Goal: Task Accomplishment & Management: Manage account settings

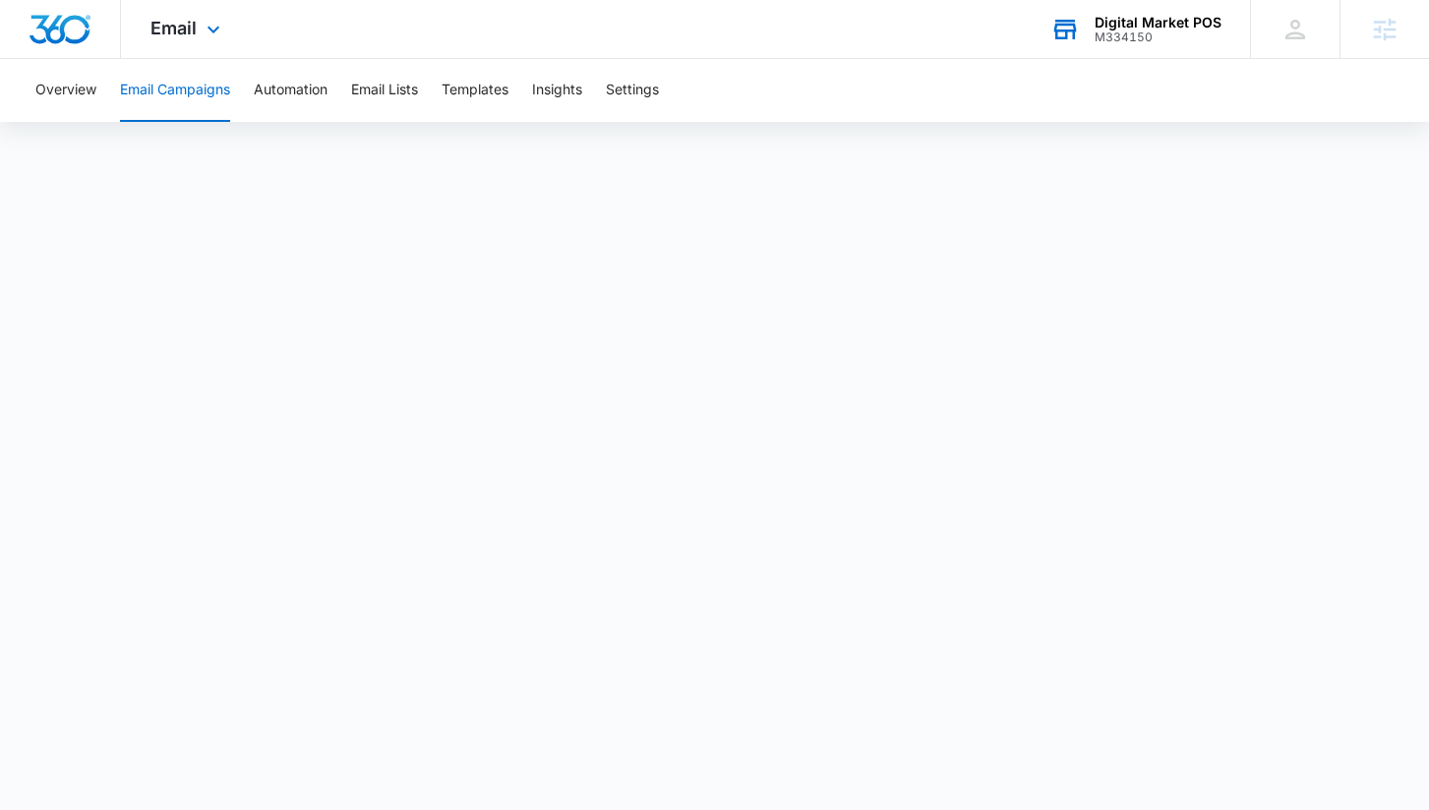
click at [1157, 35] on div "M334150" at bounding box center [1157, 37] width 127 height 14
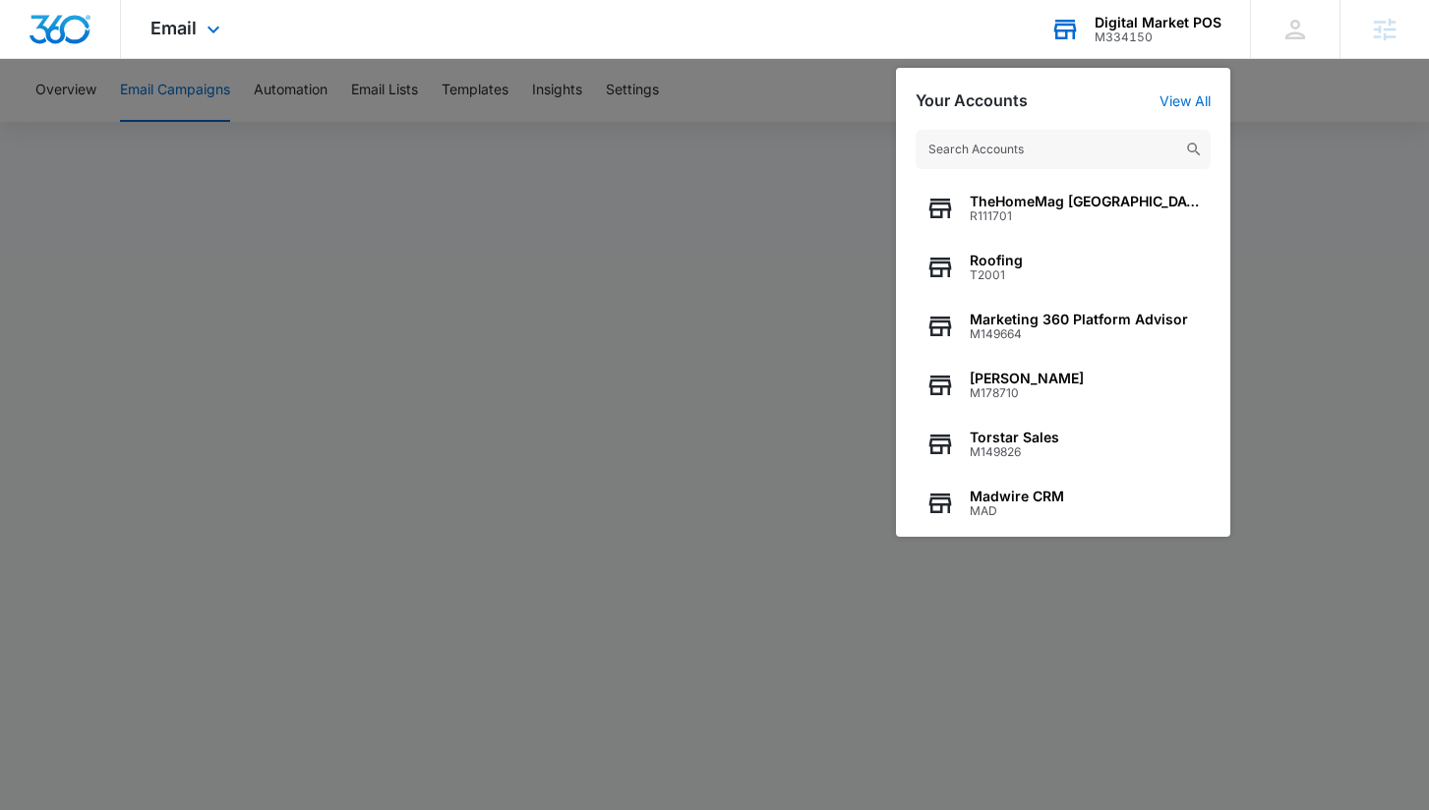
click at [1043, 148] on input "text" at bounding box center [1062, 149] width 295 height 39
click at [1032, 159] on input "text" at bounding box center [1062, 149] width 295 height 39
type input "√"
click at [1028, 150] on input "text" at bounding box center [1062, 149] width 295 height 39
paste input "M326436"
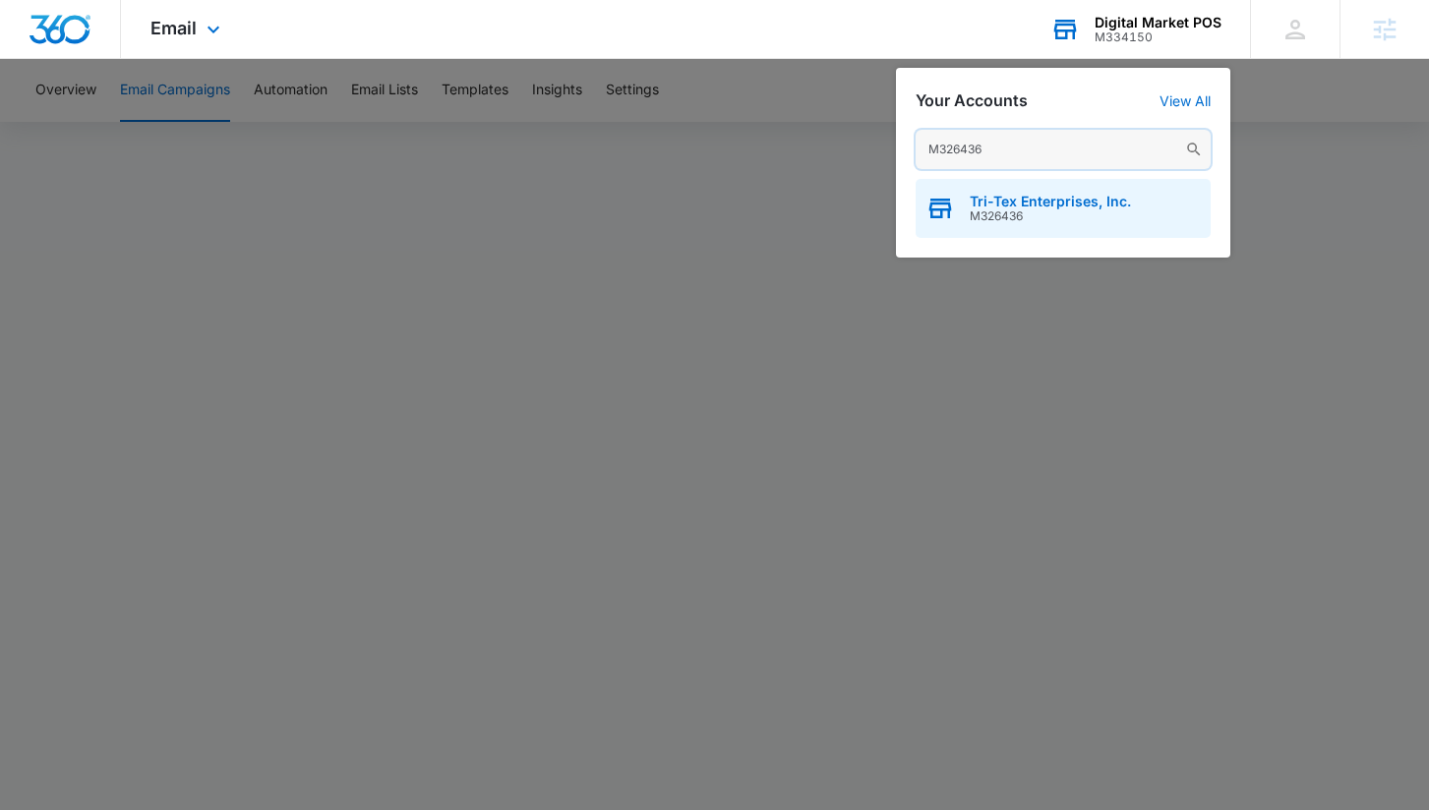
type input "M326436"
click at [1016, 205] on span "Tri-Tex Enterprises, Inc." at bounding box center [1049, 202] width 161 height 16
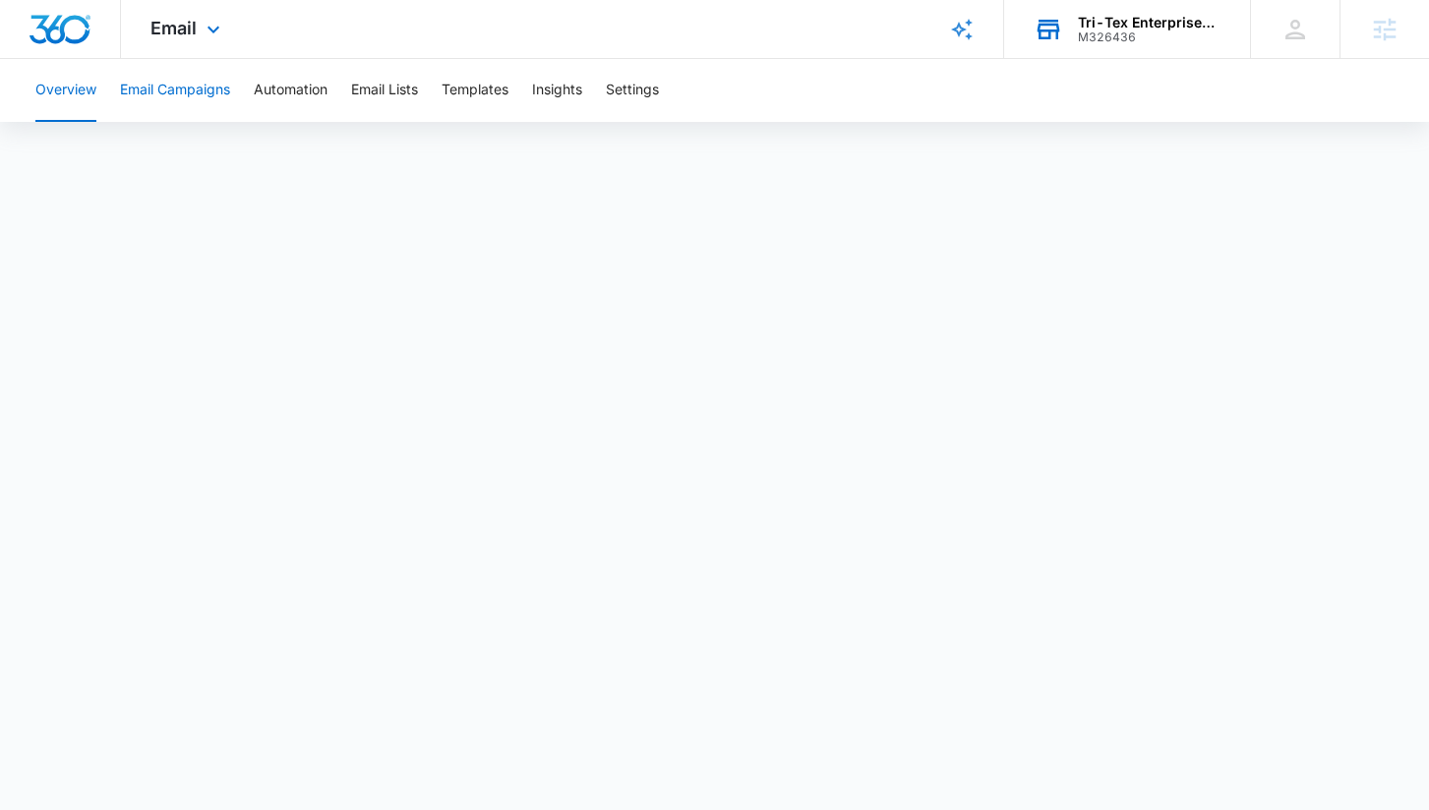
click at [163, 90] on button "Email Campaigns" at bounding box center [175, 90] width 110 height 63
click at [1134, 35] on div "M326436" at bounding box center [1150, 37] width 144 height 14
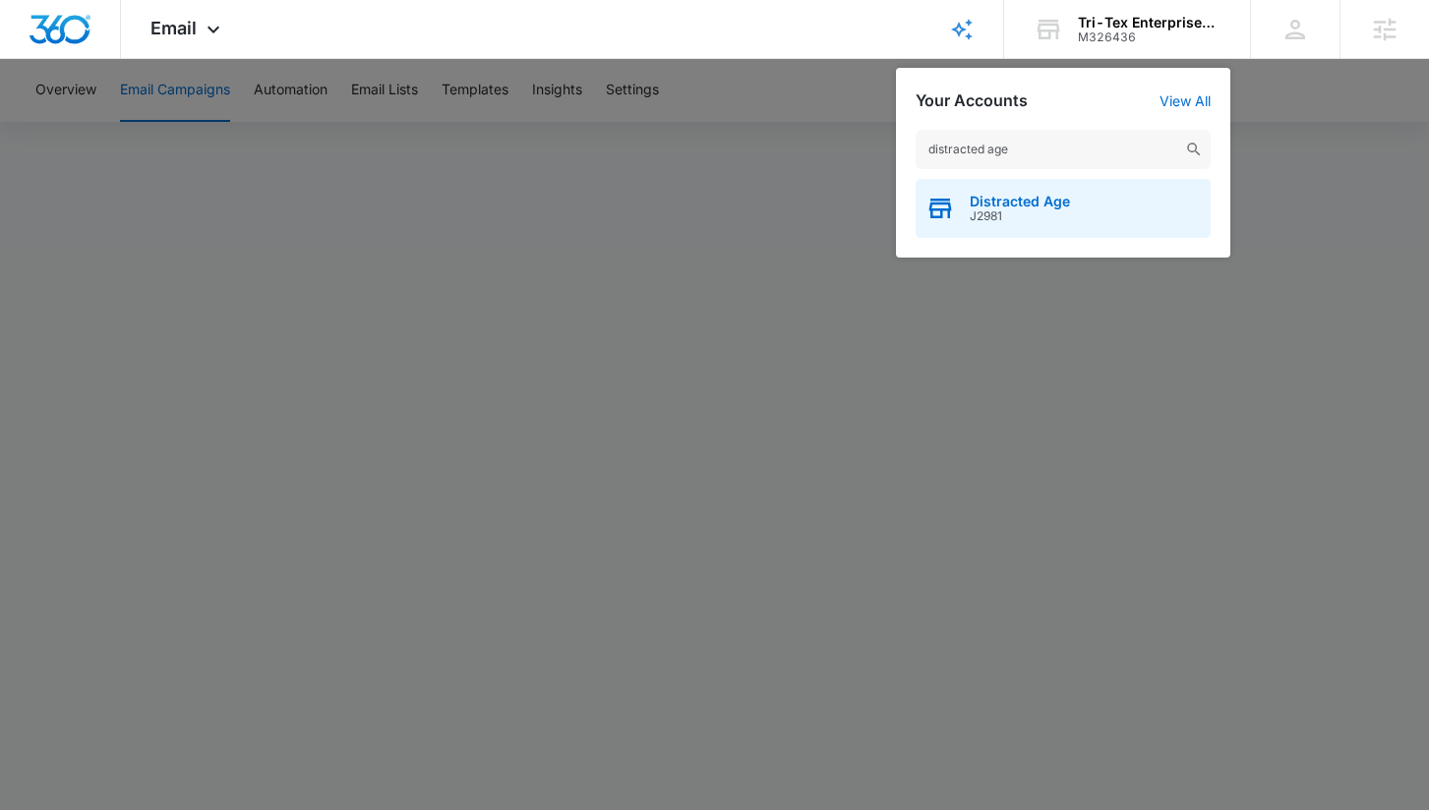
type input "distracted age"
click at [1021, 219] on span "J2981" at bounding box center [1019, 216] width 100 height 14
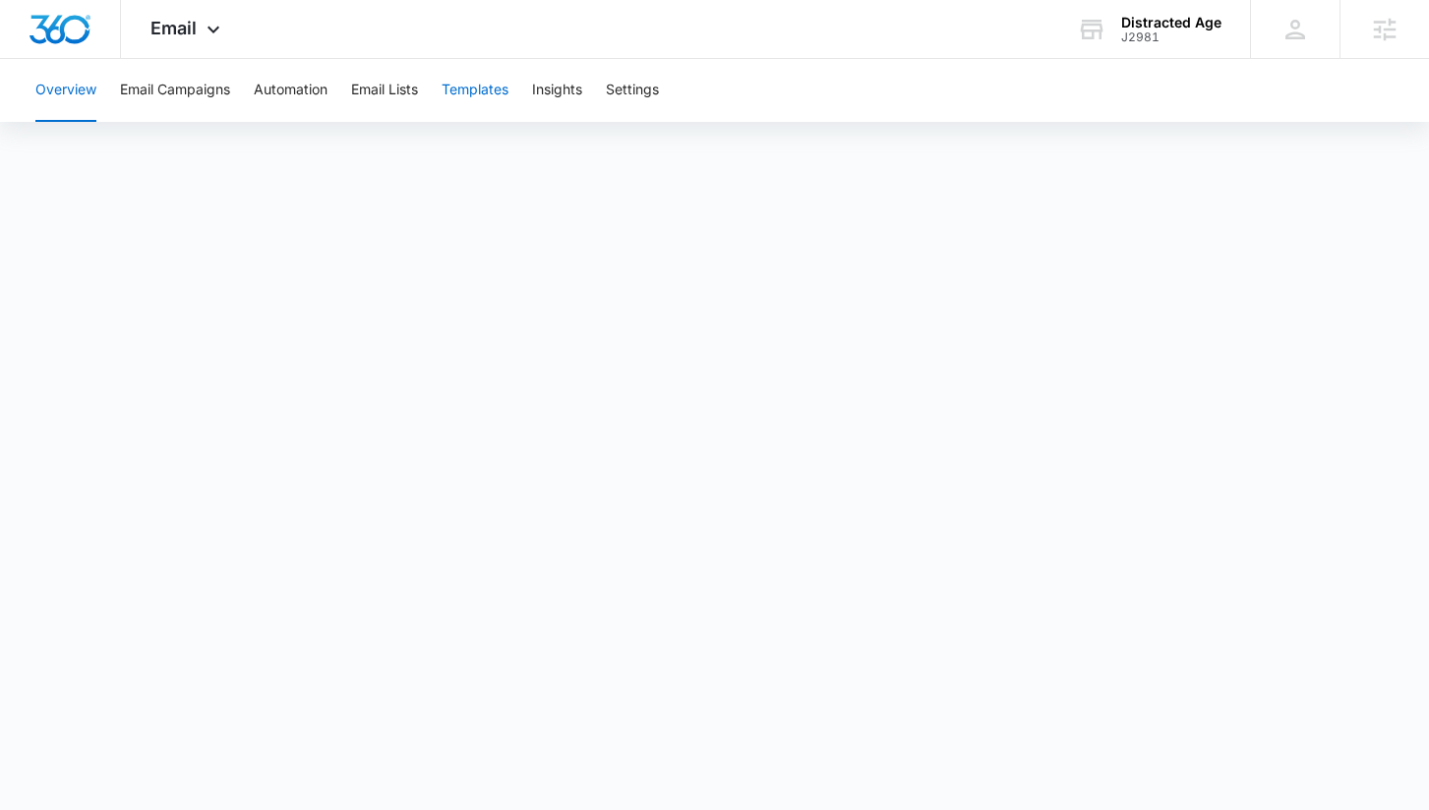
click at [468, 98] on button "Templates" at bounding box center [474, 90] width 67 height 63
click at [272, 92] on button "Automation" at bounding box center [291, 90] width 74 height 63
click at [186, 38] on div "Email Apps Websites Forms CRM Email Social Shop Scheduling Payments POS Content…" at bounding box center [188, 29] width 134 height 58
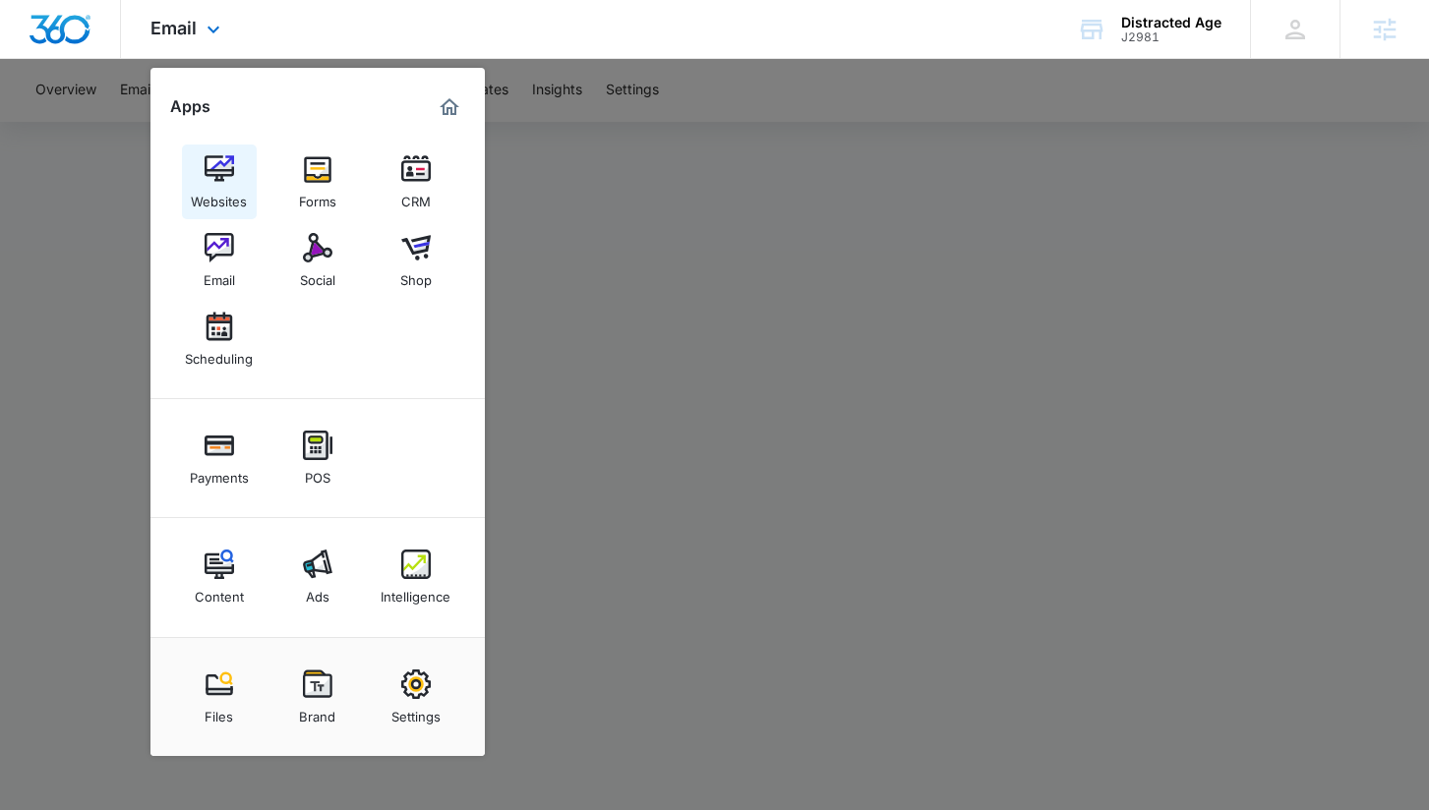
click at [215, 189] on div "Websites" at bounding box center [219, 197] width 56 height 26
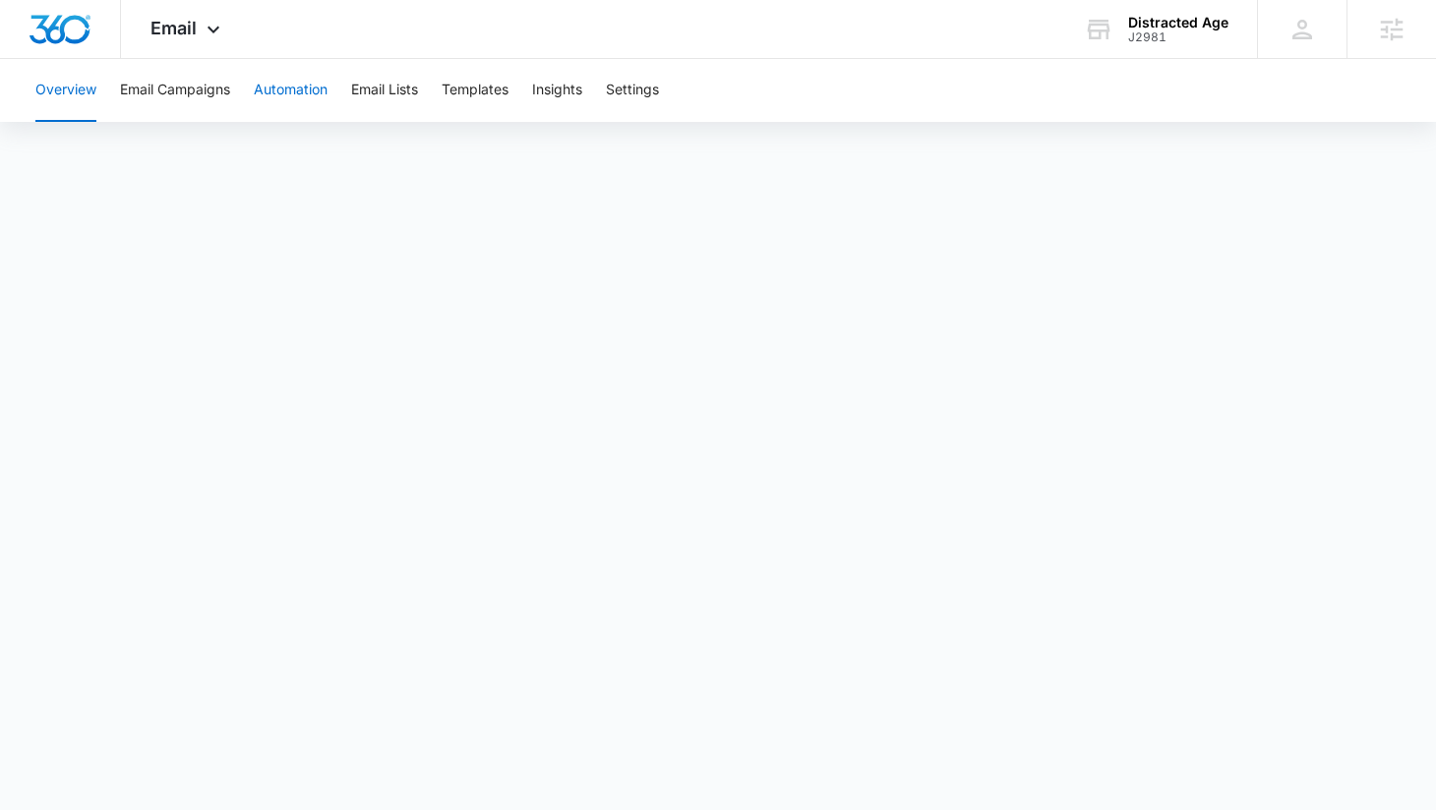
click at [315, 92] on button "Automation" at bounding box center [291, 90] width 74 height 63
click at [185, 39] on div "Email Apps Websites Forms CRM Email Social Shop Scheduling Payments POS Content…" at bounding box center [188, 29] width 134 height 58
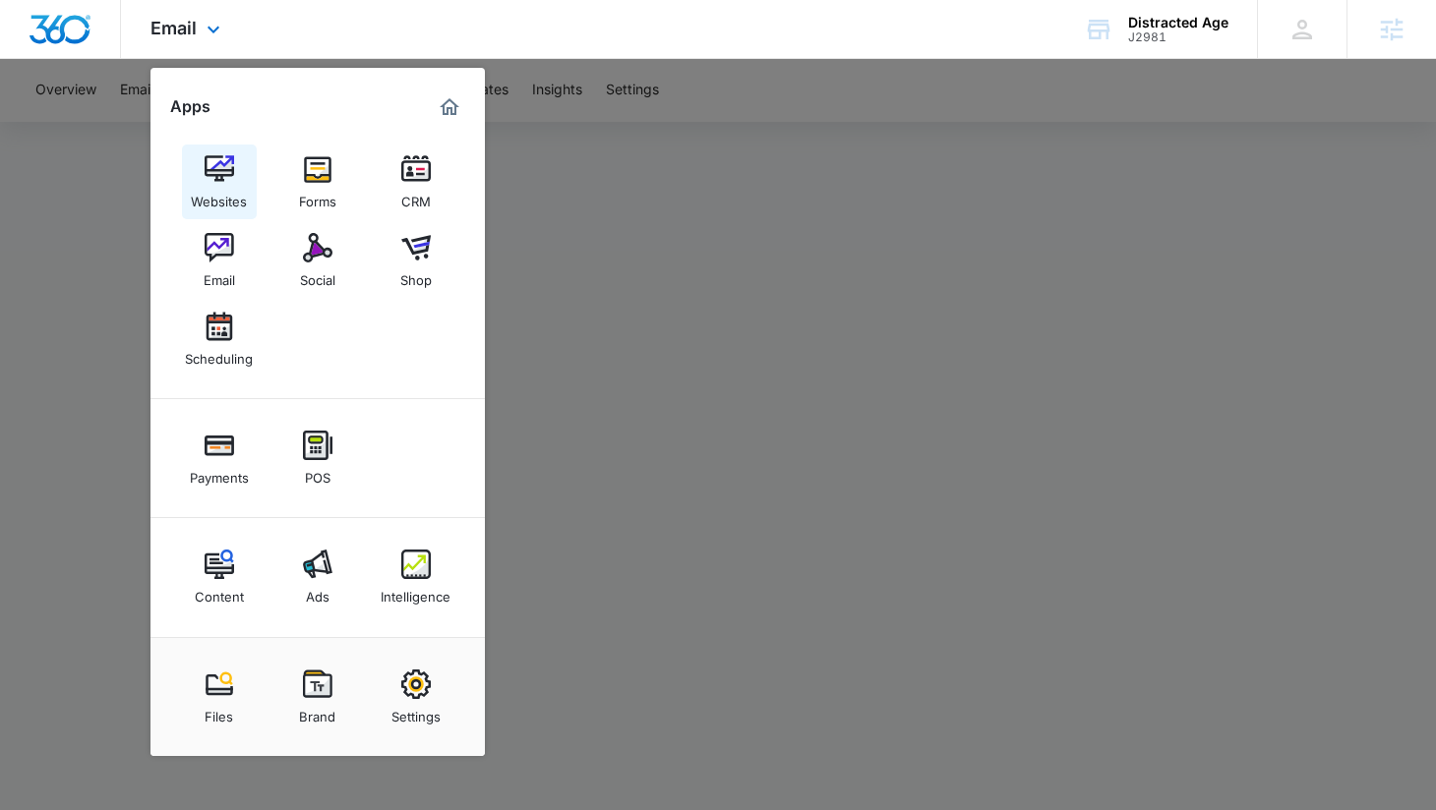
click at [229, 196] on div "Websites" at bounding box center [219, 197] width 56 height 26
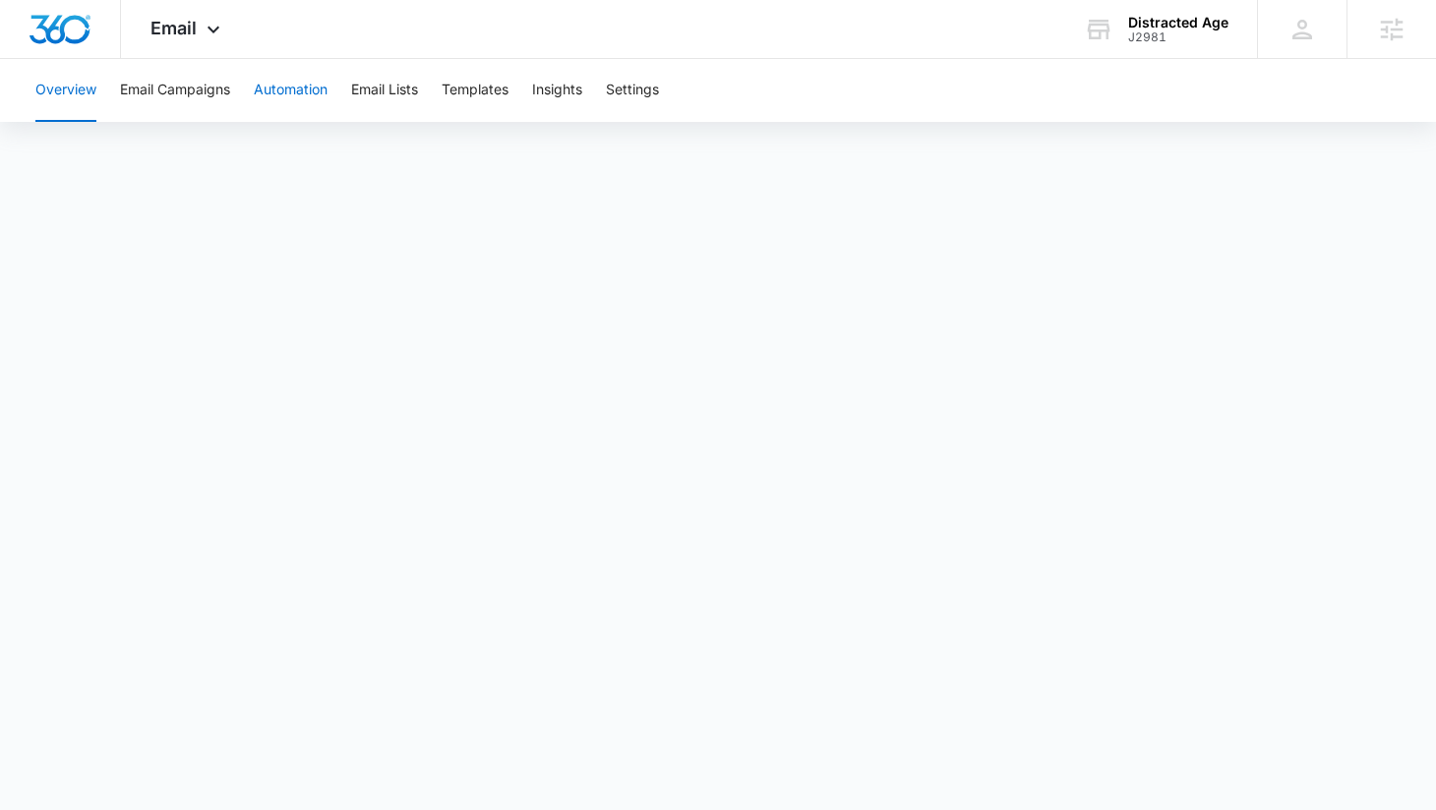
click at [290, 93] on button "Automation" at bounding box center [291, 90] width 74 height 63
click at [214, 39] on icon at bounding box center [214, 35] width 24 height 24
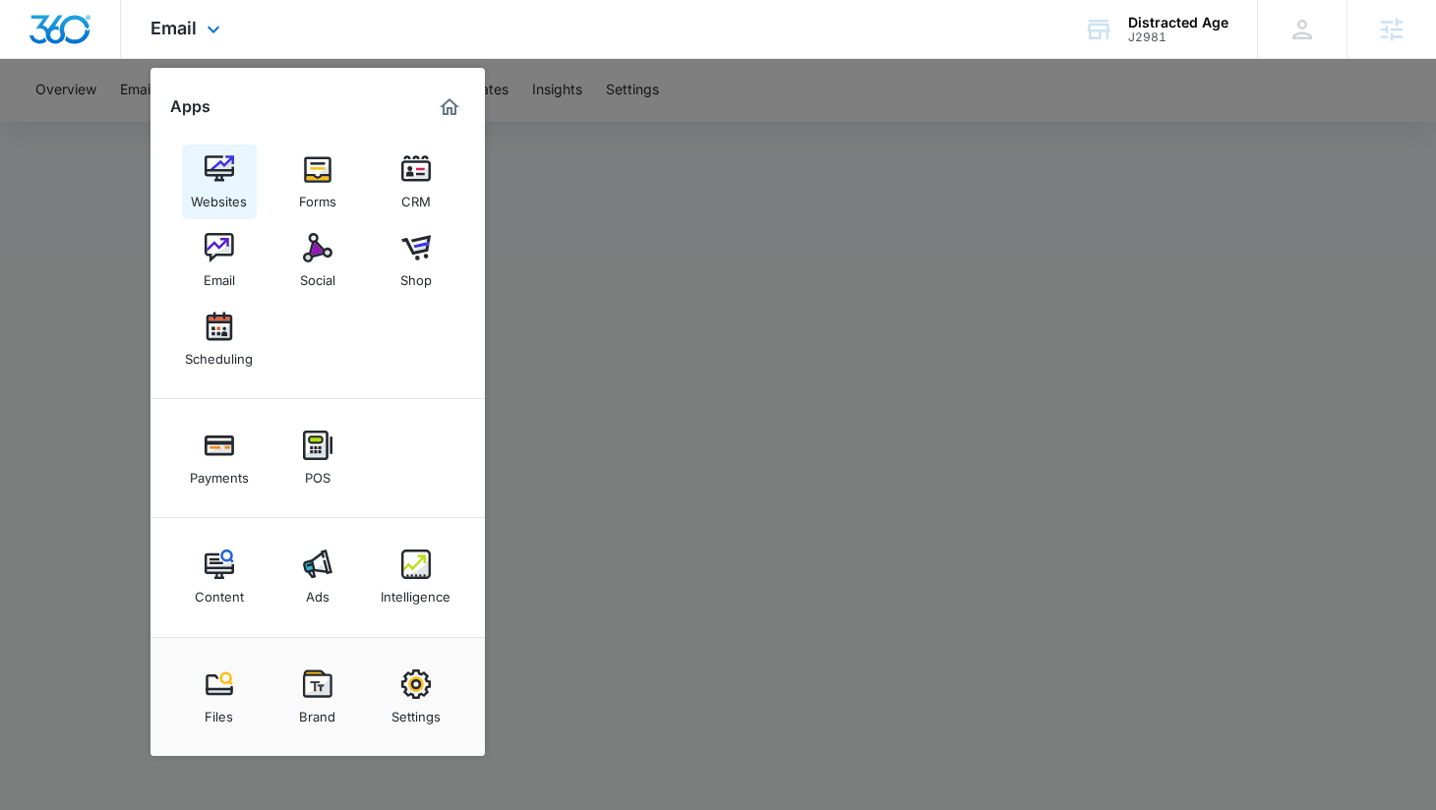
click at [227, 202] on div "Websites" at bounding box center [219, 197] width 56 height 26
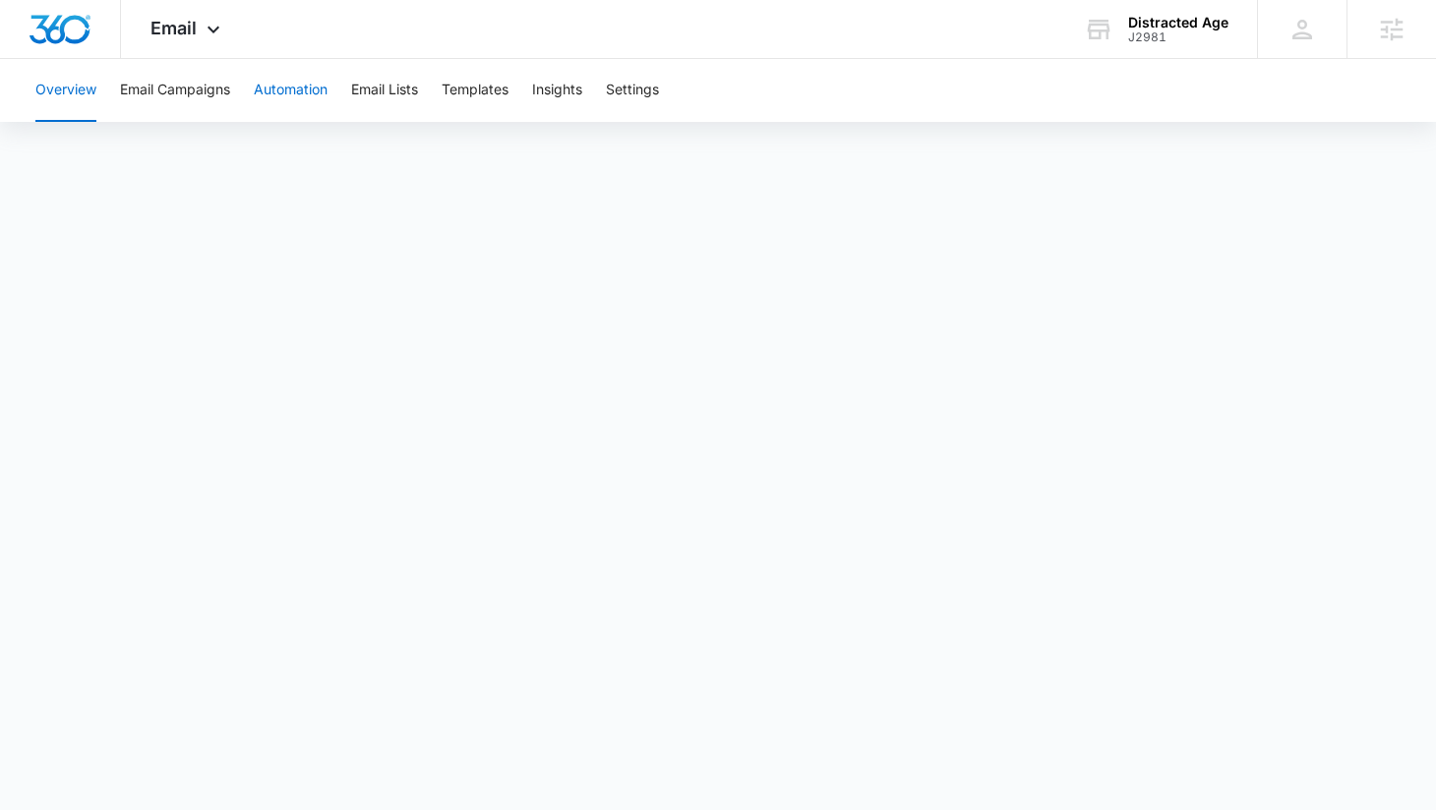
click at [290, 83] on button "Automation" at bounding box center [291, 90] width 74 height 63
click at [1167, 35] on div "J2981" at bounding box center [1178, 37] width 100 height 14
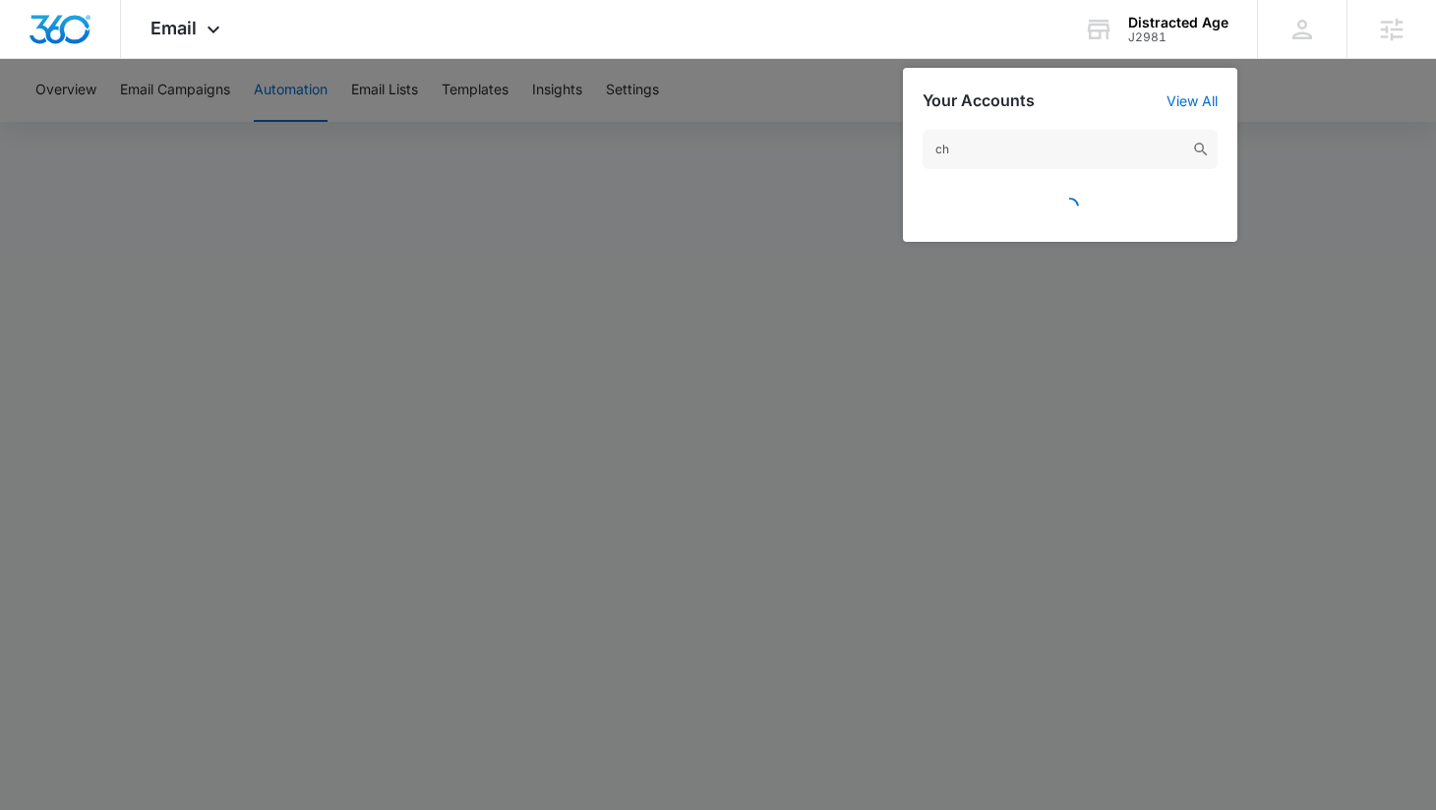
type input "c"
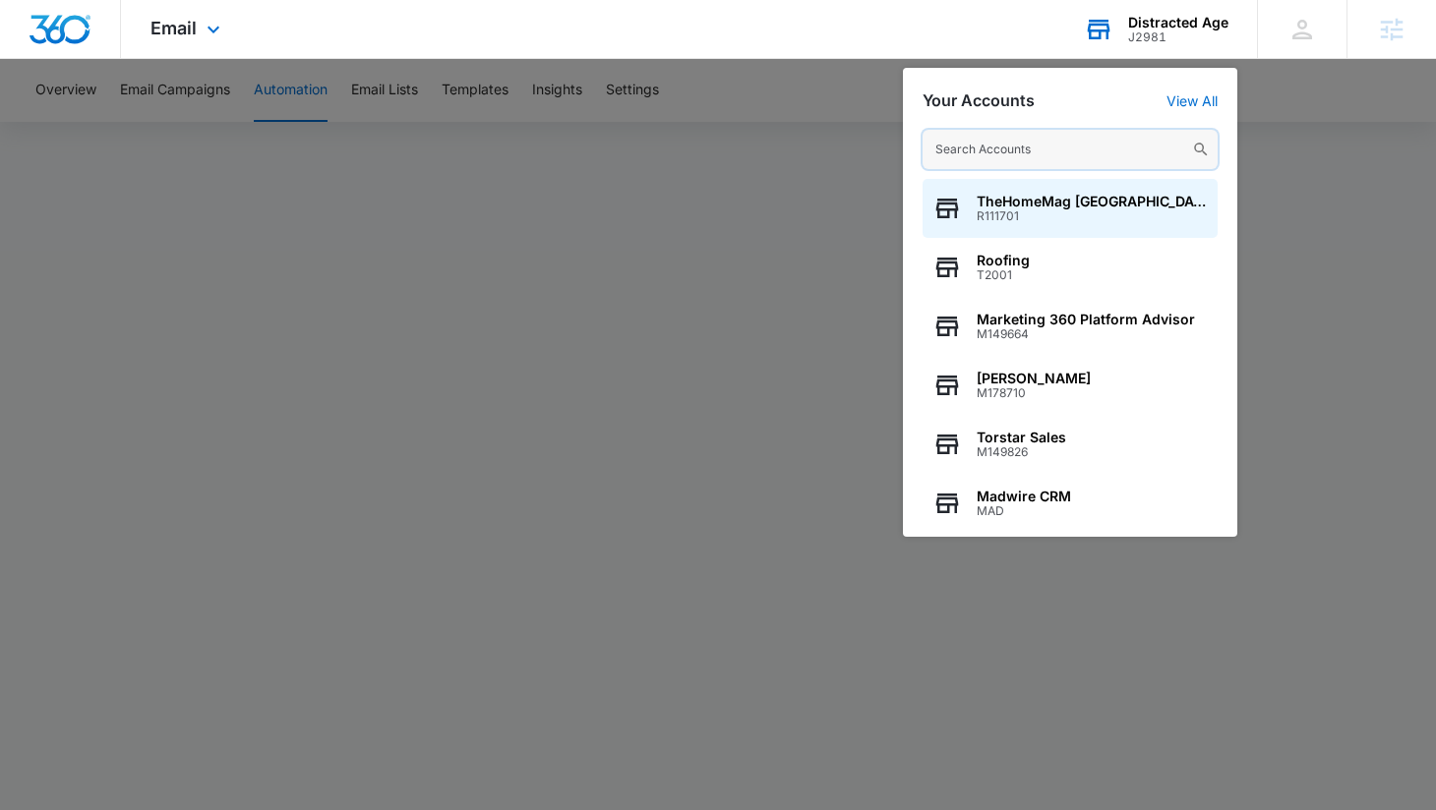
click at [993, 143] on input "text" at bounding box center [1069, 149] width 295 height 39
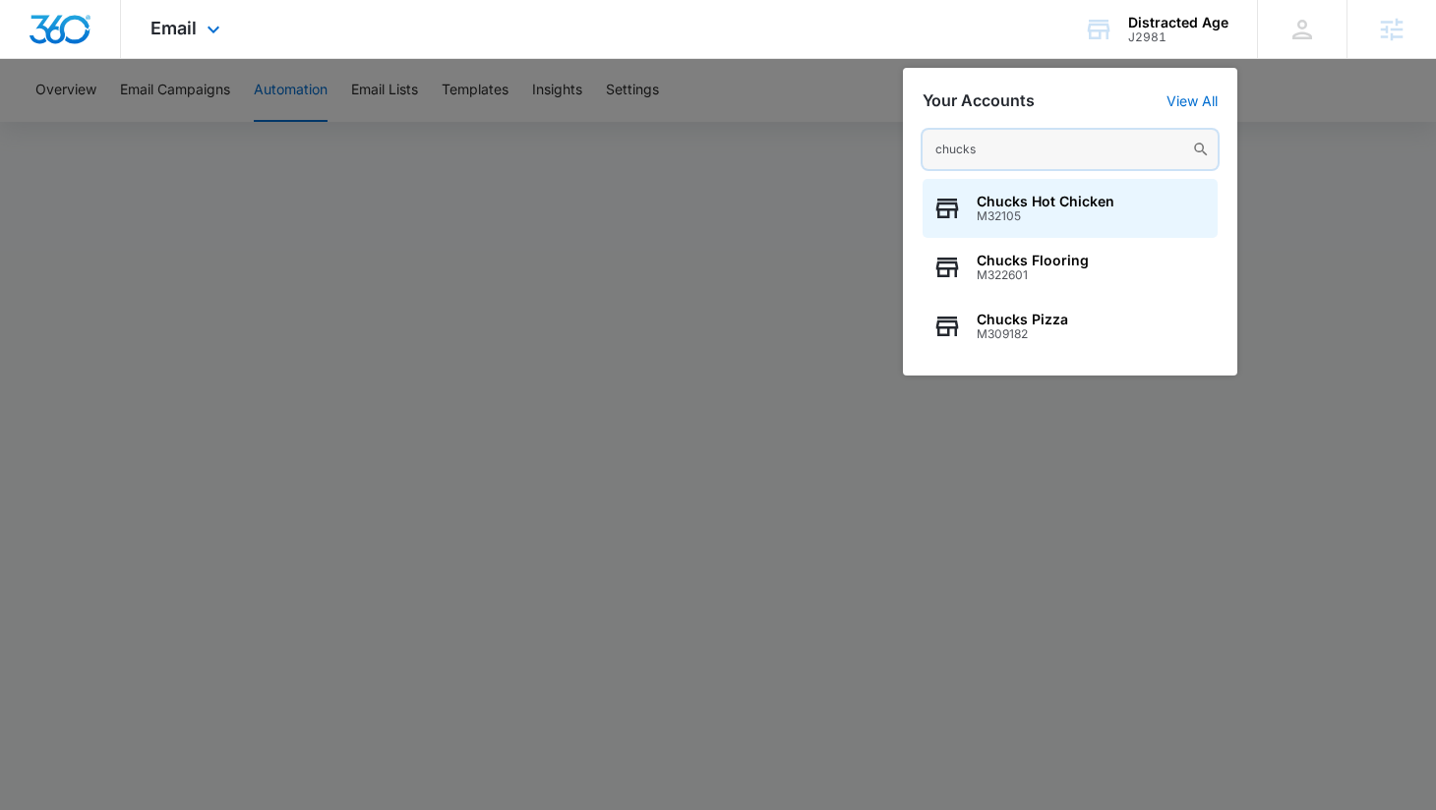
type input "chucks"
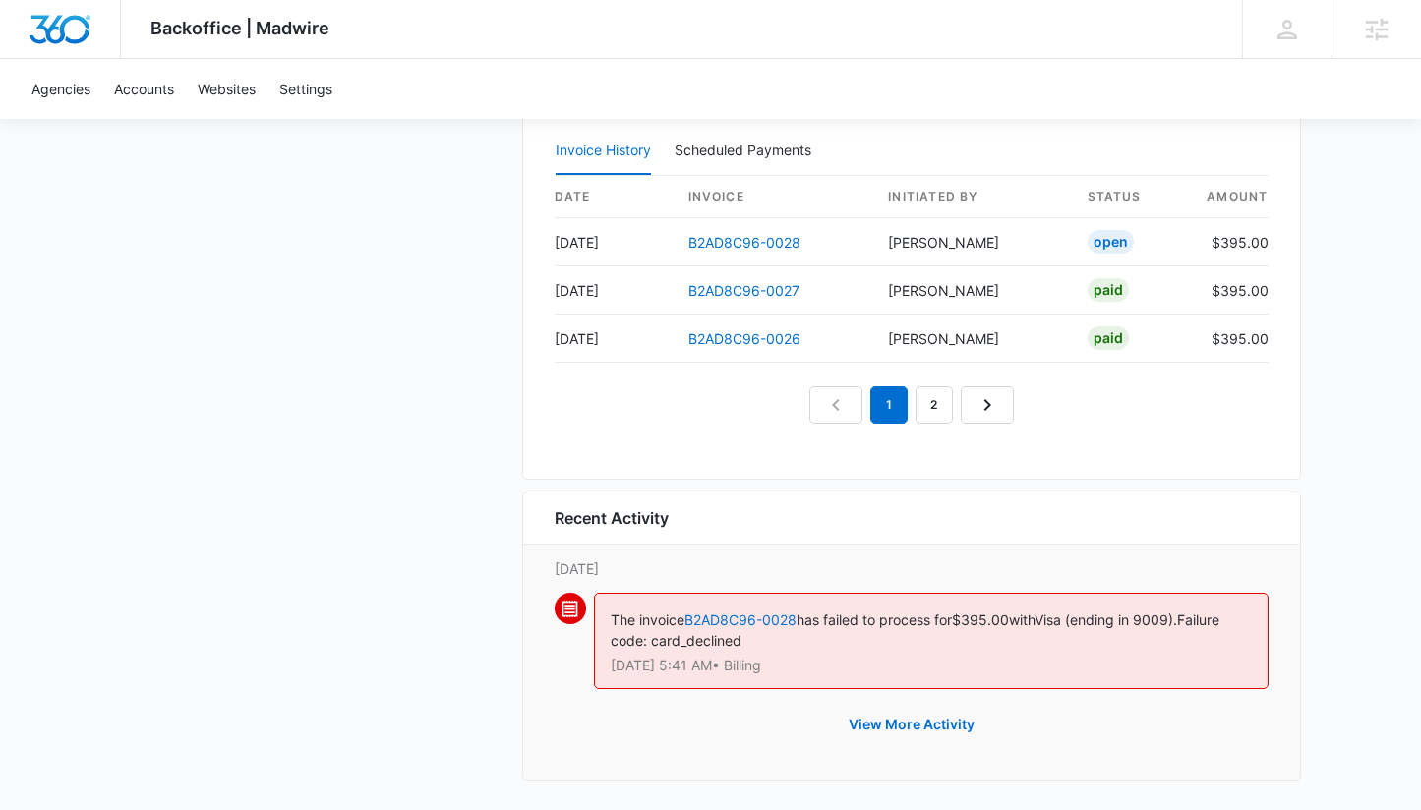
scroll to position [2083, 0]
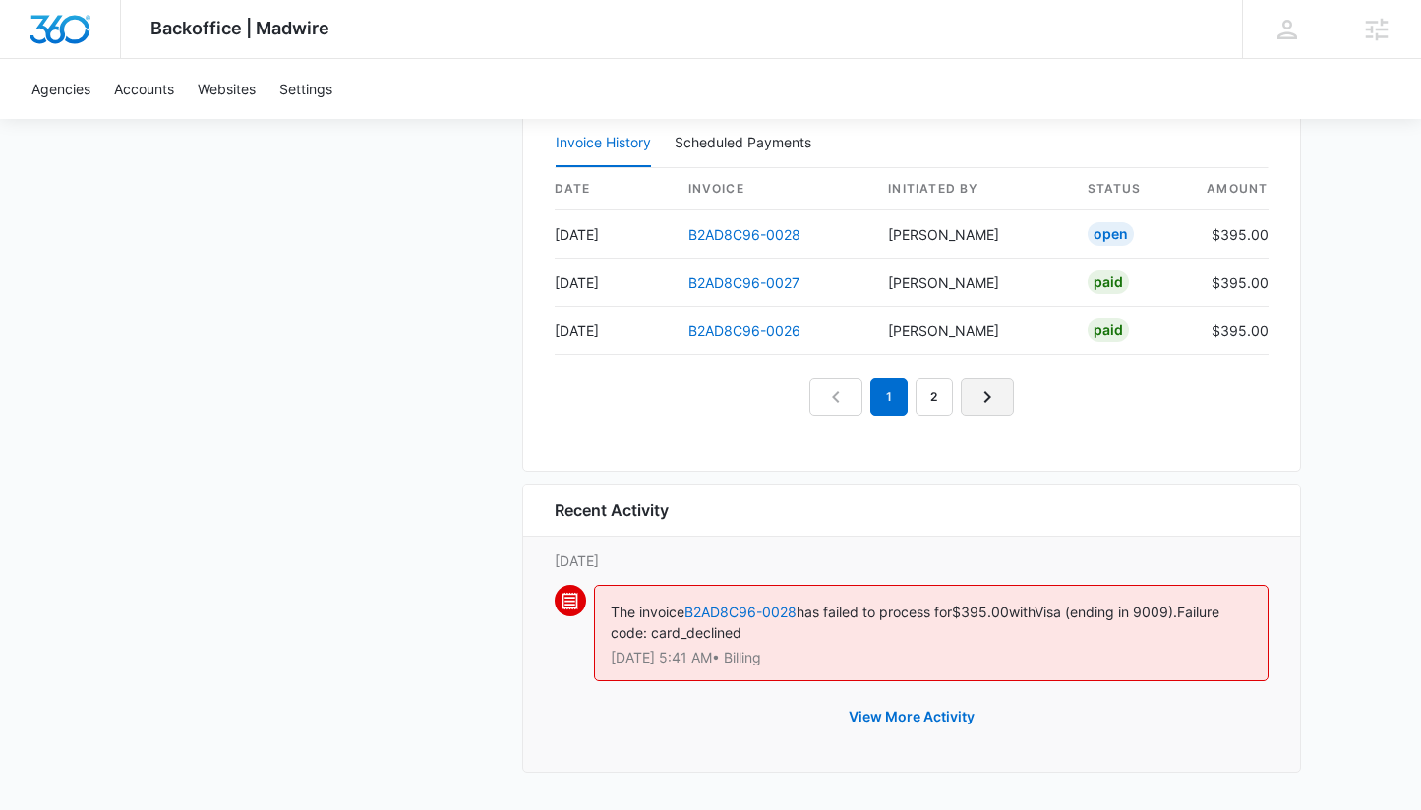
click at [994, 398] on icon "Next Page" at bounding box center [987, 397] width 24 height 24
click at [1006, 397] on icon "Next Page" at bounding box center [1010, 397] width 24 height 24
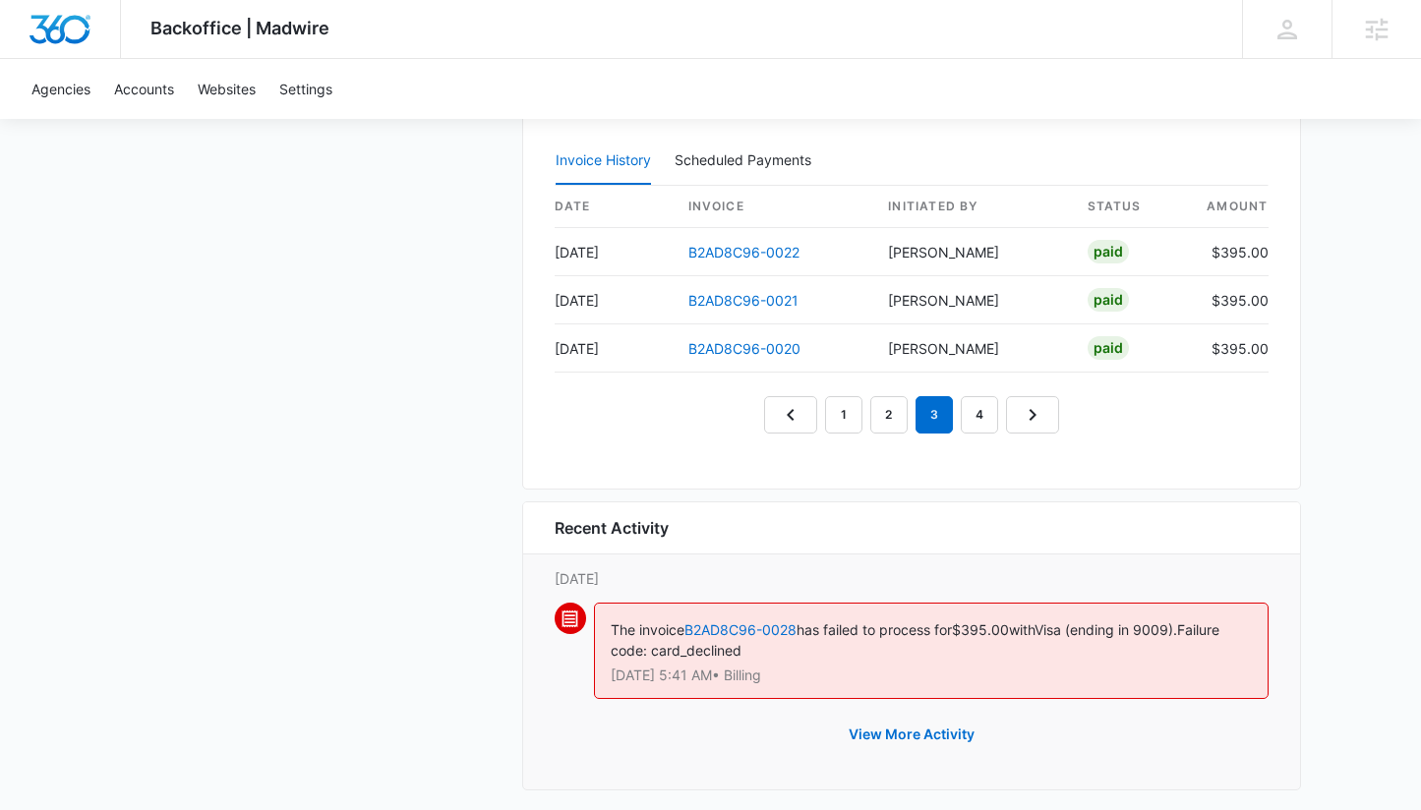
scroll to position [2083, 0]
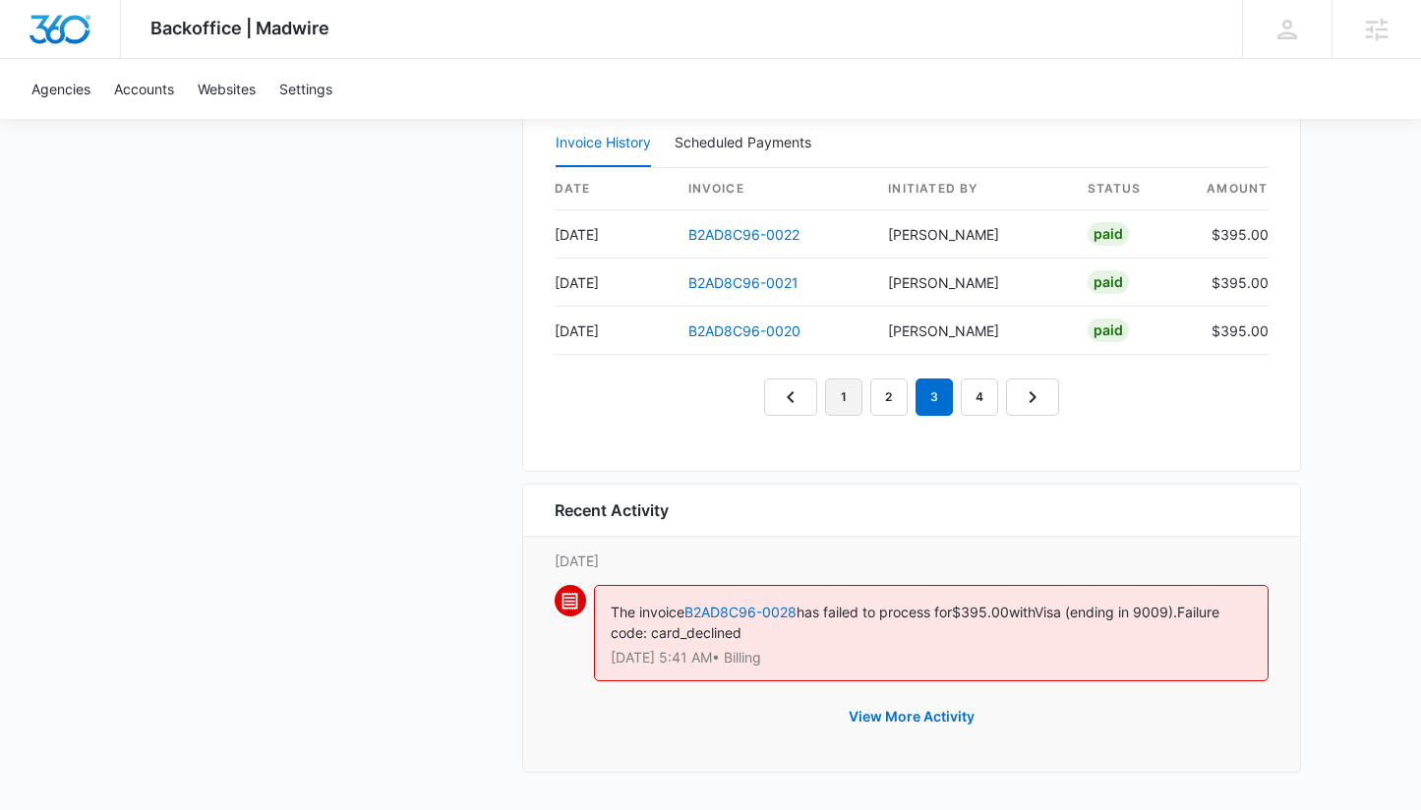
click at [846, 398] on link "1" at bounding box center [843, 397] width 37 height 37
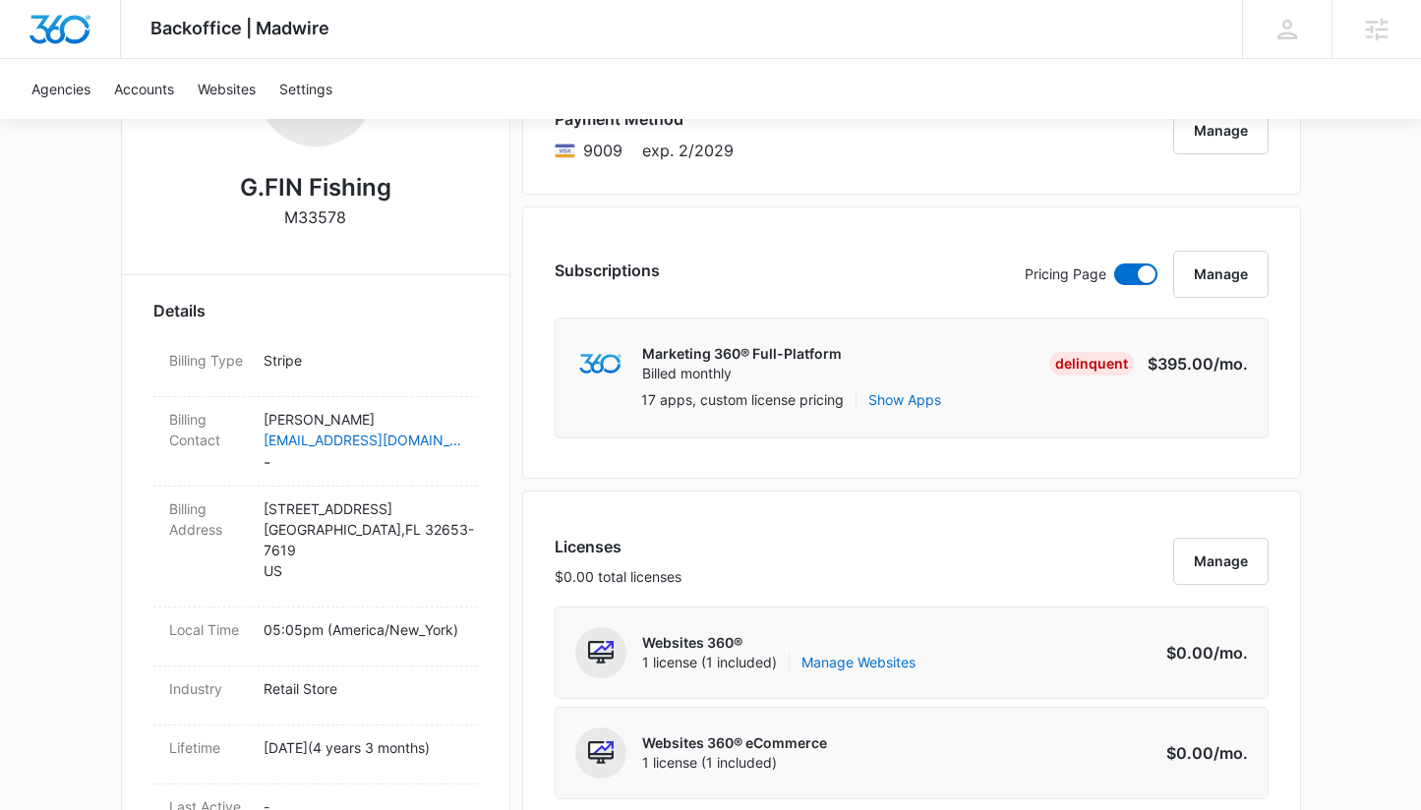
scroll to position [411, 0]
click at [282, 455] on dd "Fredrick Findley gfinfishing@gmail.com -" at bounding box center [363, 440] width 199 height 65
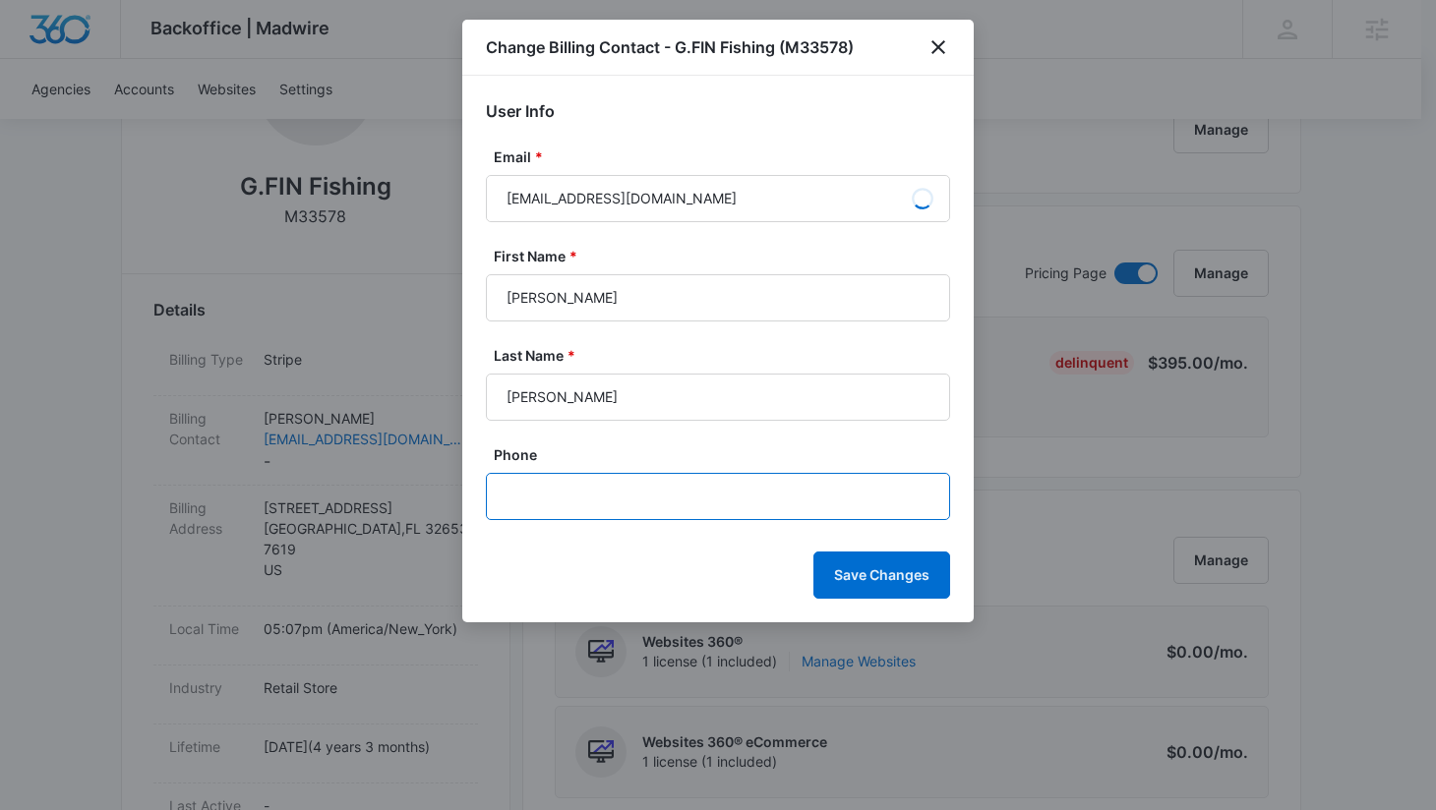
click at [584, 477] on input "Phone" at bounding box center [718, 496] width 464 height 47
paste input "(352) 316-3117"
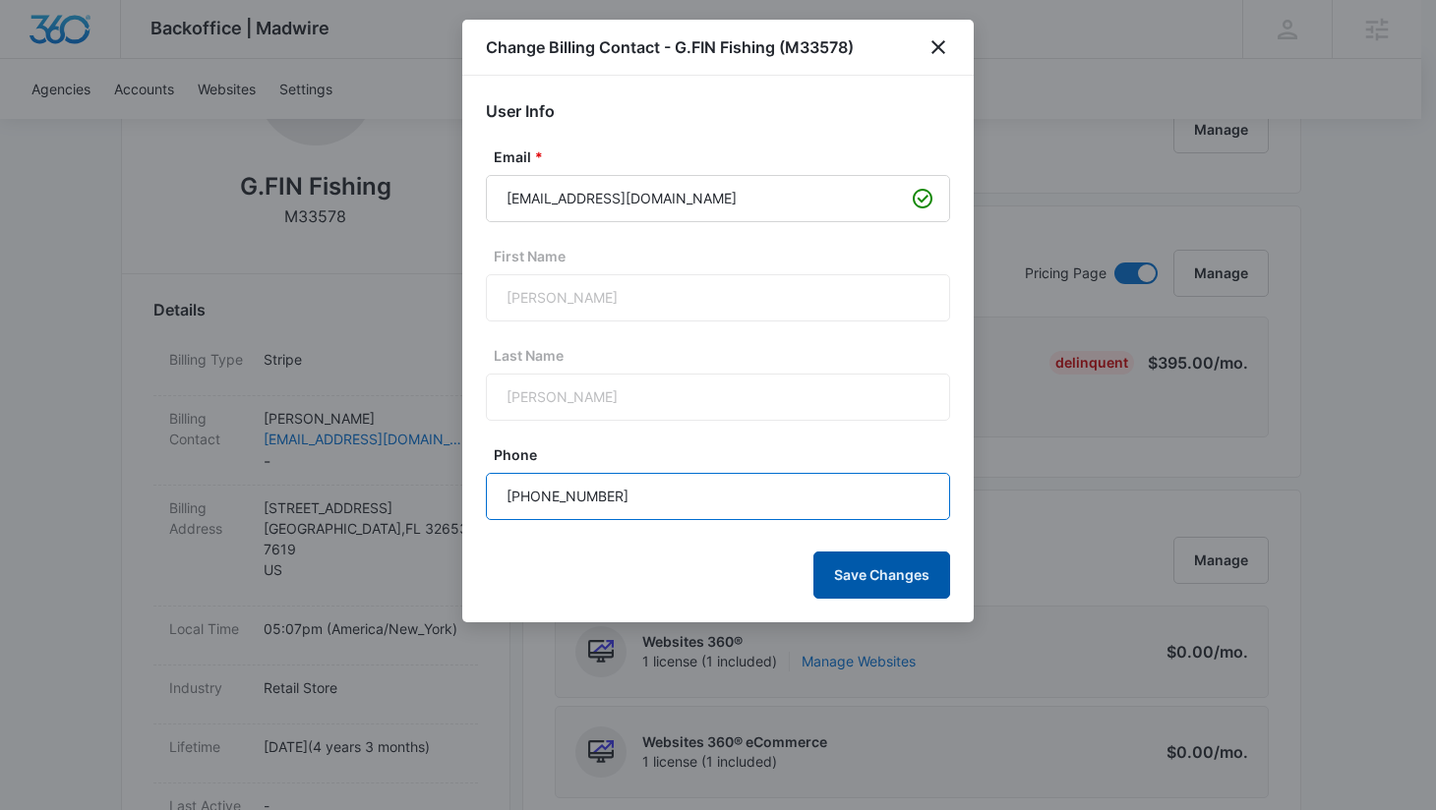
type input "(352) 316-3117"
click at [901, 571] on button "Save Changes" at bounding box center [881, 575] width 137 height 47
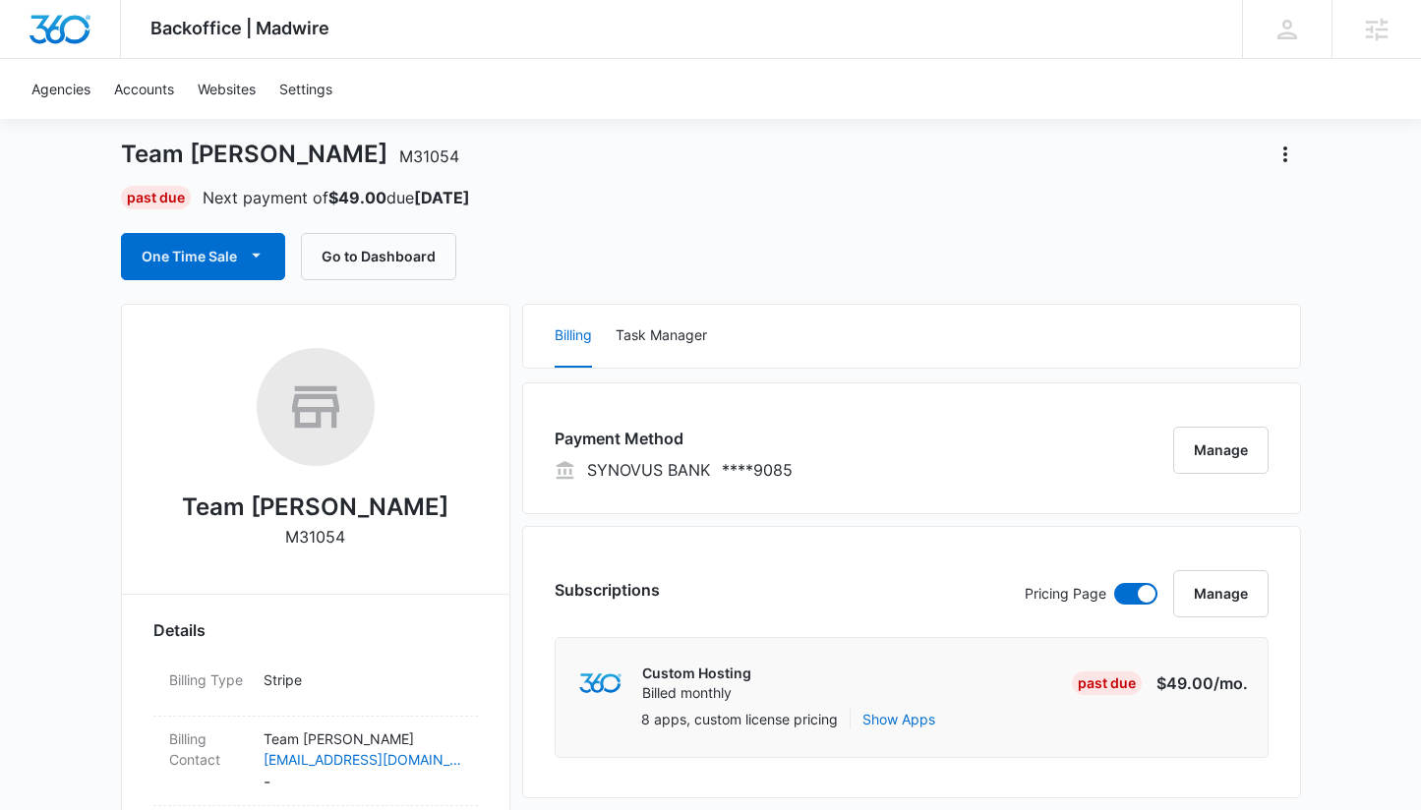
scroll to position [203, 0]
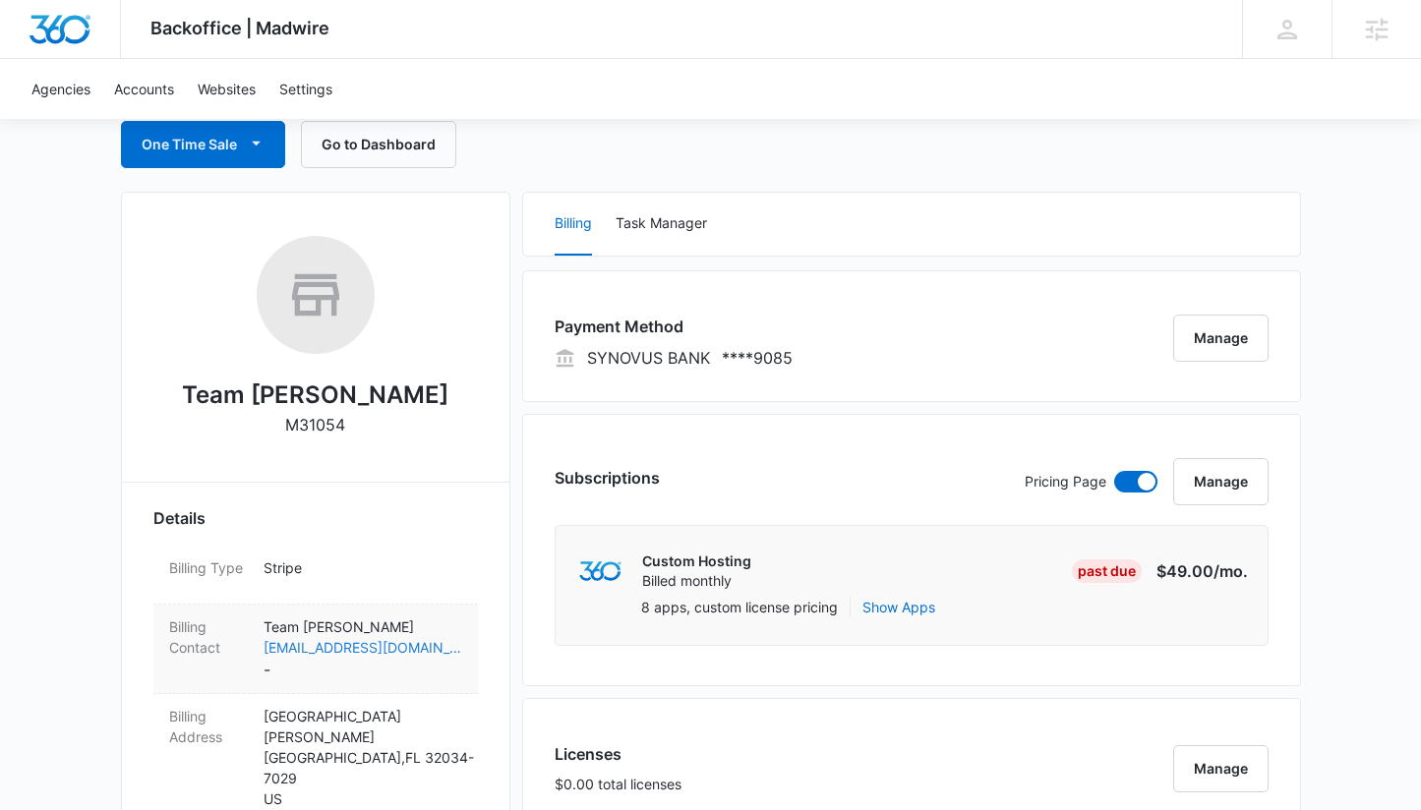
click at [323, 655] on link "[EMAIL_ADDRESS][DOMAIN_NAME]" at bounding box center [363, 647] width 199 height 21
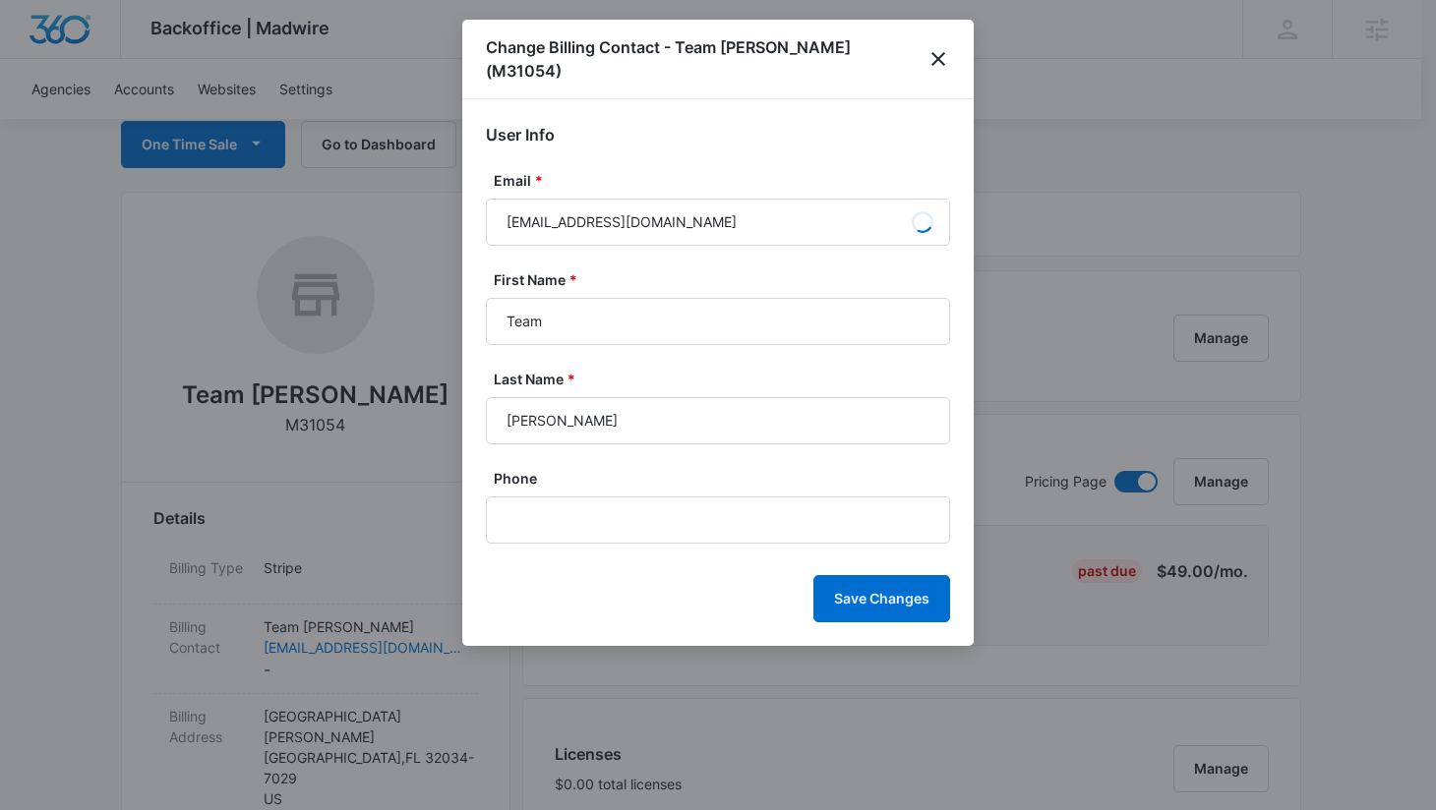
type input "[PERSON_NAME]"
click at [640, 497] on input "Phone" at bounding box center [718, 520] width 464 height 47
paste input "1 (757) 240-1545"
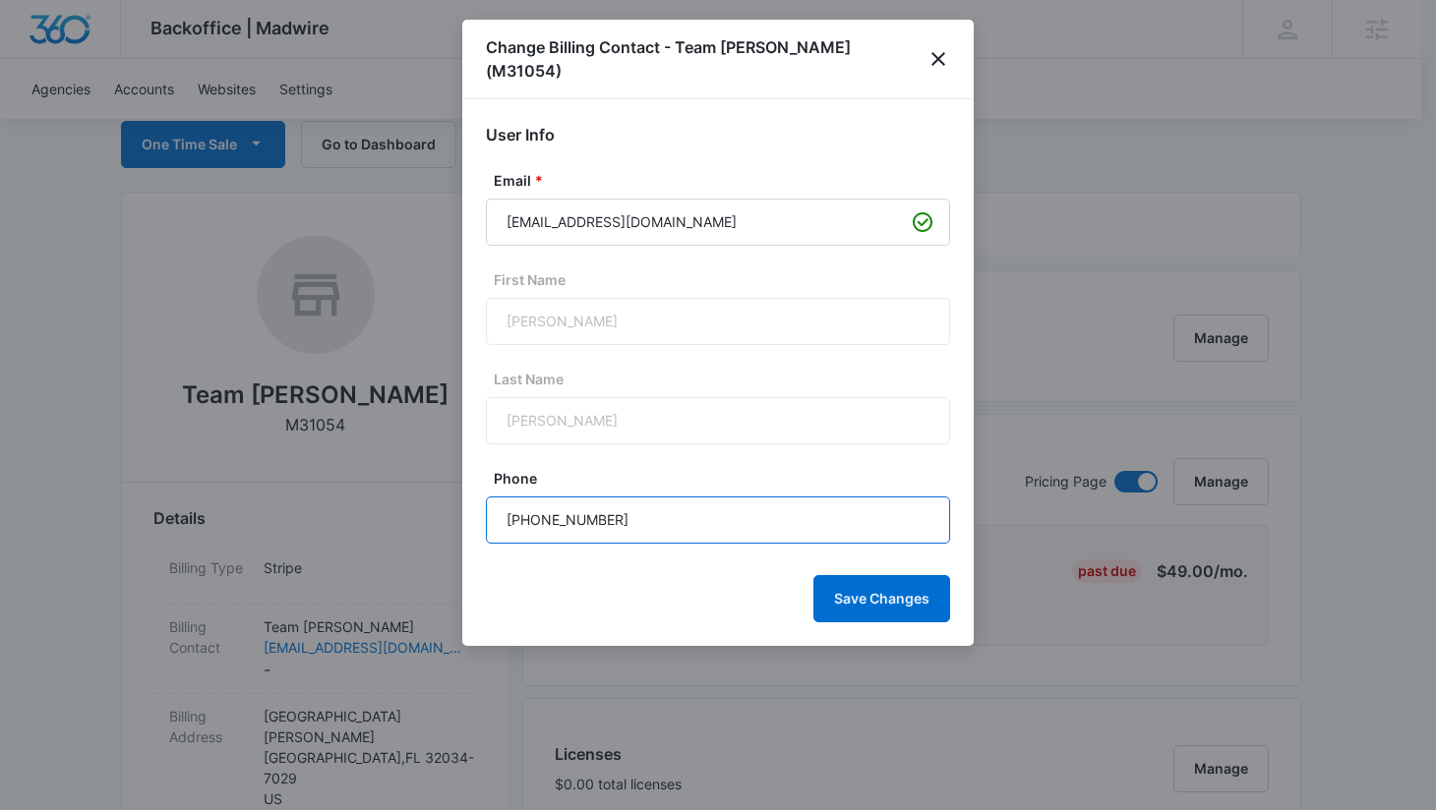
click at [518, 499] on input "1 (757) 240-1545" at bounding box center [718, 520] width 464 height 47
type input "(757) 240-1545"
click at [856, 579] on button "Save Changes" at bounding box center [881, 598] width 137 height 47
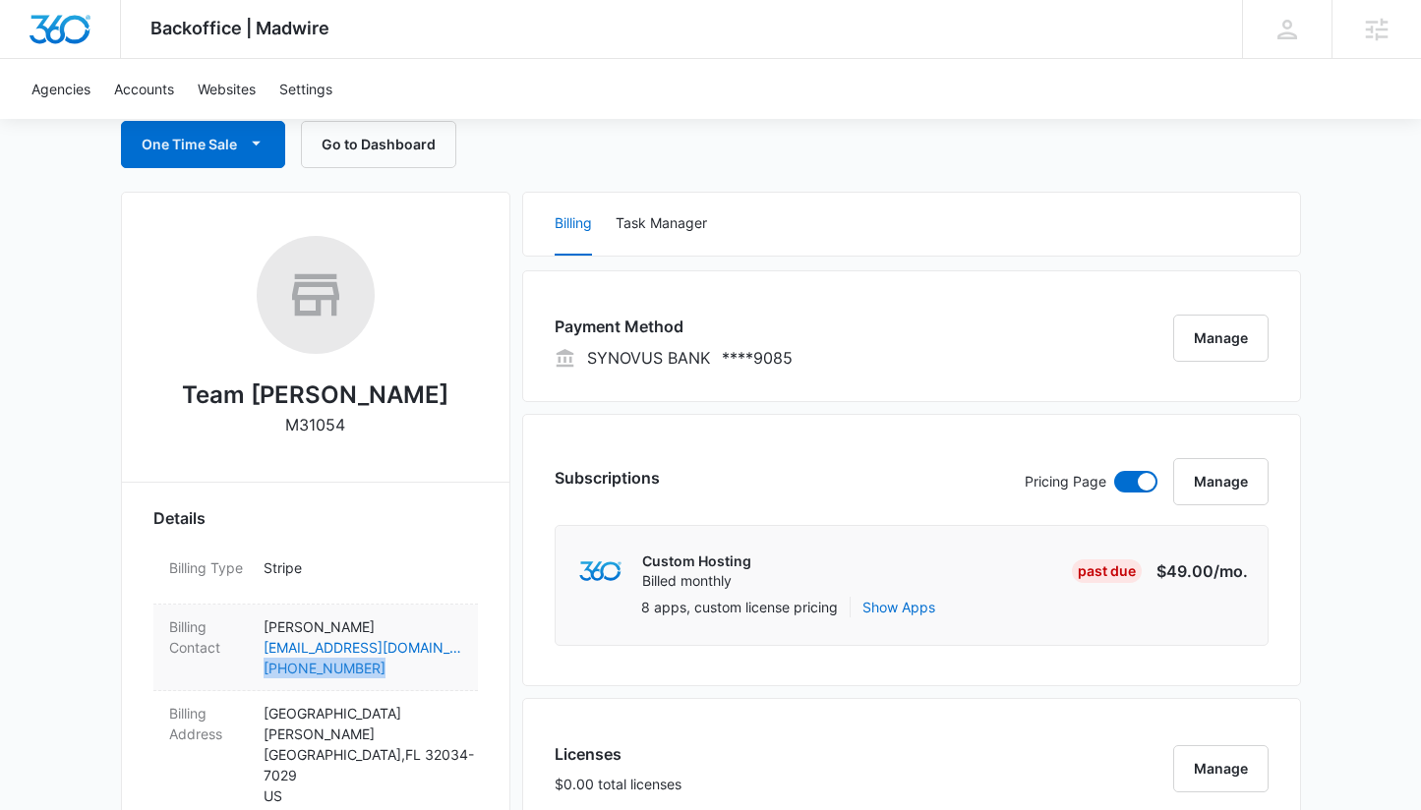
copy link "(757) 240-1545"
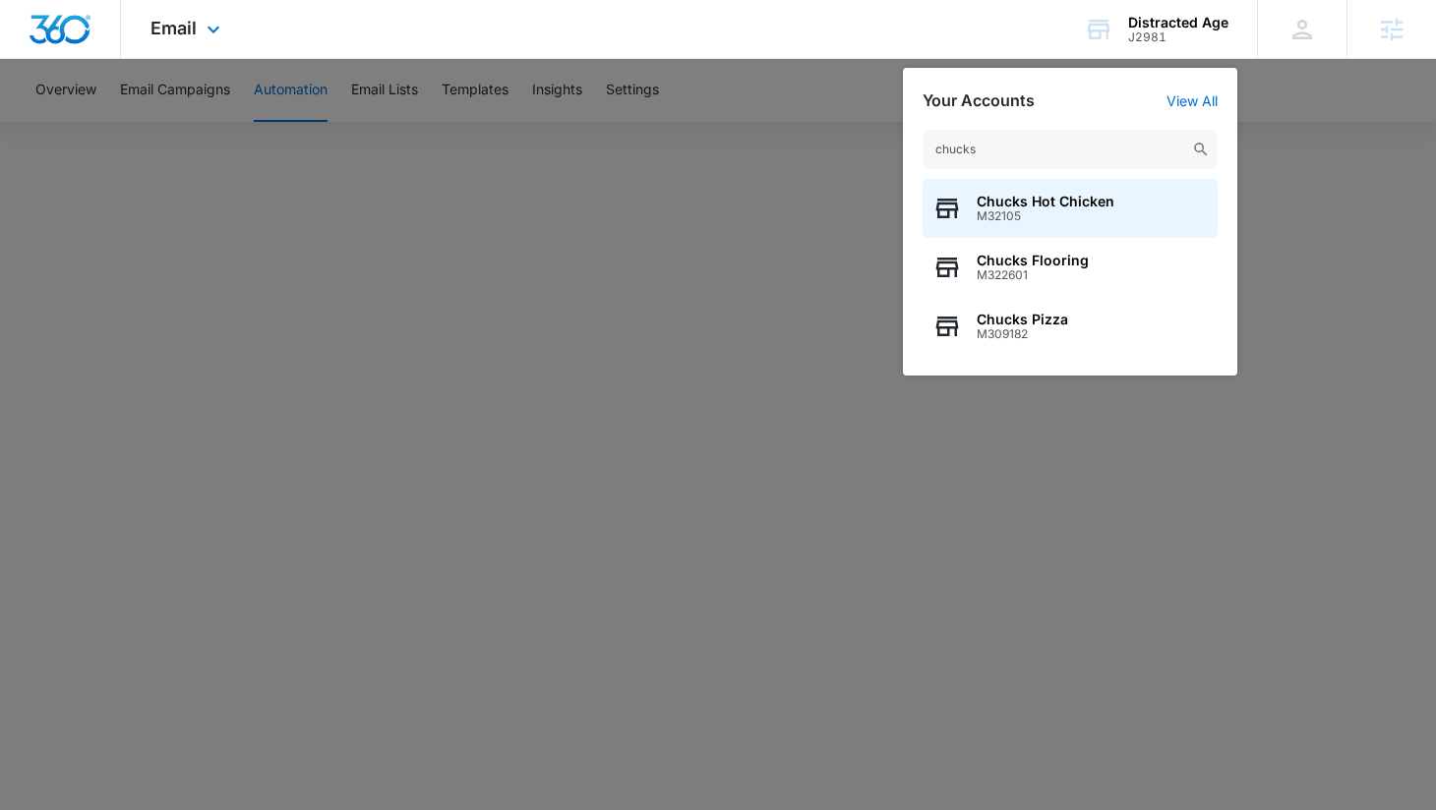
click at [50, 30] on img "Dashboard" at bounding box center [60, 29] width 63 height 29
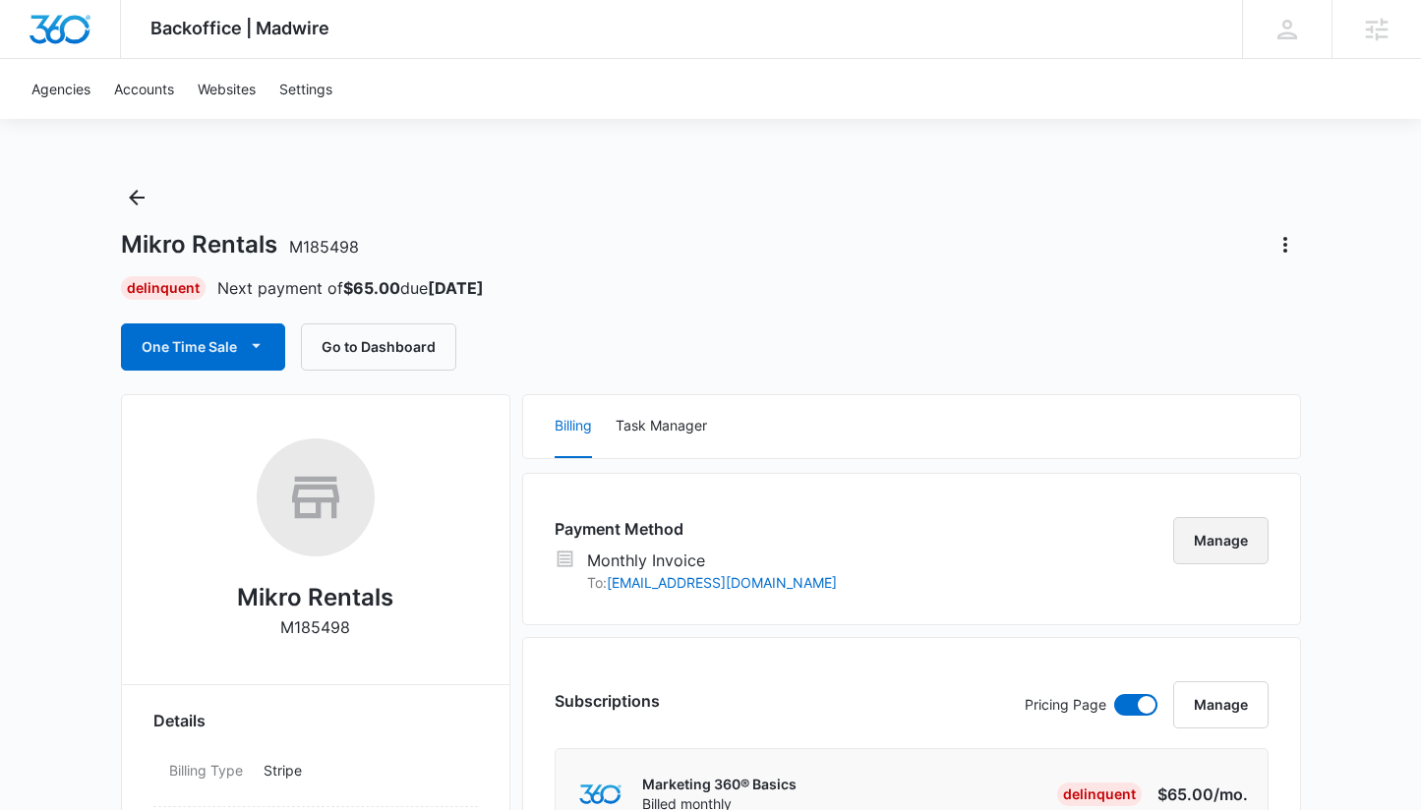
click at [1218, 541] on button "Manage" at bounding box center [1220, 540] width 95 height 47
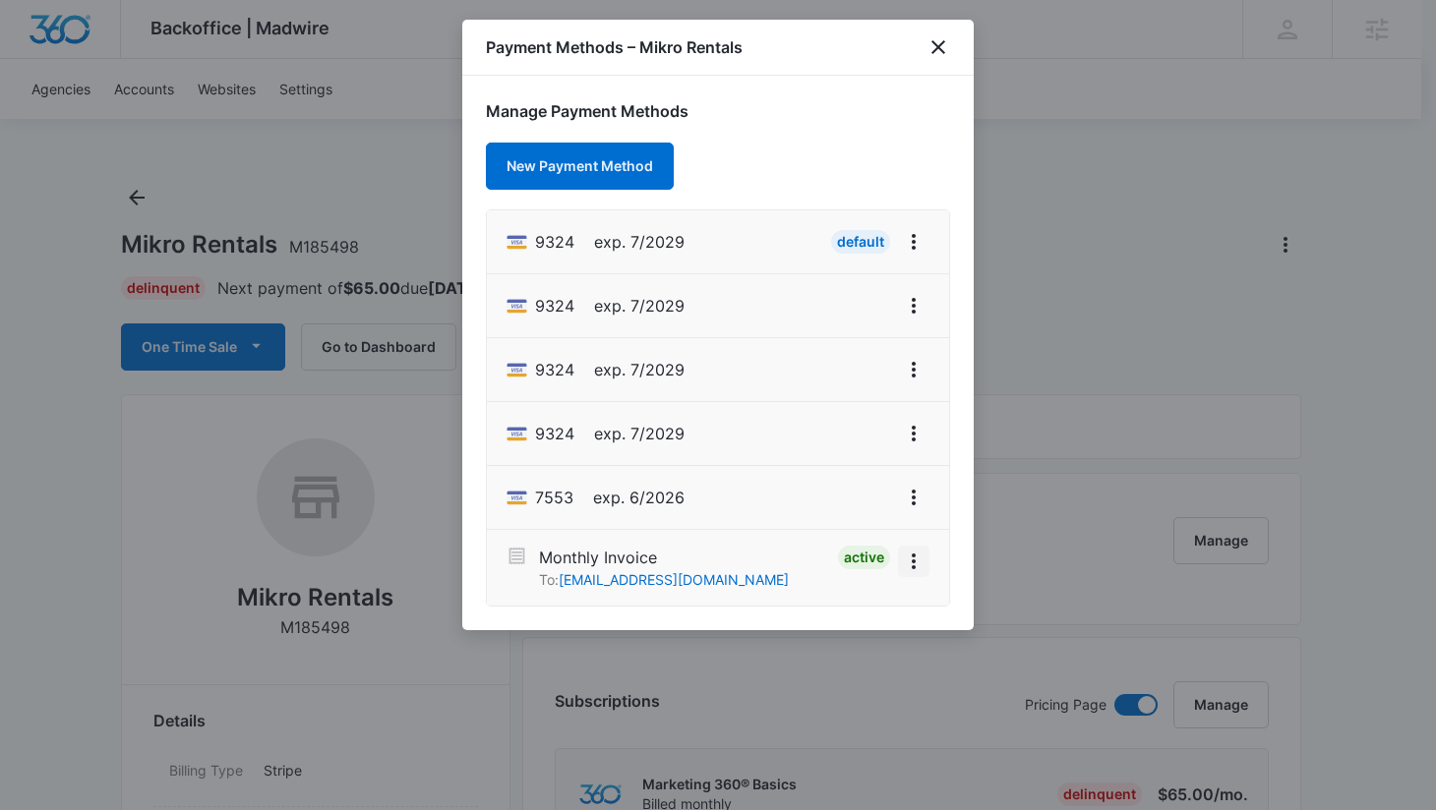
click at [923, 562] on icon "View More" at bounding box center [914, 562] width 24 height 24
click at [944, 50] on icon "close" at bounding box center [938, 47] width 24 height 24
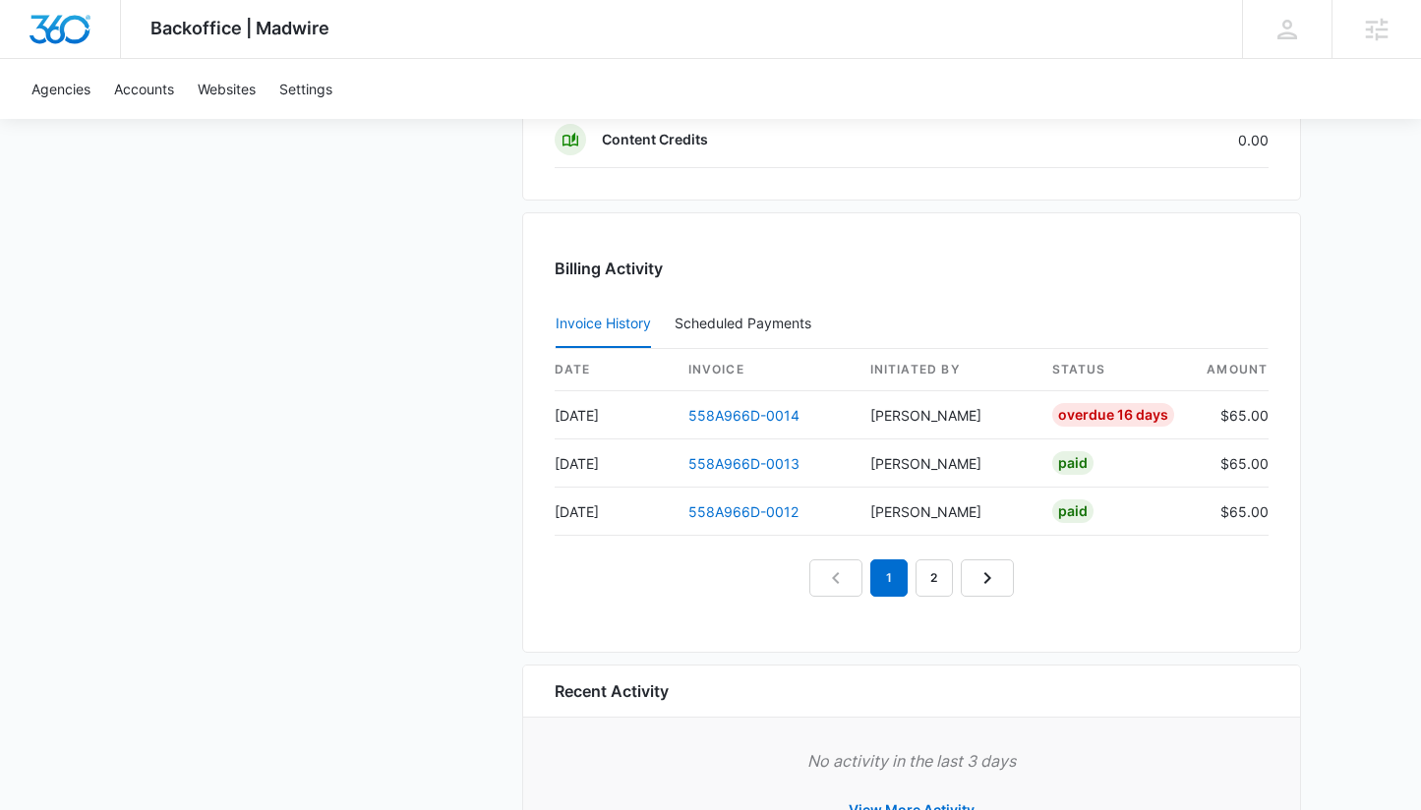
scroll to position [2017, 0]
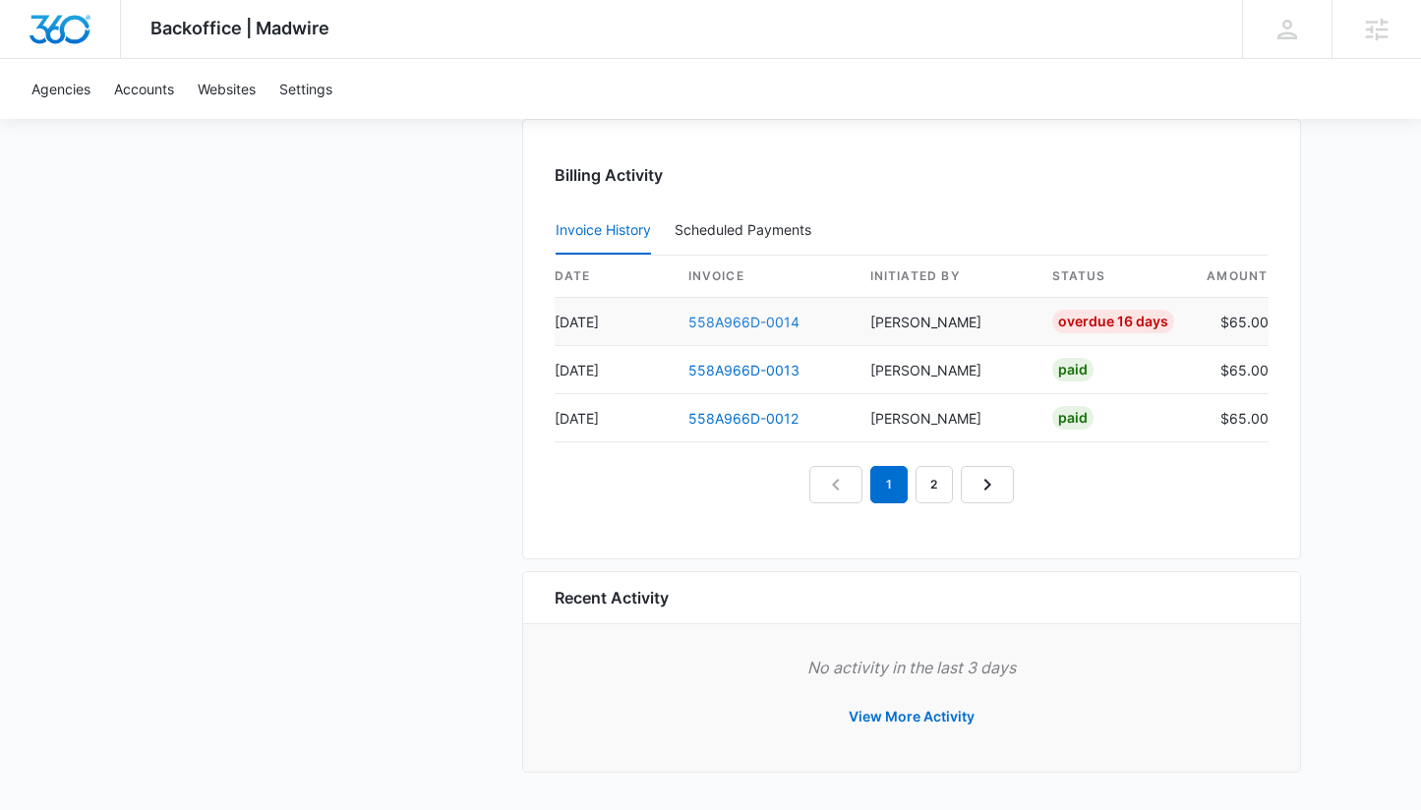
click at [706, 320] on link "558A966D-0014" at bounding box center [743, 322] width 111 height 17
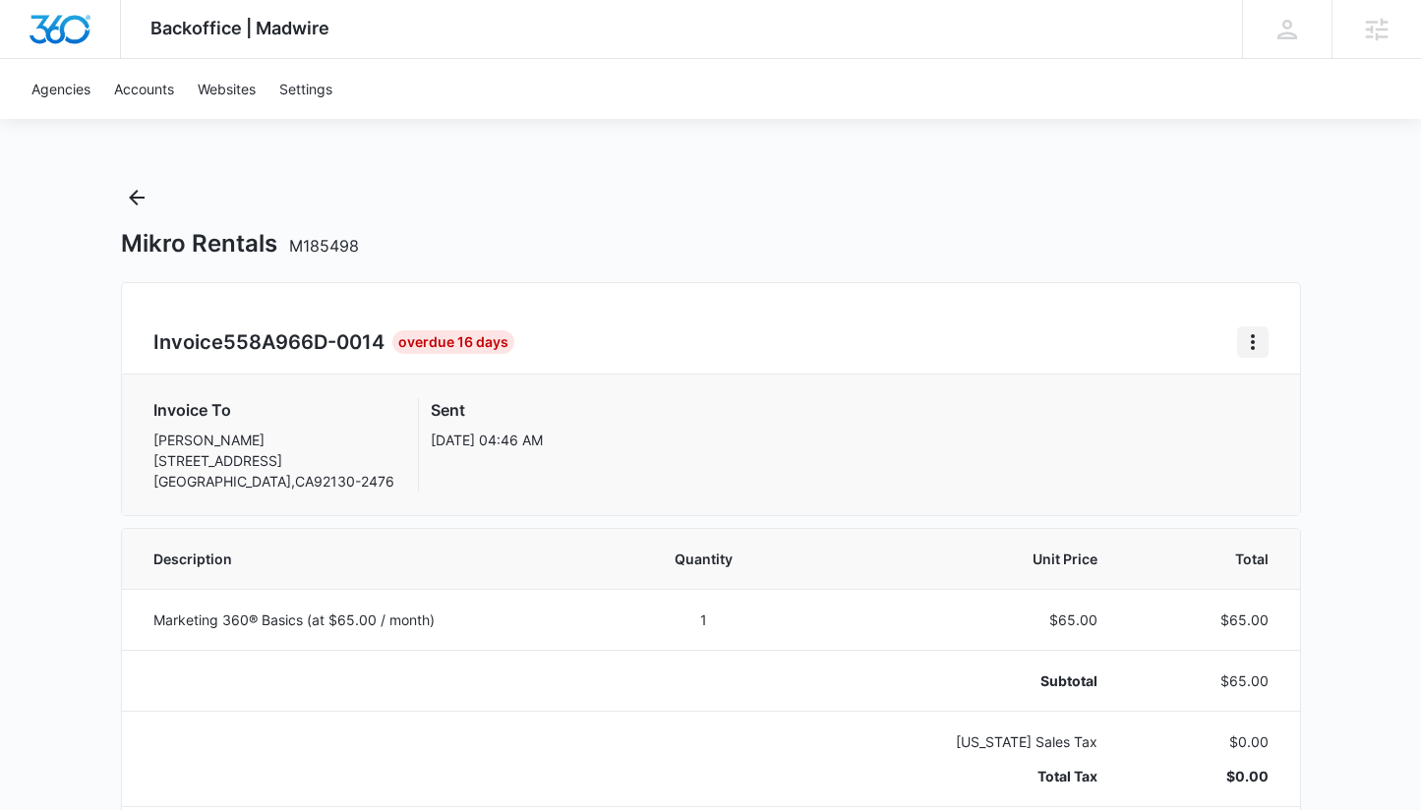
click at [1252, 333] on icon "Home" at bounding box center [1253, 342] width 24 height 24
click at [1203, 432] on div "Resend Invoice" at bounding box center [1163, 427] width 114 height 14
click at [130, 198] on icon "Back" at bounding box center [137, 198] width 16 height 16
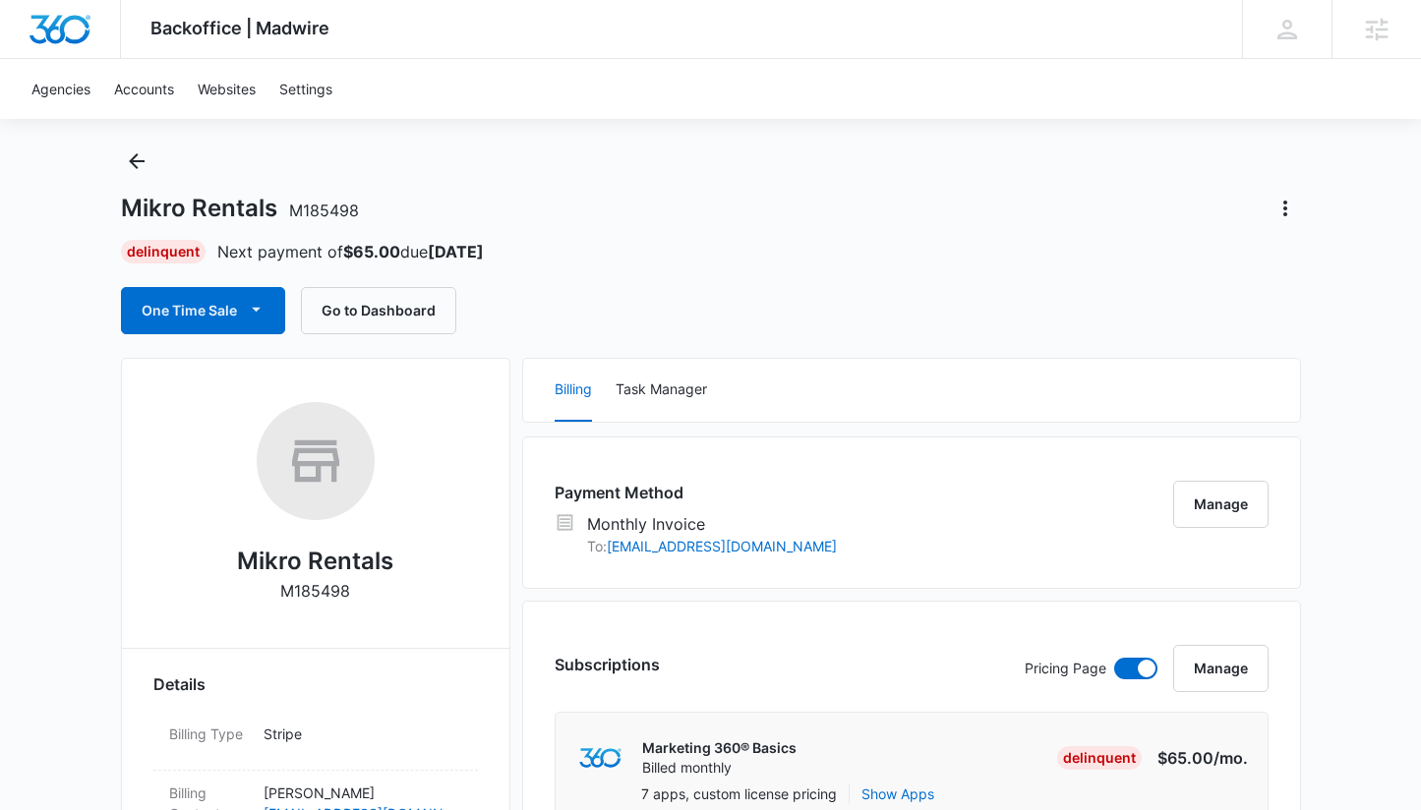
scroll to position [128, 0]
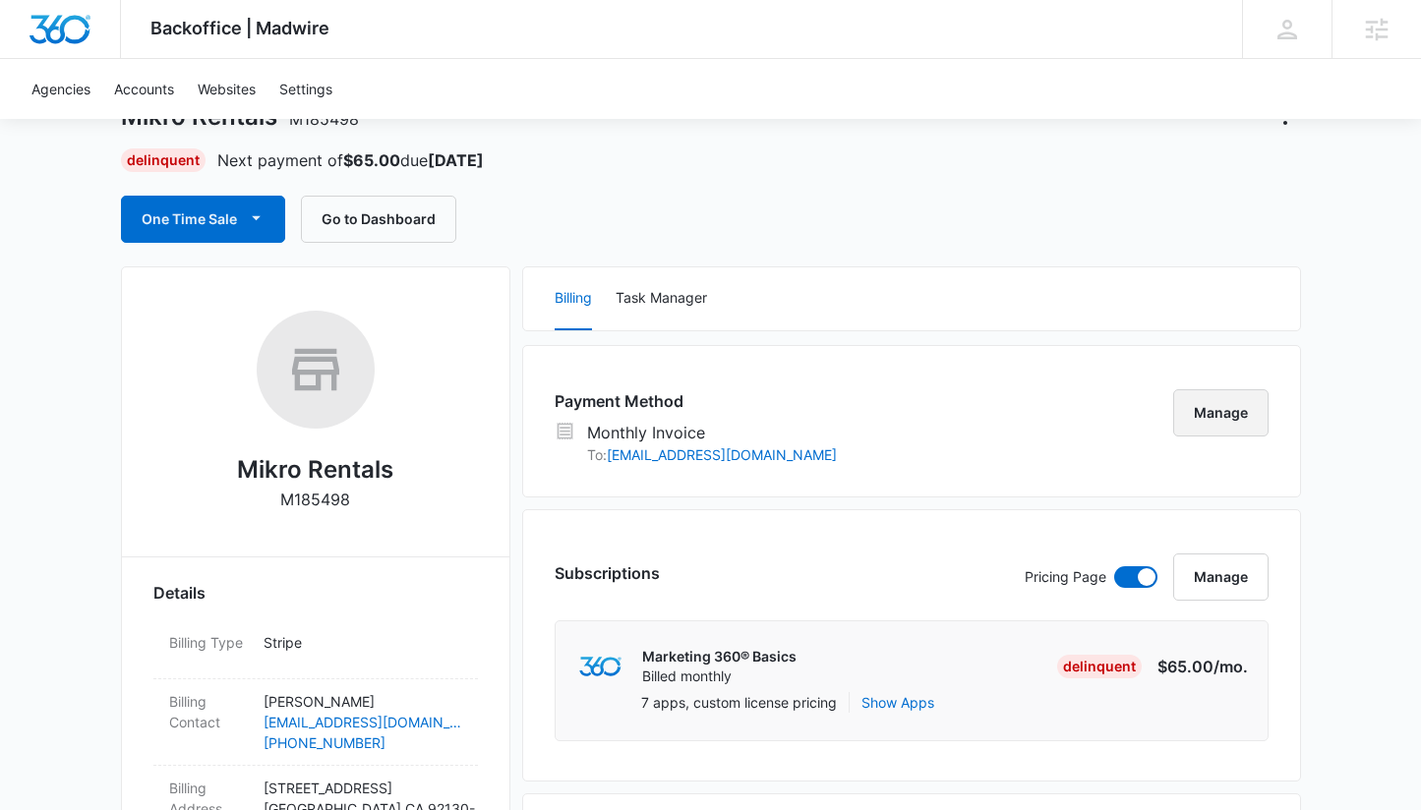
click at [1249, 422] on button "Manage" at bounding box center [1220, 412] width 95 height 47
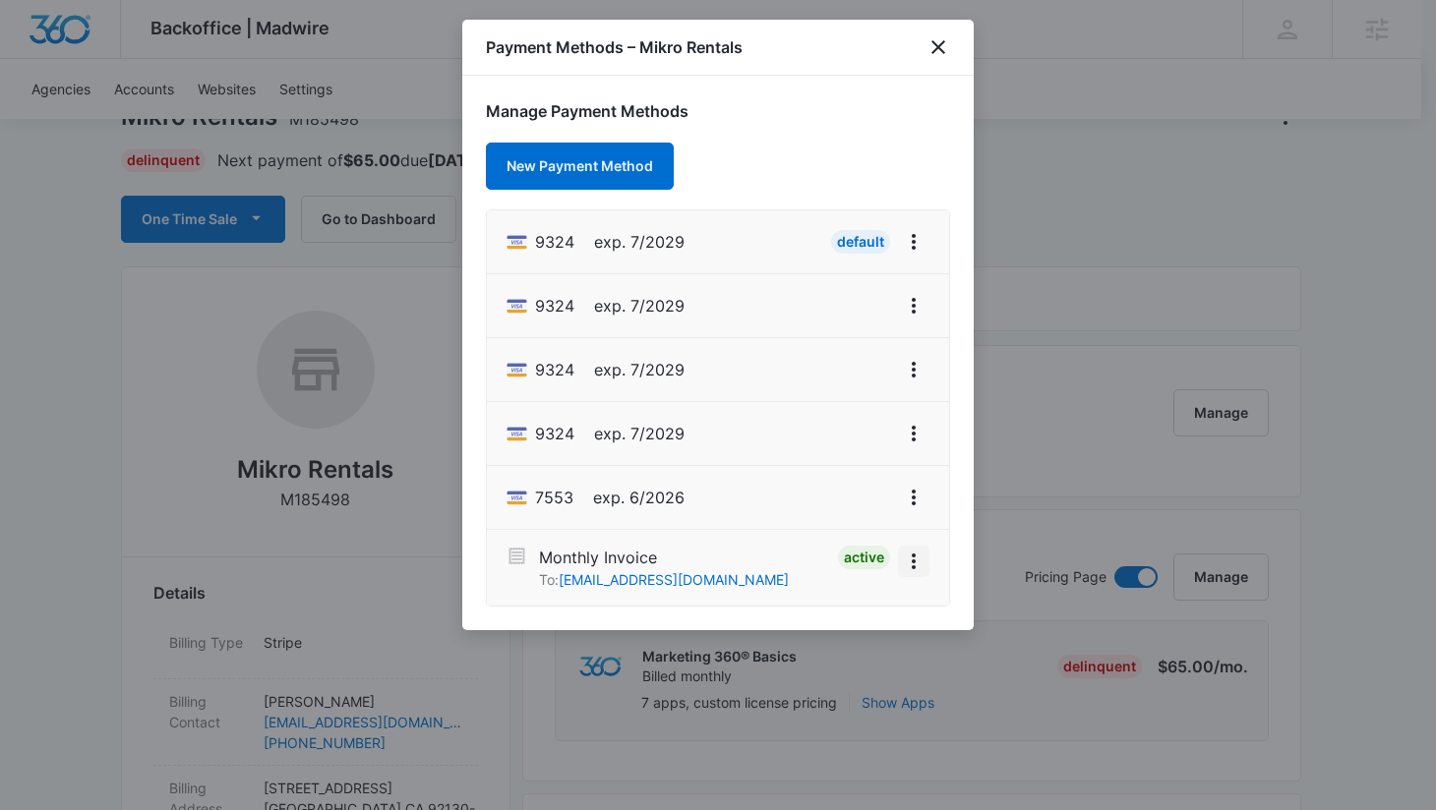
click at [915, 563] on icon "View More" at bounding box center [914, 562] width 24 height 24
click at [867, 513] on div "Deactivate" at bounding box center [846, 506] width 70 height 14
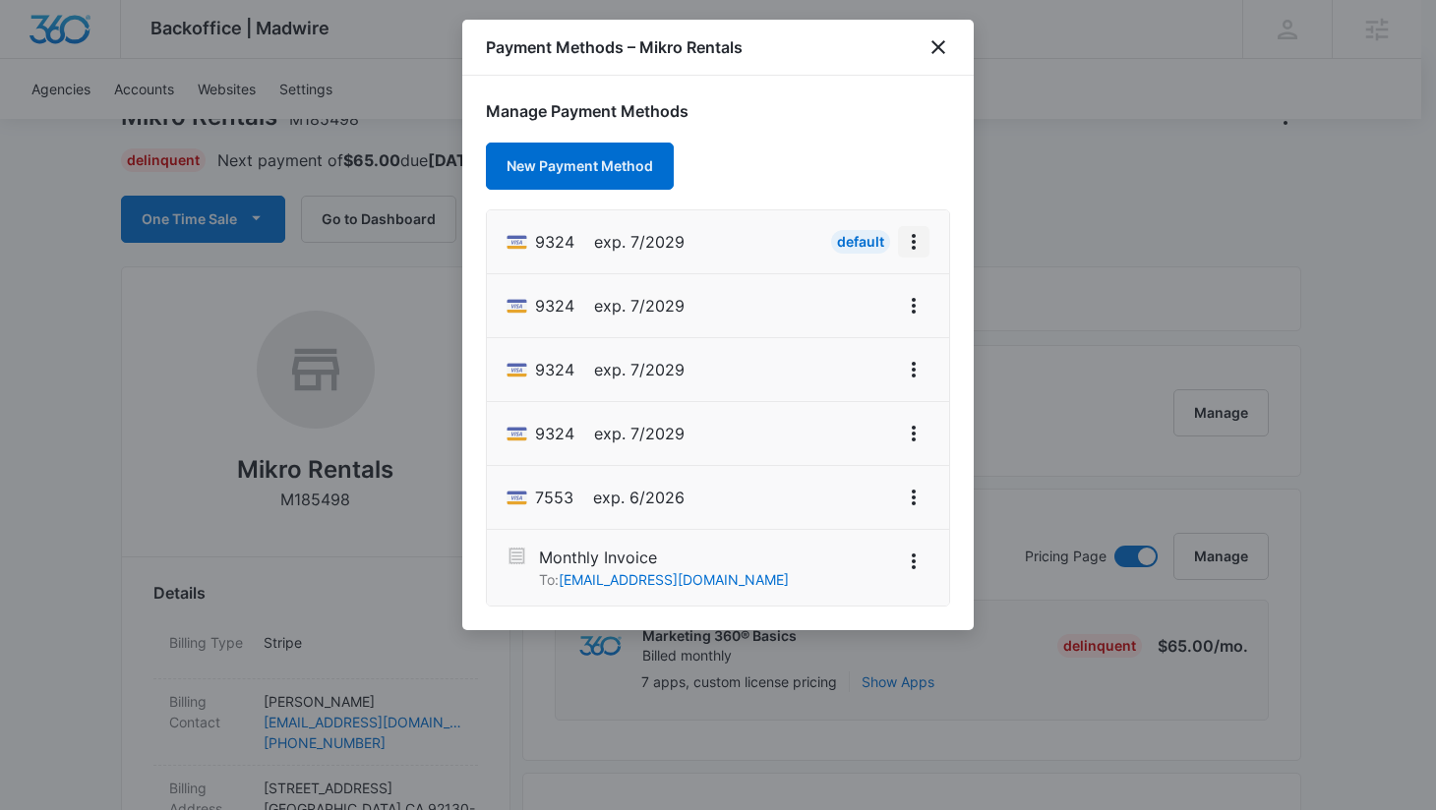
click at [909, 245] on icon "View More" at bounding box center [914, 242] width 24 height 24
click at [867, 329] on div "Retry Charge" at bounding box center [838, 327] width 86 height 14
click at [940, 49] on icon "close" at bounding box center [938, 47] width 14 height 14
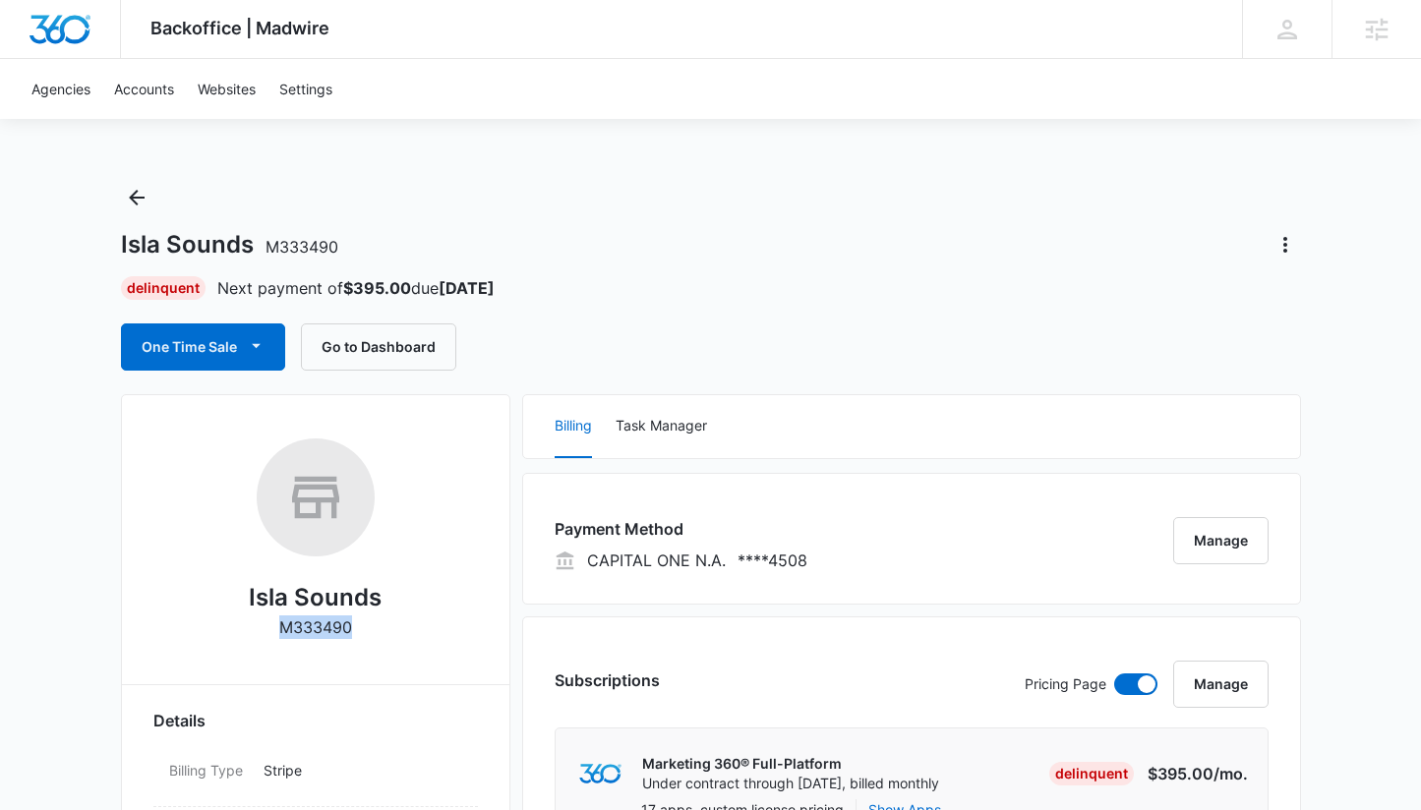
drag, startPoint x: 353, startPoint y: 630, endPoint x: 238, endPoint y: 626, distance: 115.1
click at [238, 626] on div "Isla Sounds M333490" at bounding box center [315, 546] width 324 height 214
copy div "M333490"
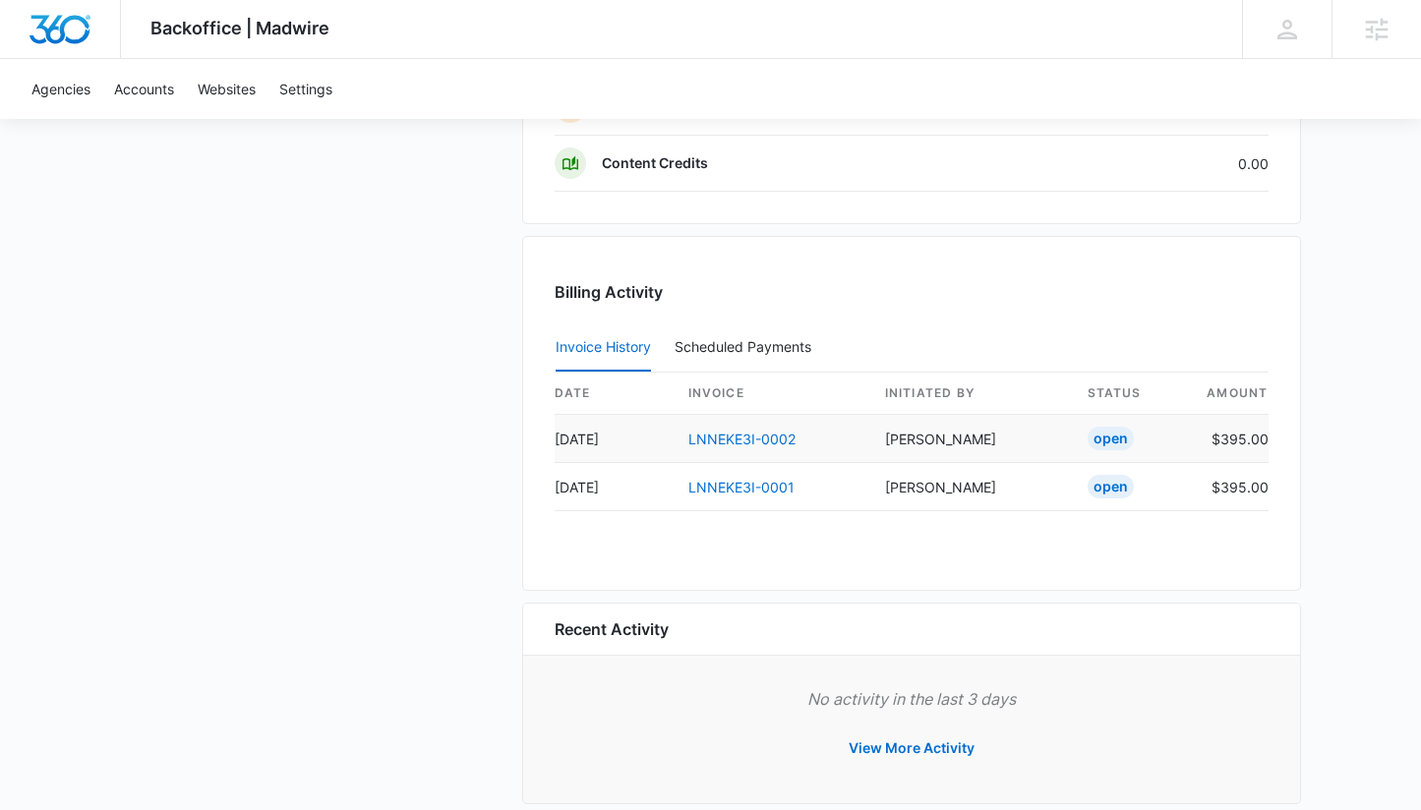
scroll to position [1910, 0]
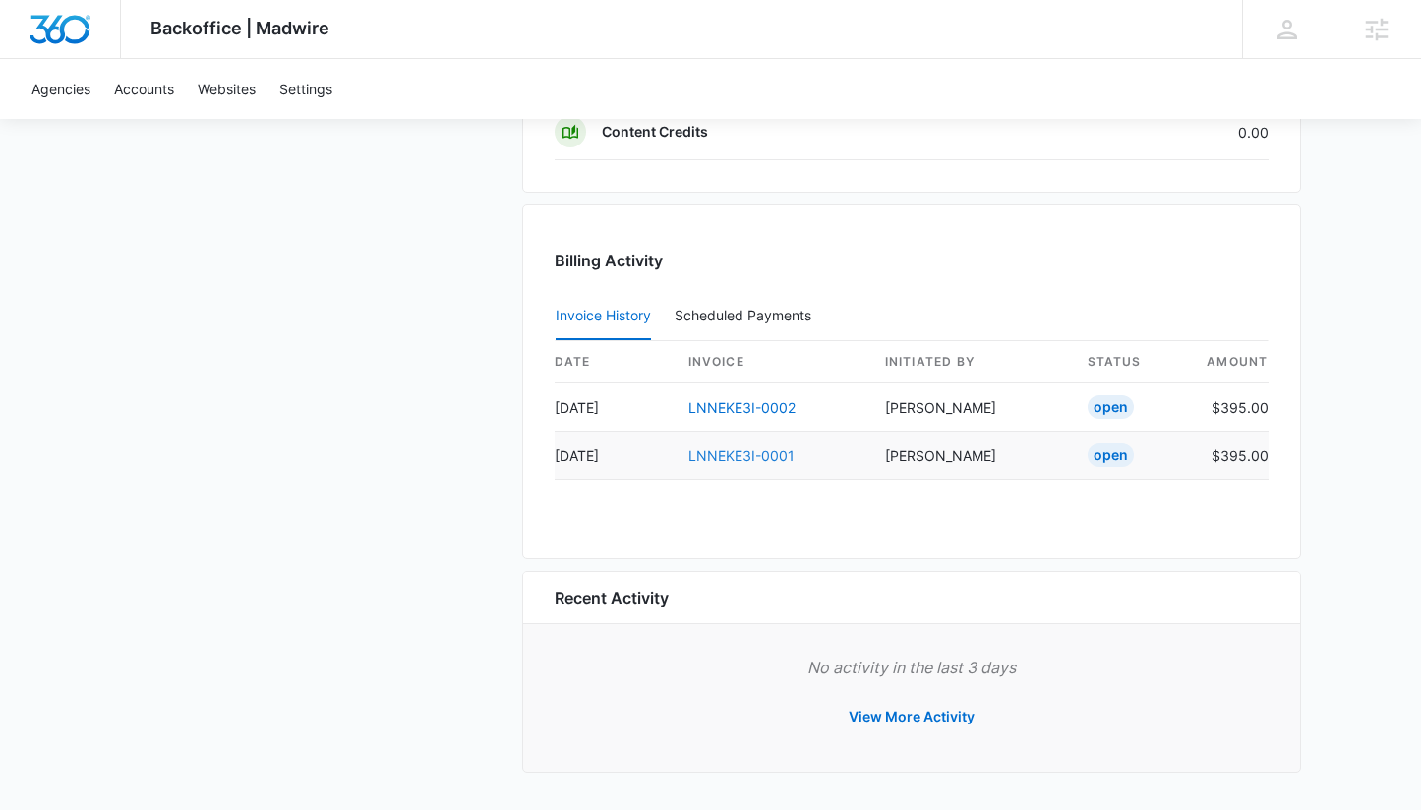
click at [752, 452] on link "LNNEKE3I-0001" at bounding box center [741, 455] width 106 height 17
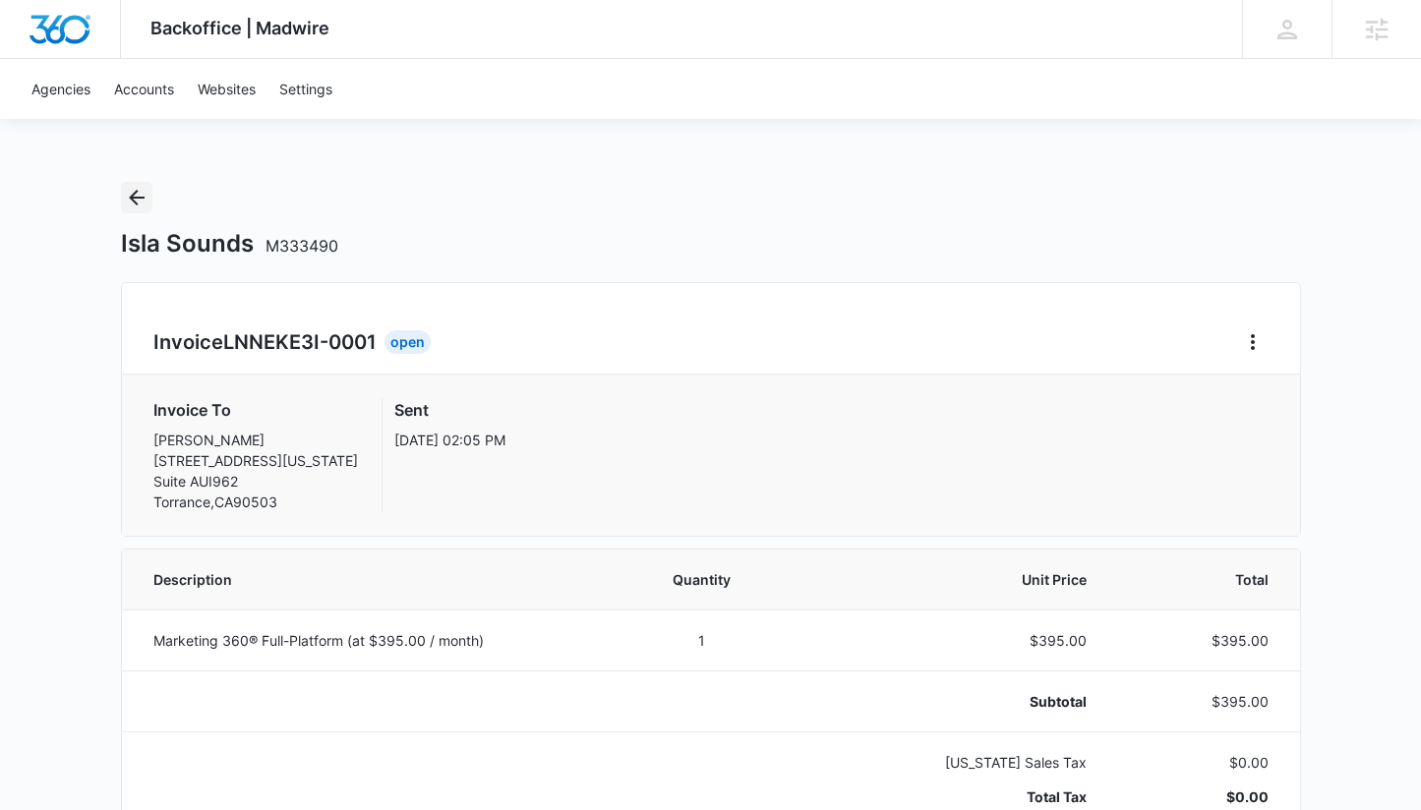
click at [130, 196] on icon "Back" at bounding box center [137, 198] width 16 height 16
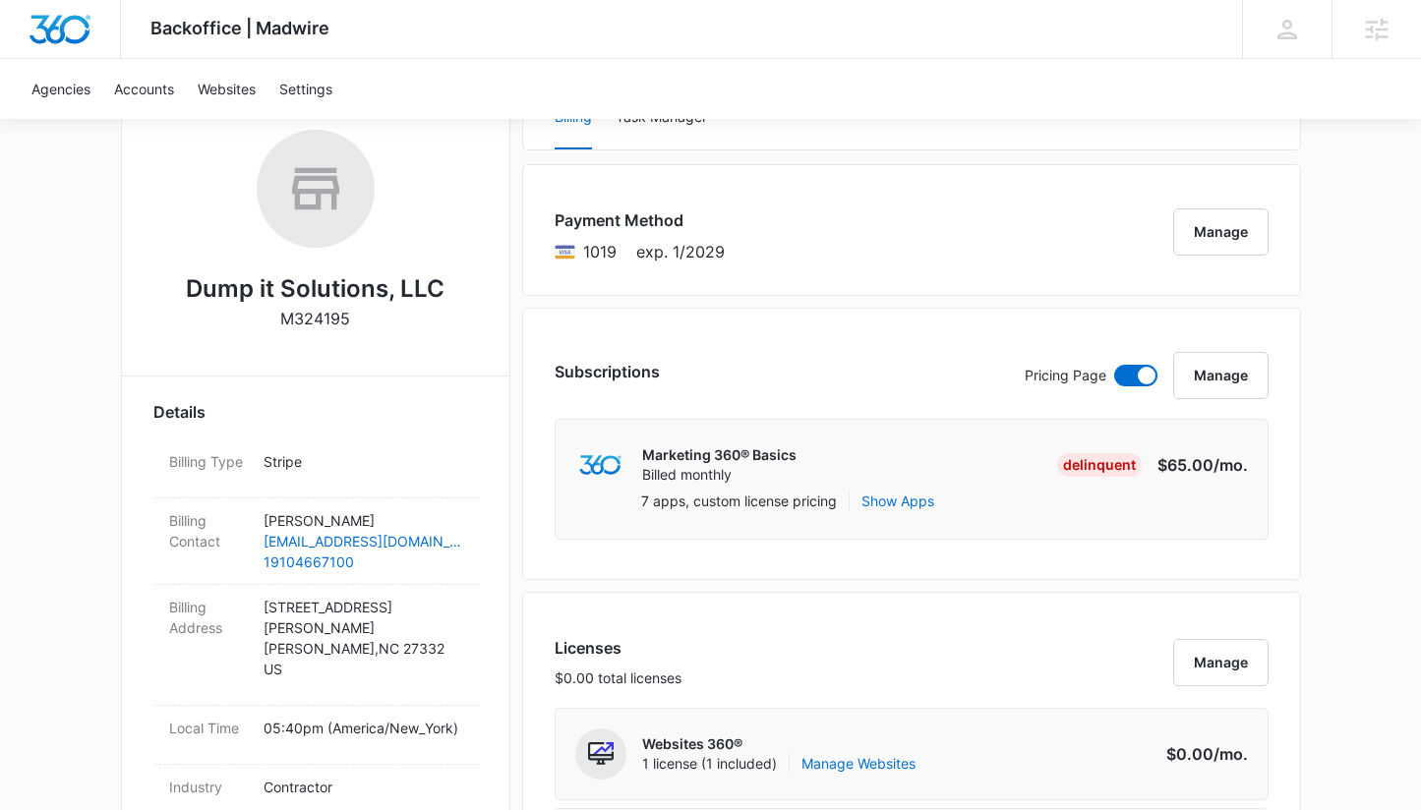
scroll to position [338, 0]
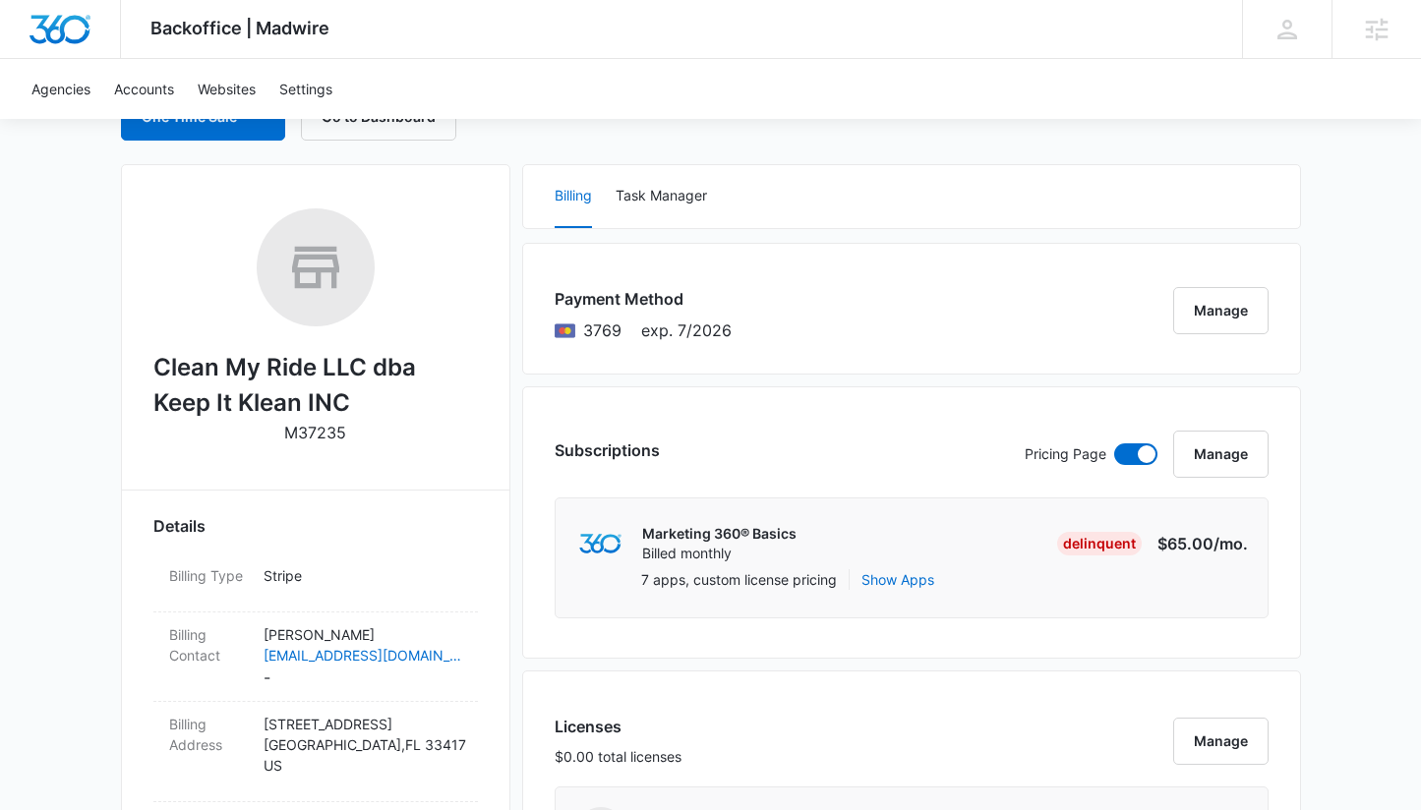
scroll to position [384, 0]
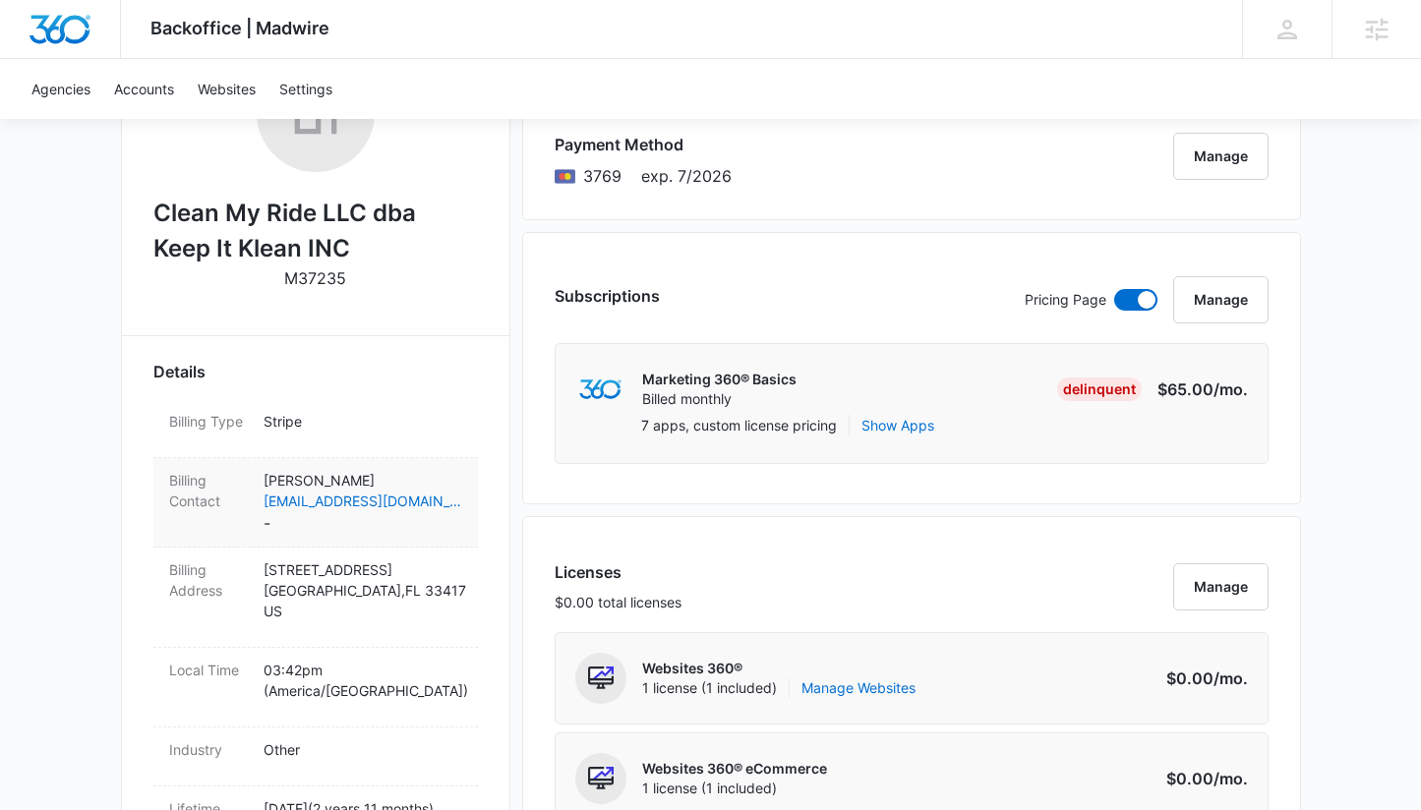
click at [381, 512] on dd "Novia Simpson nsimpson@cleanmyride.net -" at bounding box center [363, 502] width 199 height 65
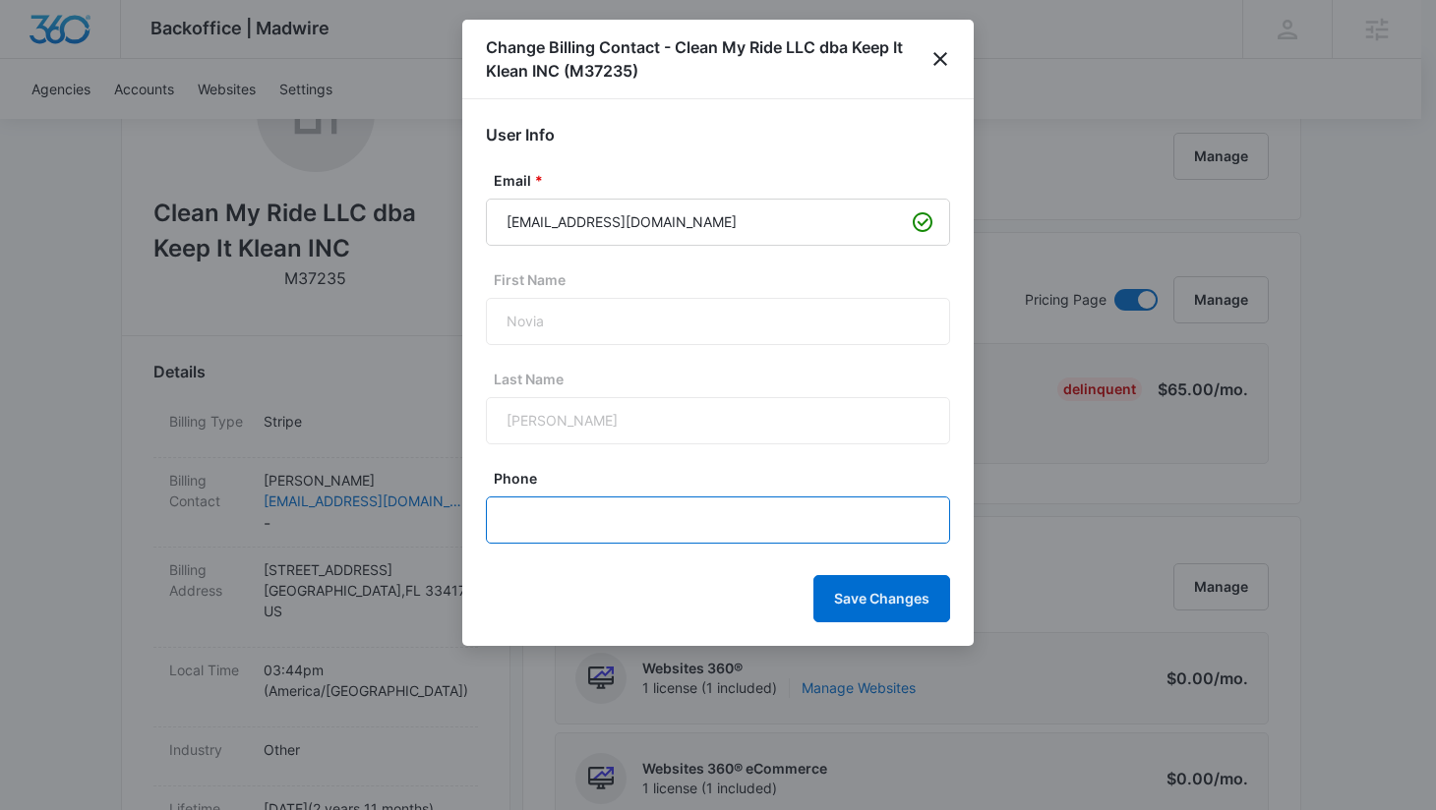
click at [574, 510] on input "Phone" at bounding box center [718, 520] width 464 height 47
paste input "(772) 626-9978"
type input "(772) 626-9978"
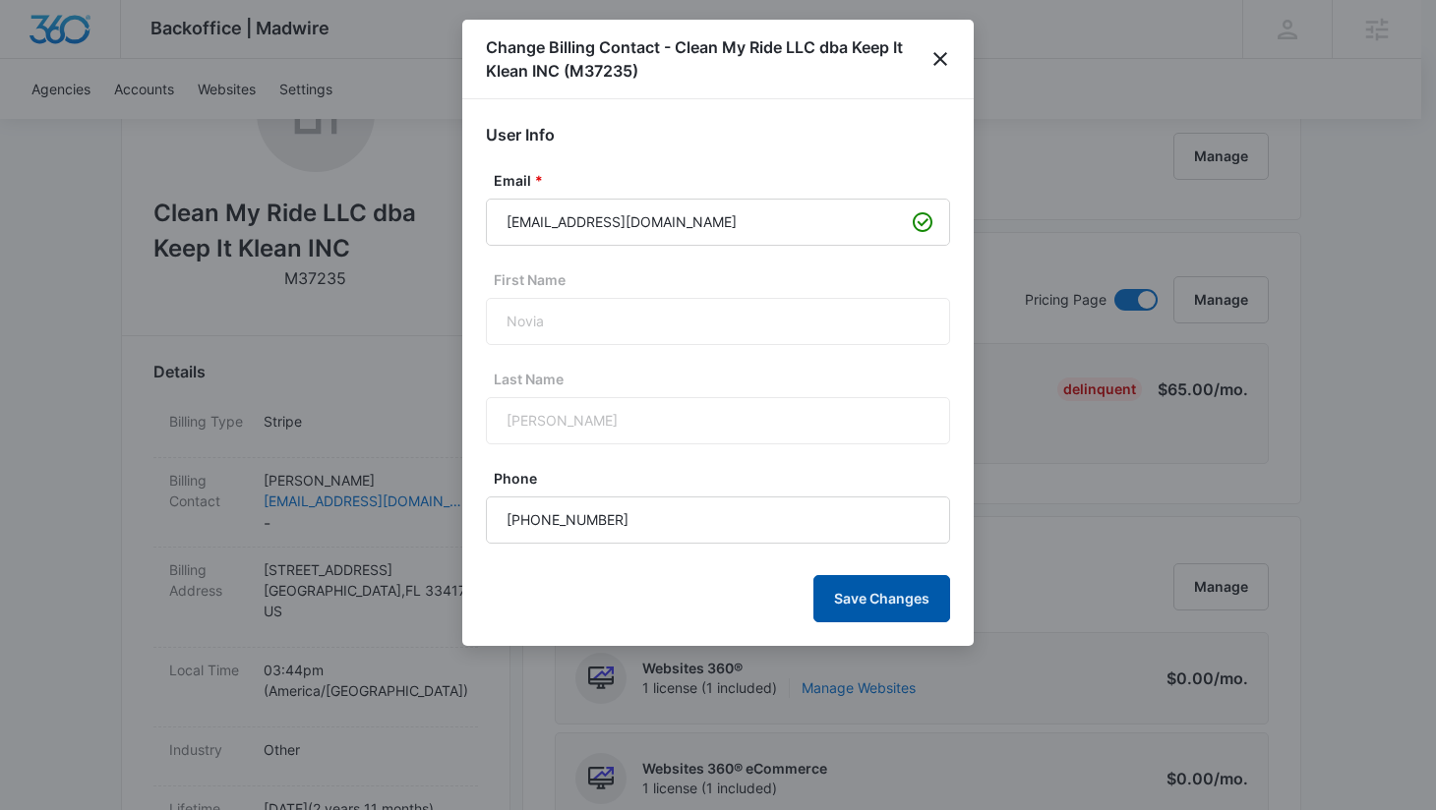
click at [898, 598] on button "Save Changes" at bounding box center [881, 598] width 137 height 47
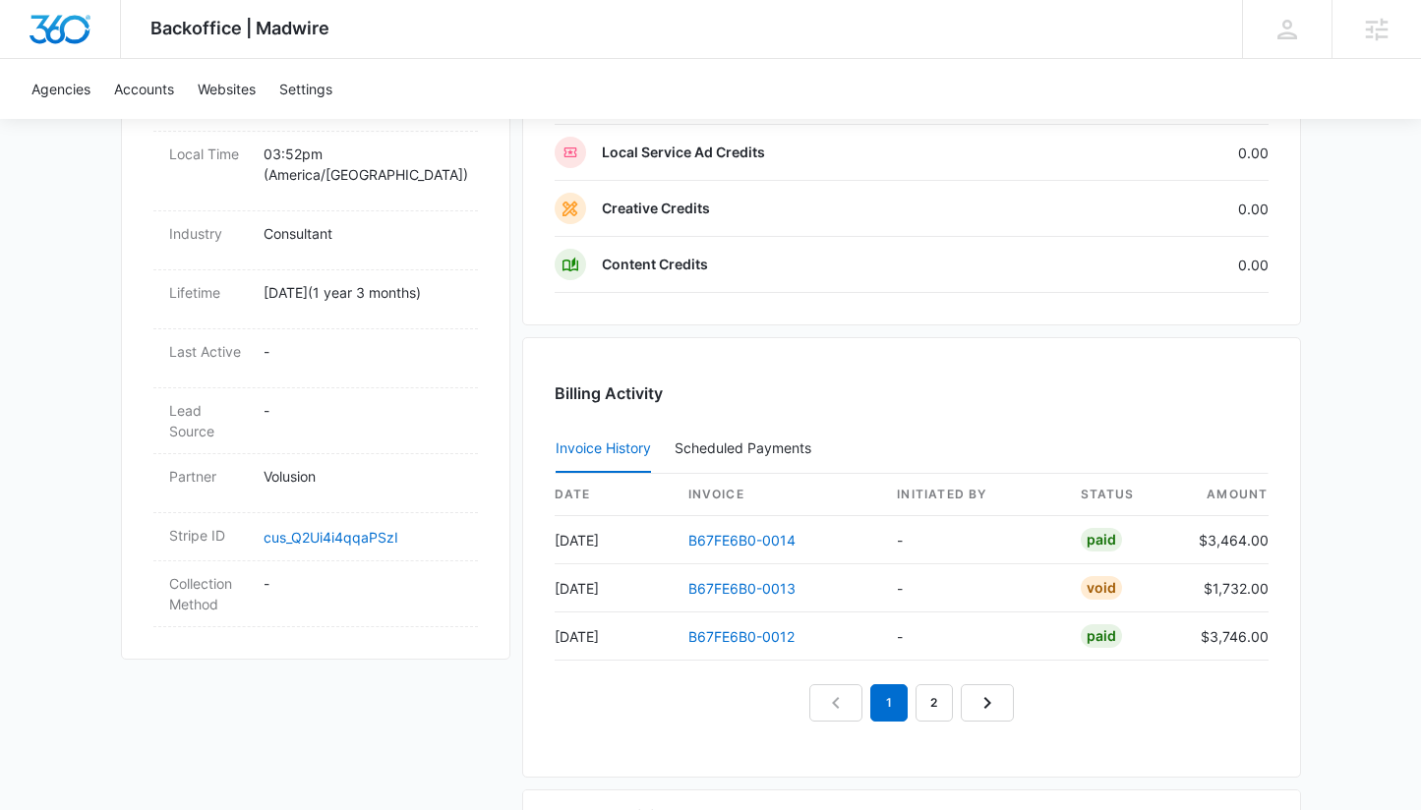
scroll to position [1048, 0]
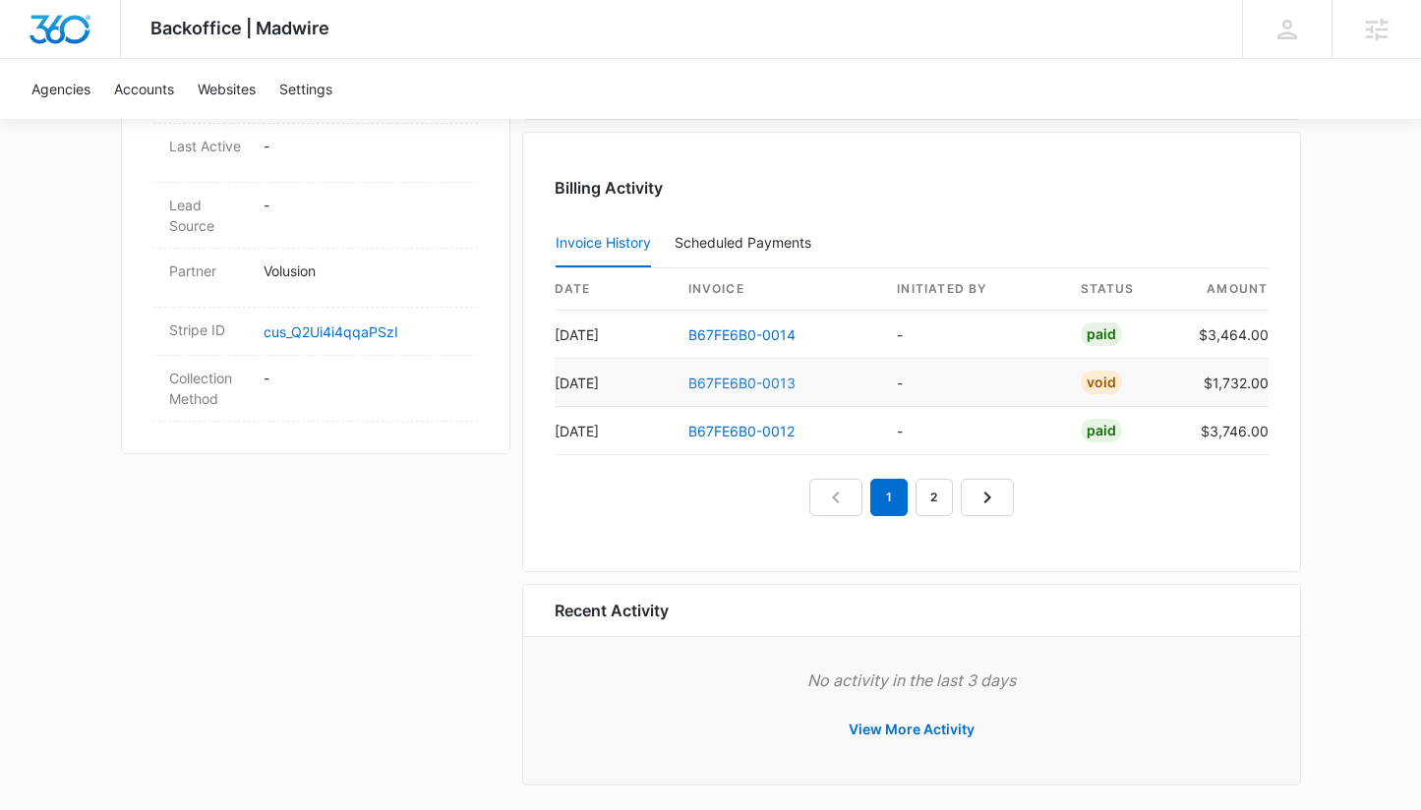
click at [761, 383] on link "B67FE6B0-0013" at bounding box center [741, 383] width 107 height 17
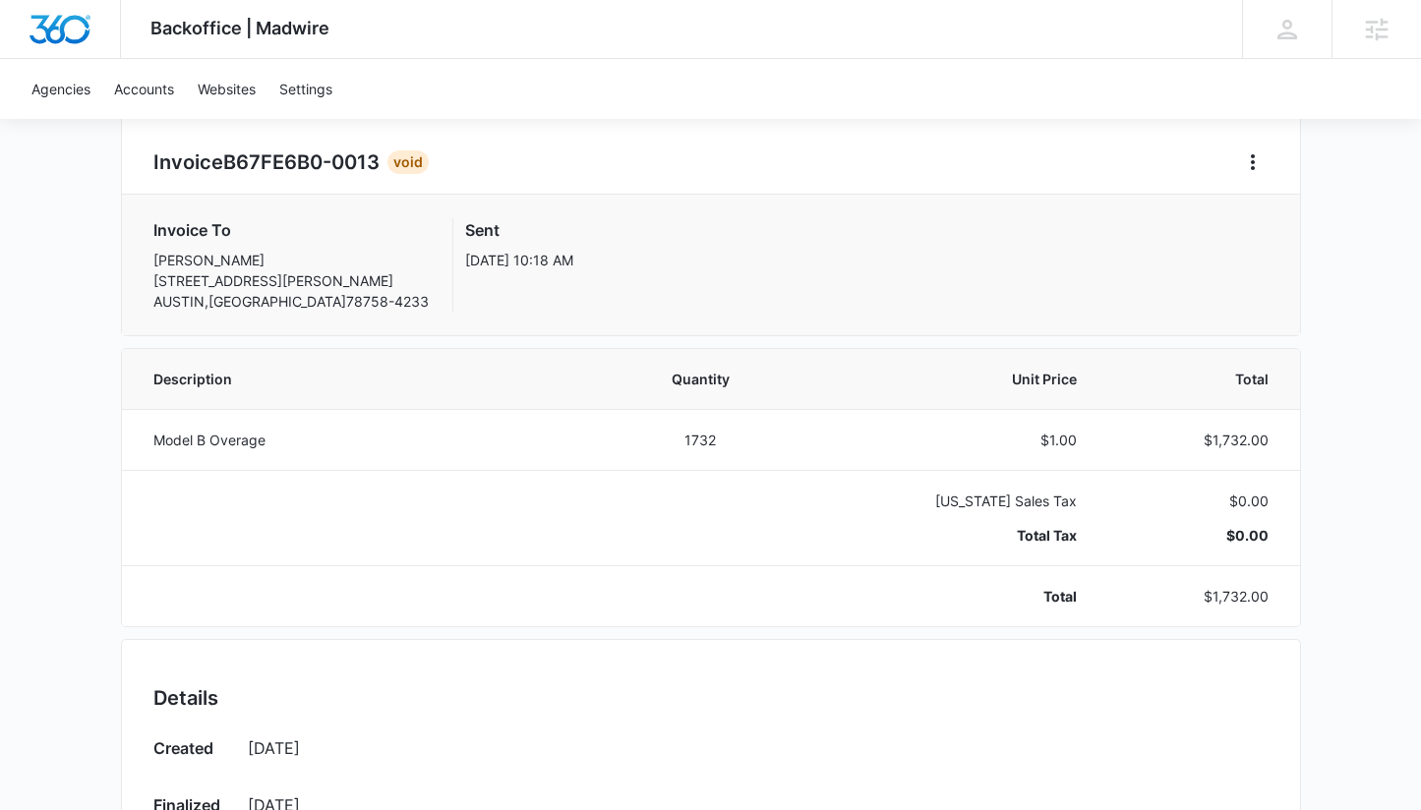
scroll to position [296, 0]
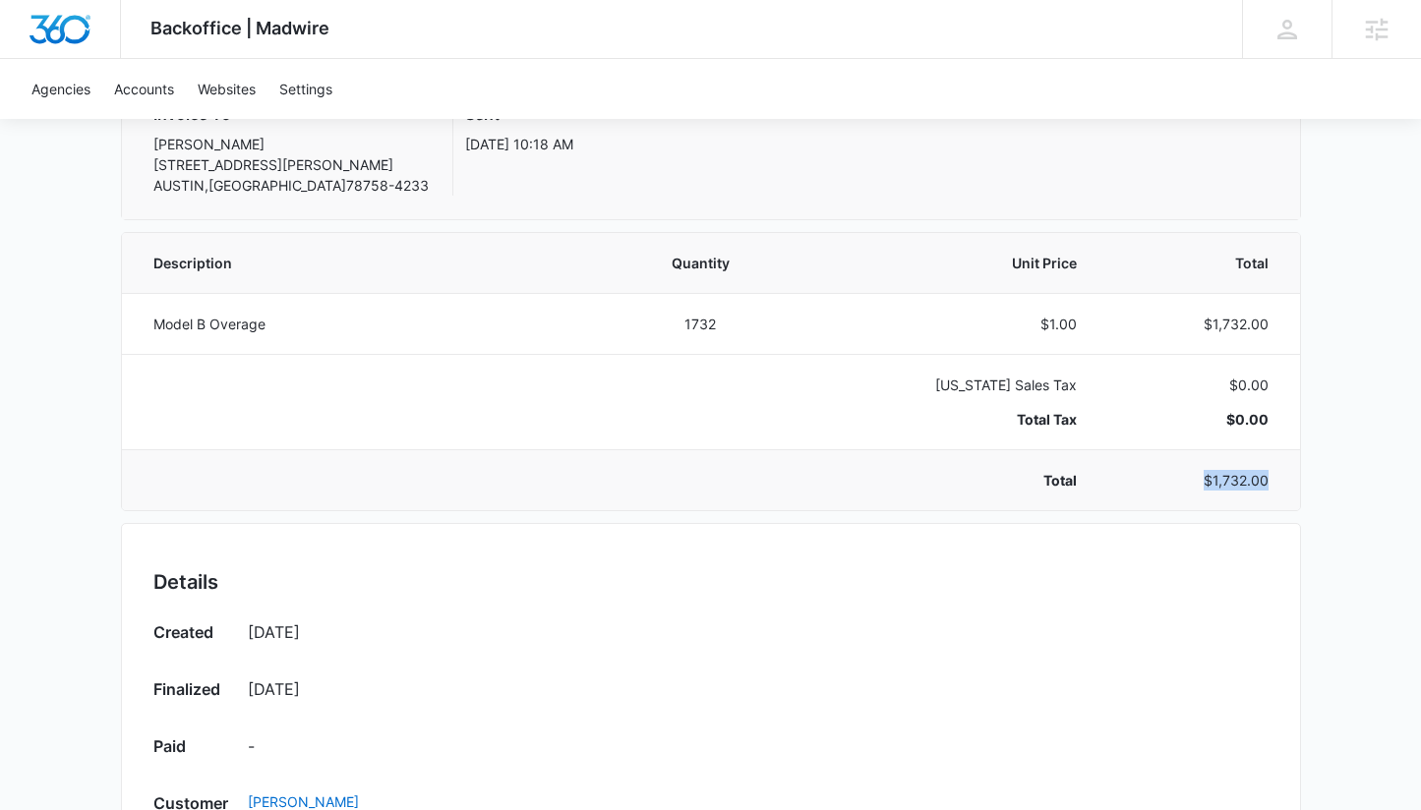
drag, startPoint x: 1271, startPoint y: 481, endPoint x: 1187, endPoint y: 480, distance: 84.6
click at [1187, 480] on td "$1,732.00" at bounding box center [1199, 479] width 199 height 61
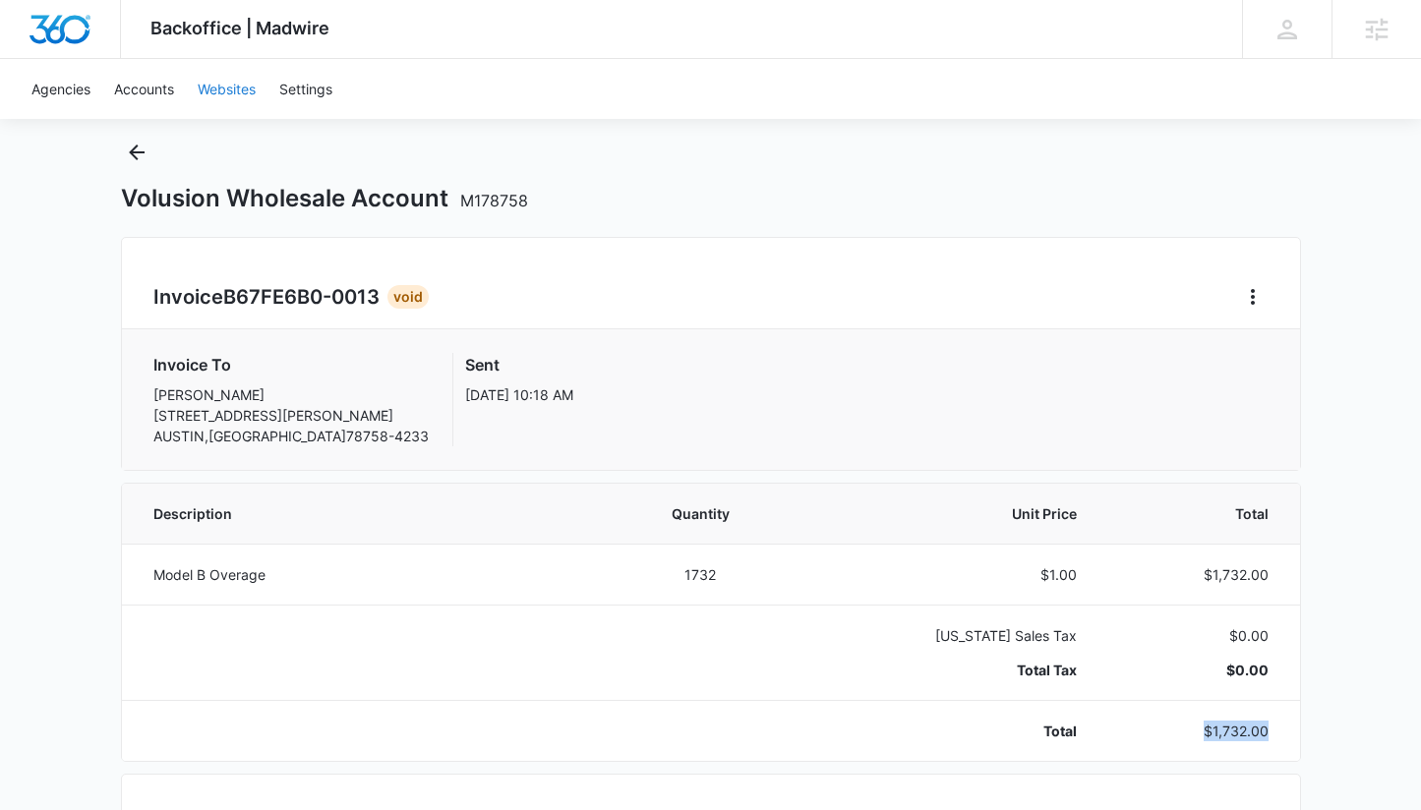
scroll to position [8, 0]
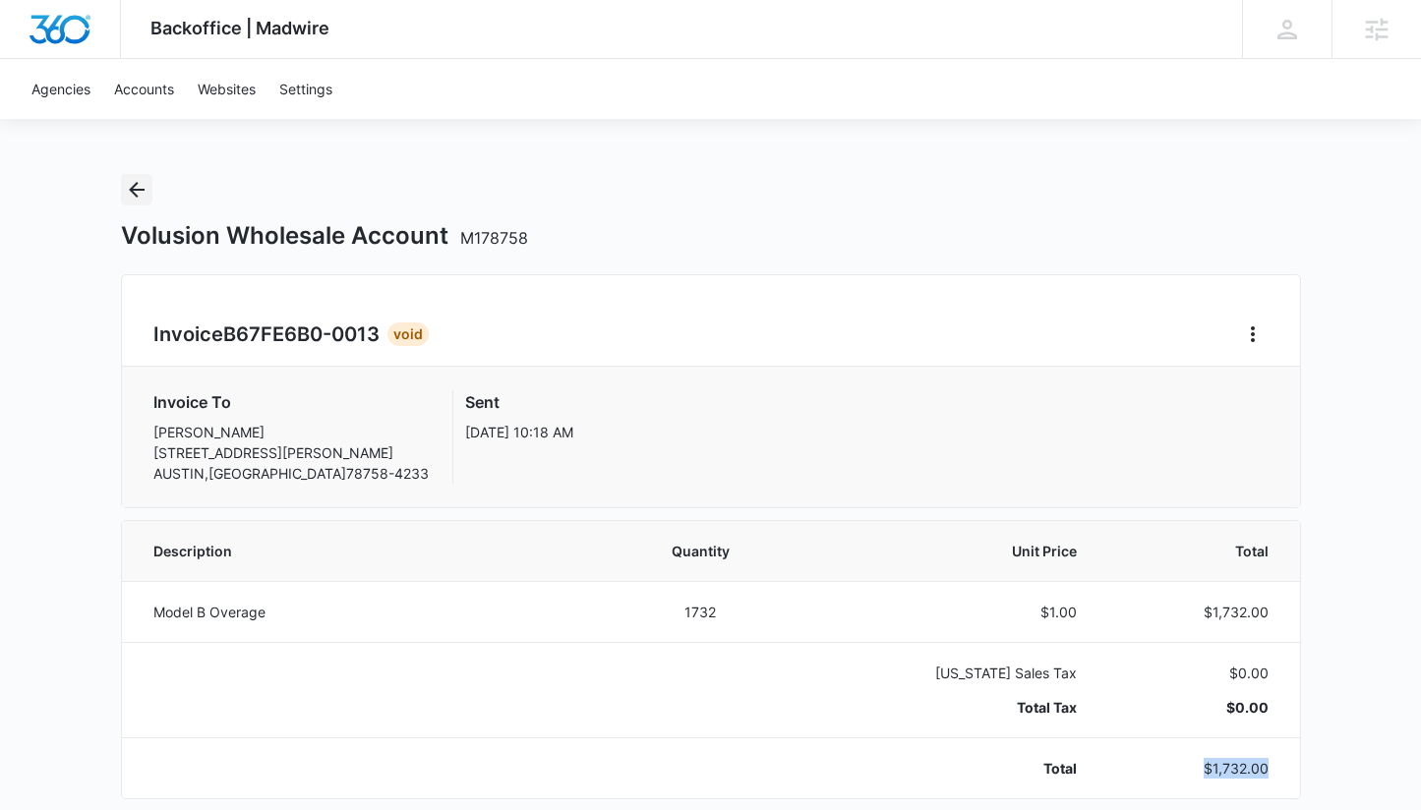
click at [137, 193] on icon "Back" at bounding box center [137, 190] width 24 height 24
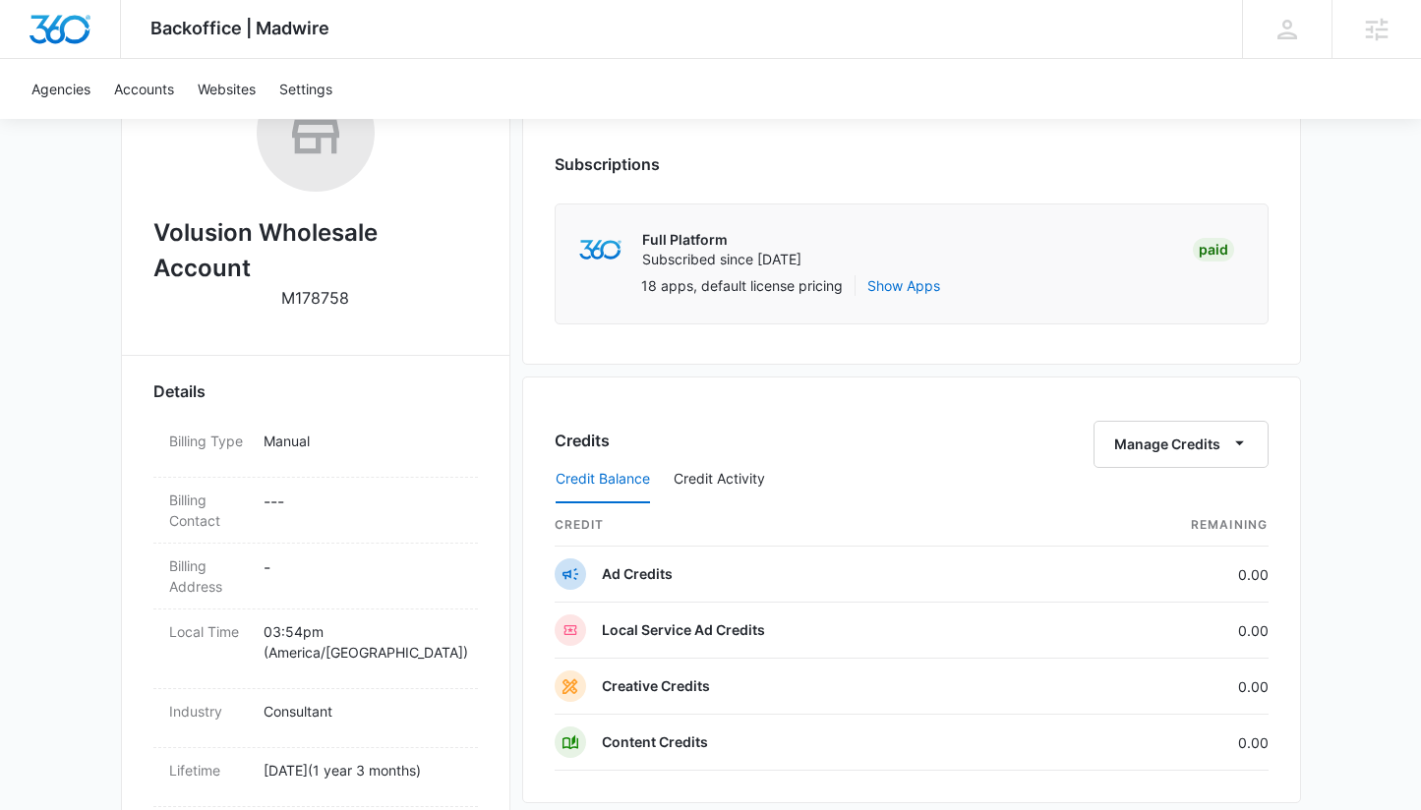
scroll to position [395, 0]
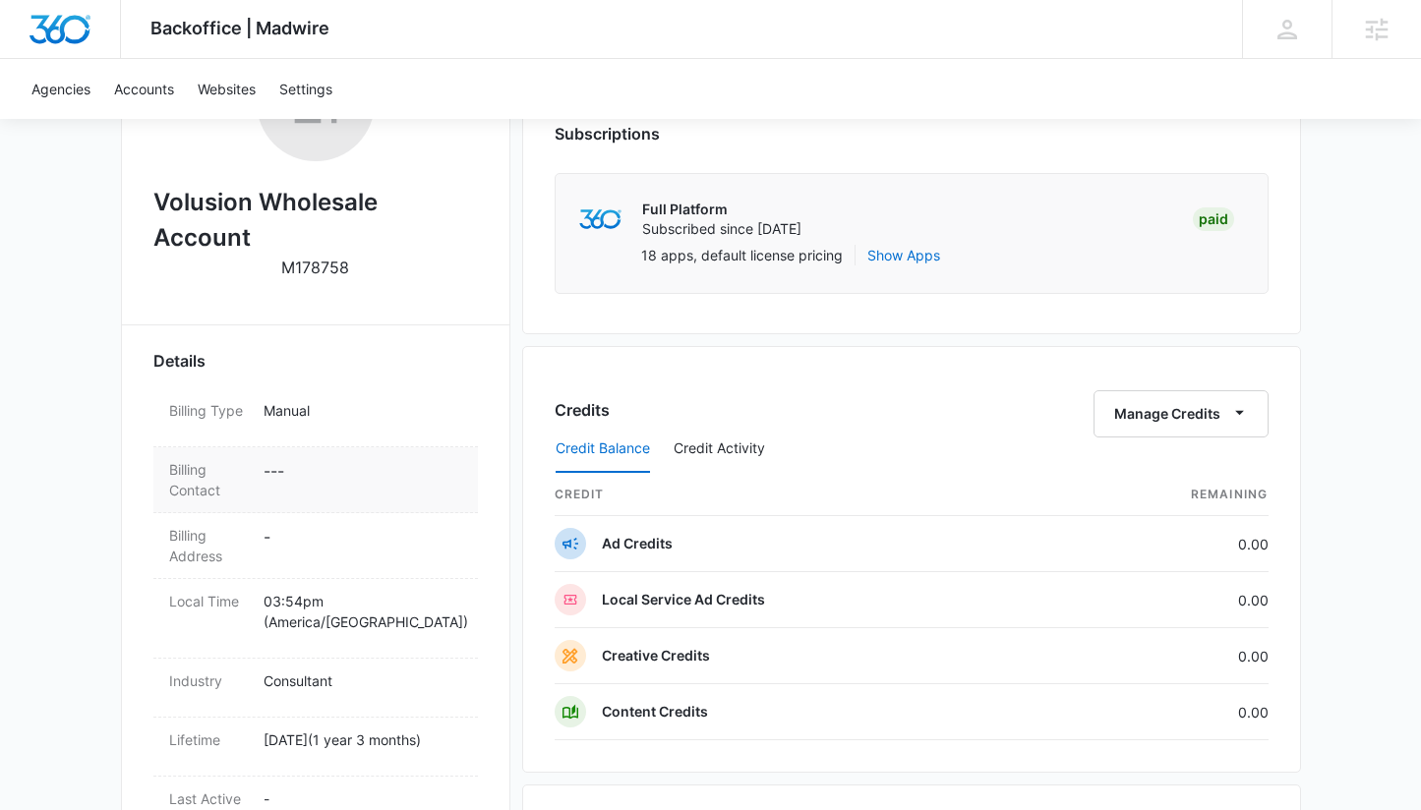
click at [292, 469] on dd "- - -" at bounding box center [363, 479] width 199 height 41
click at [275, 470] on dd "- - -" at bounding box center [363, 479] width 199 height 41
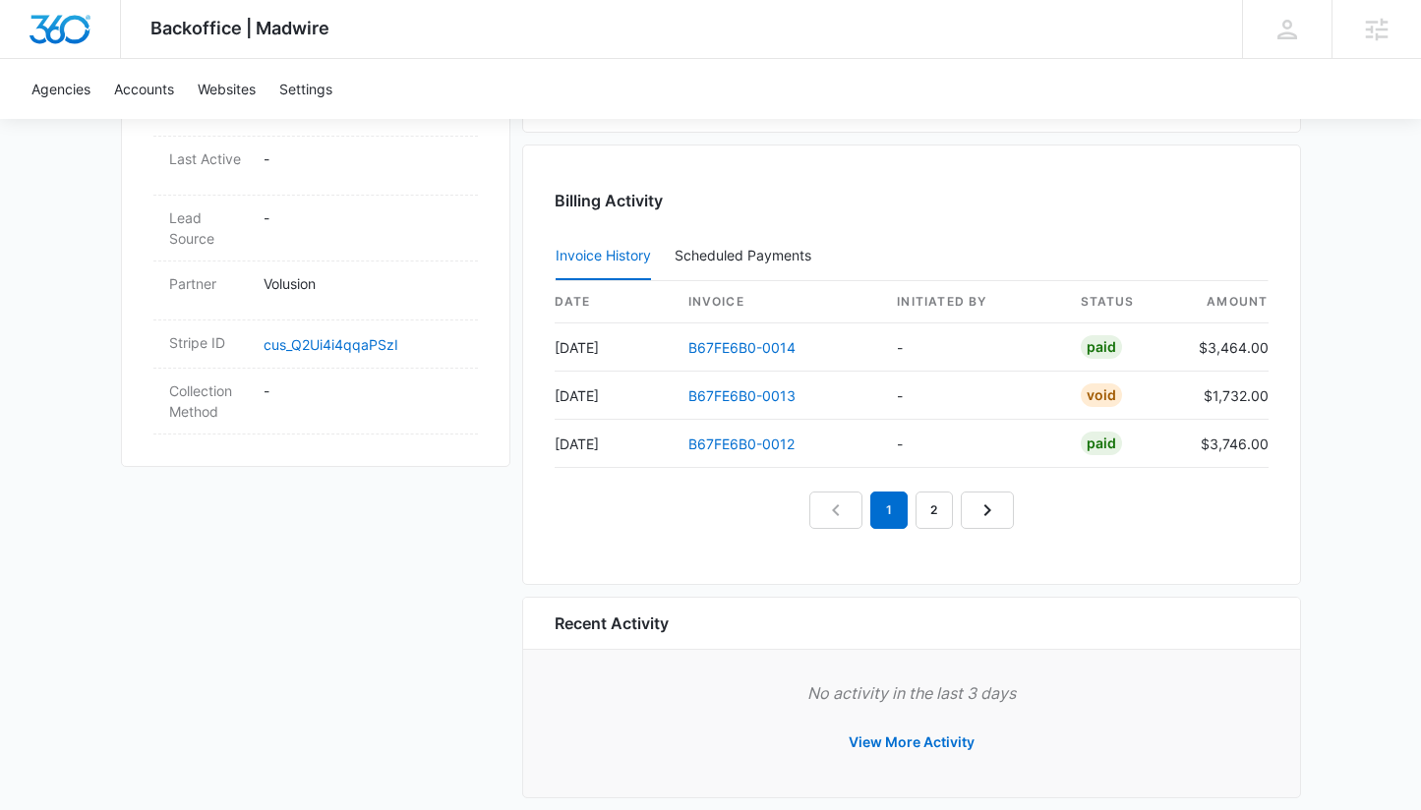
scroll to position [1060, 0]
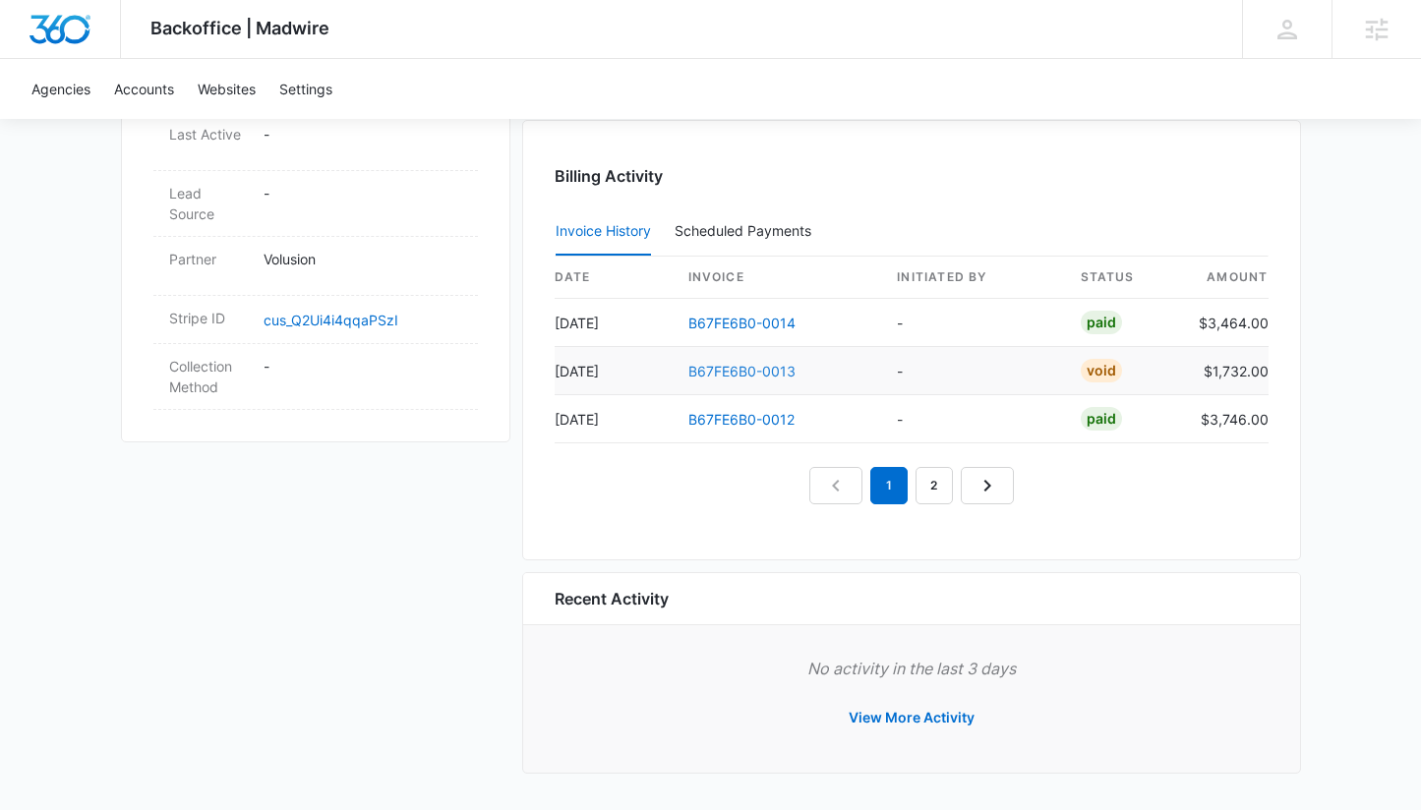
click at [741, 371] on link "B67FE6B0-0013" at bounding box center [741, 371] width 107 height 17
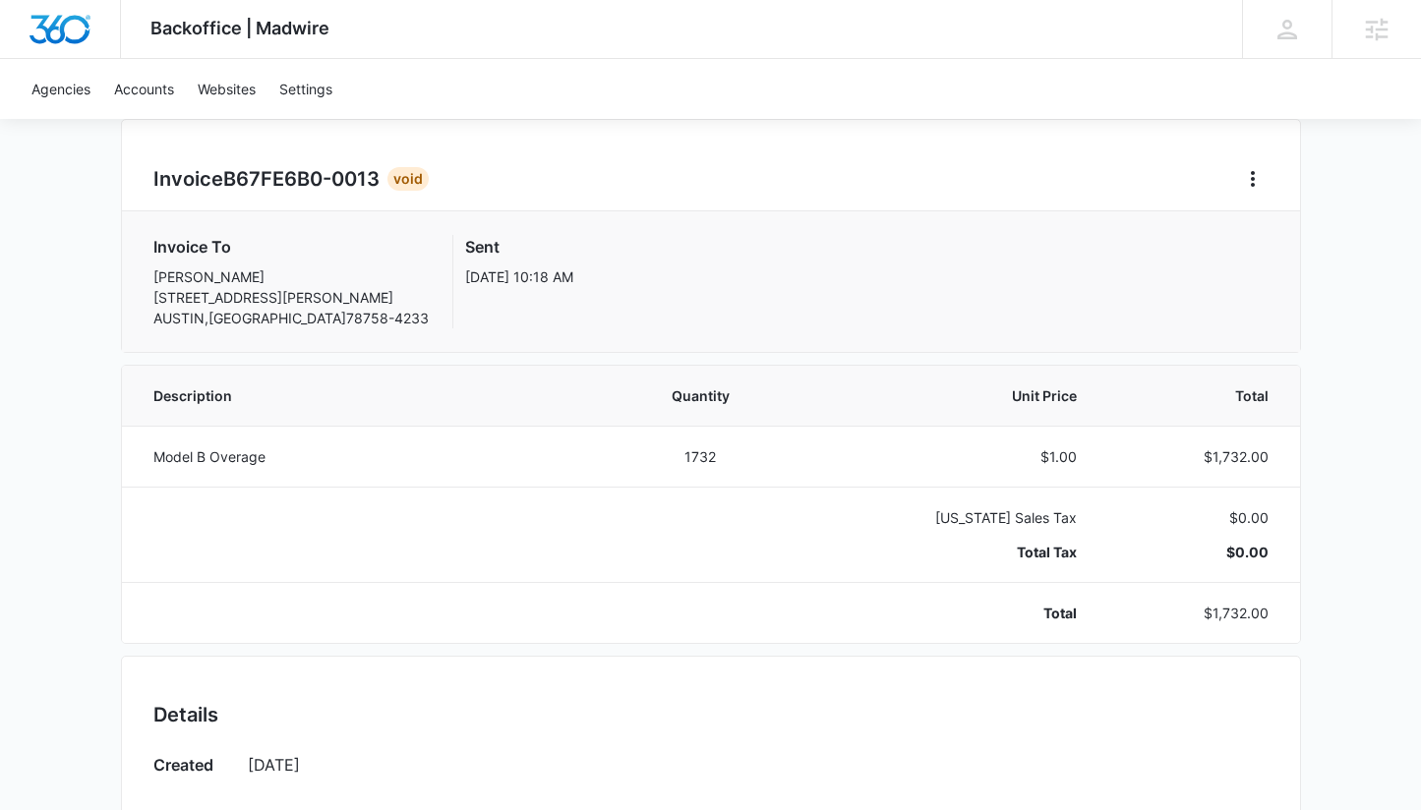
scroll to position [16, 0]
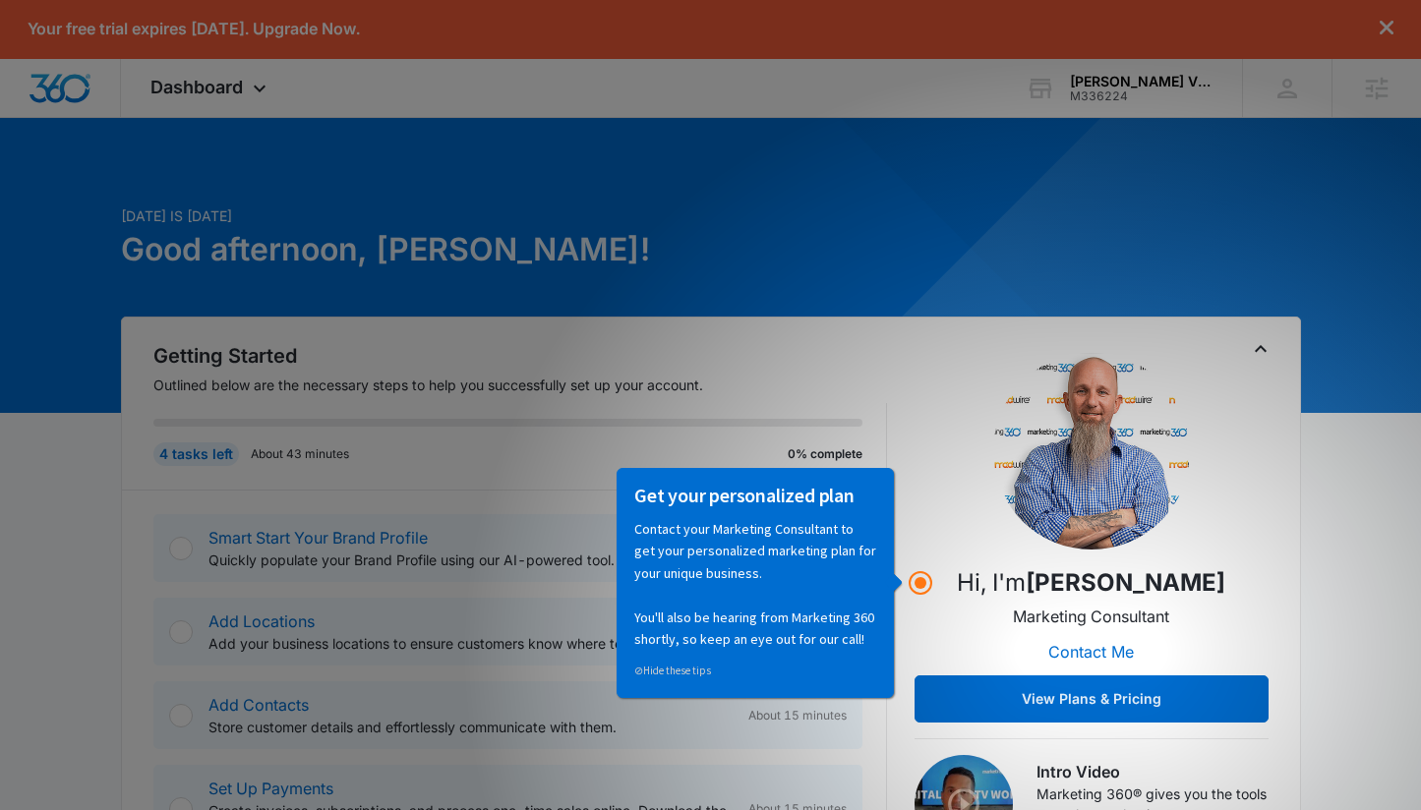
click at [766, 279] on div "Today is Monday, August 11th Good afternoon, Adrianne!" at bounding box center [510, 260] width 779 height 111
click at [676, 673] on link "⊘ Hide these tips" at bounding box center [672, 670] width 77 height 14
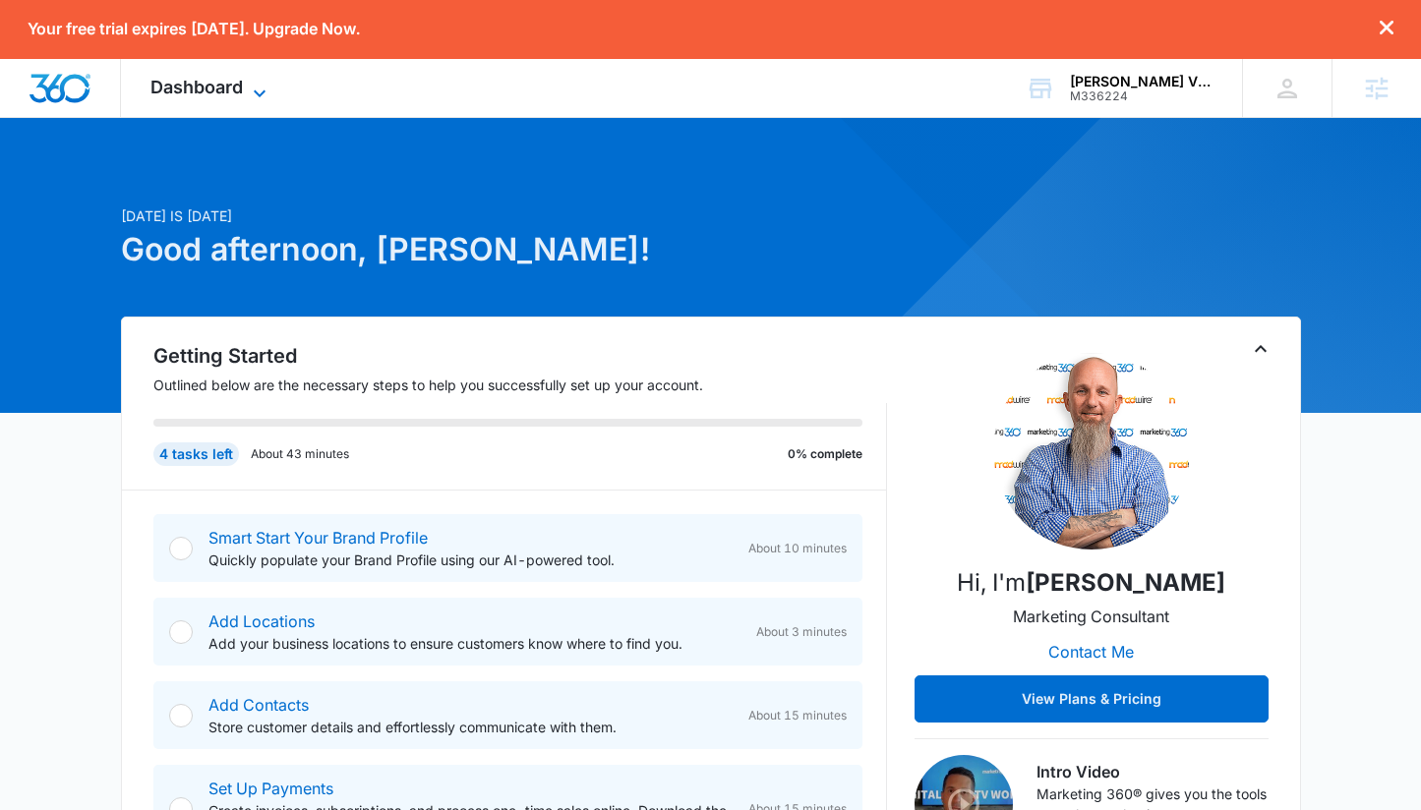
click at [225, 86] on span "Dashboard" at bounding box center [196, 87] width 92 height 21
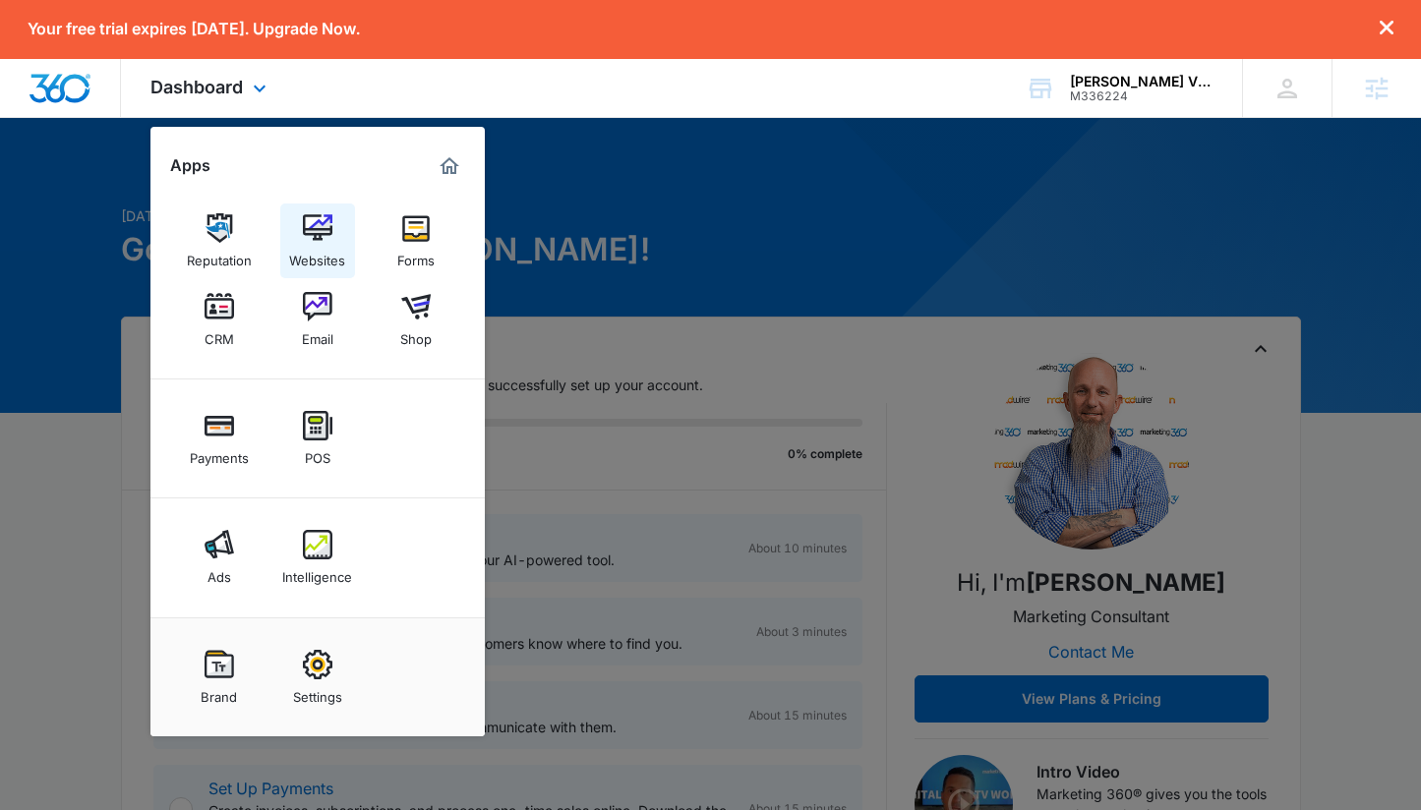
click at [320, 233] on img at bounding box center [317, 227] width 29 height 29
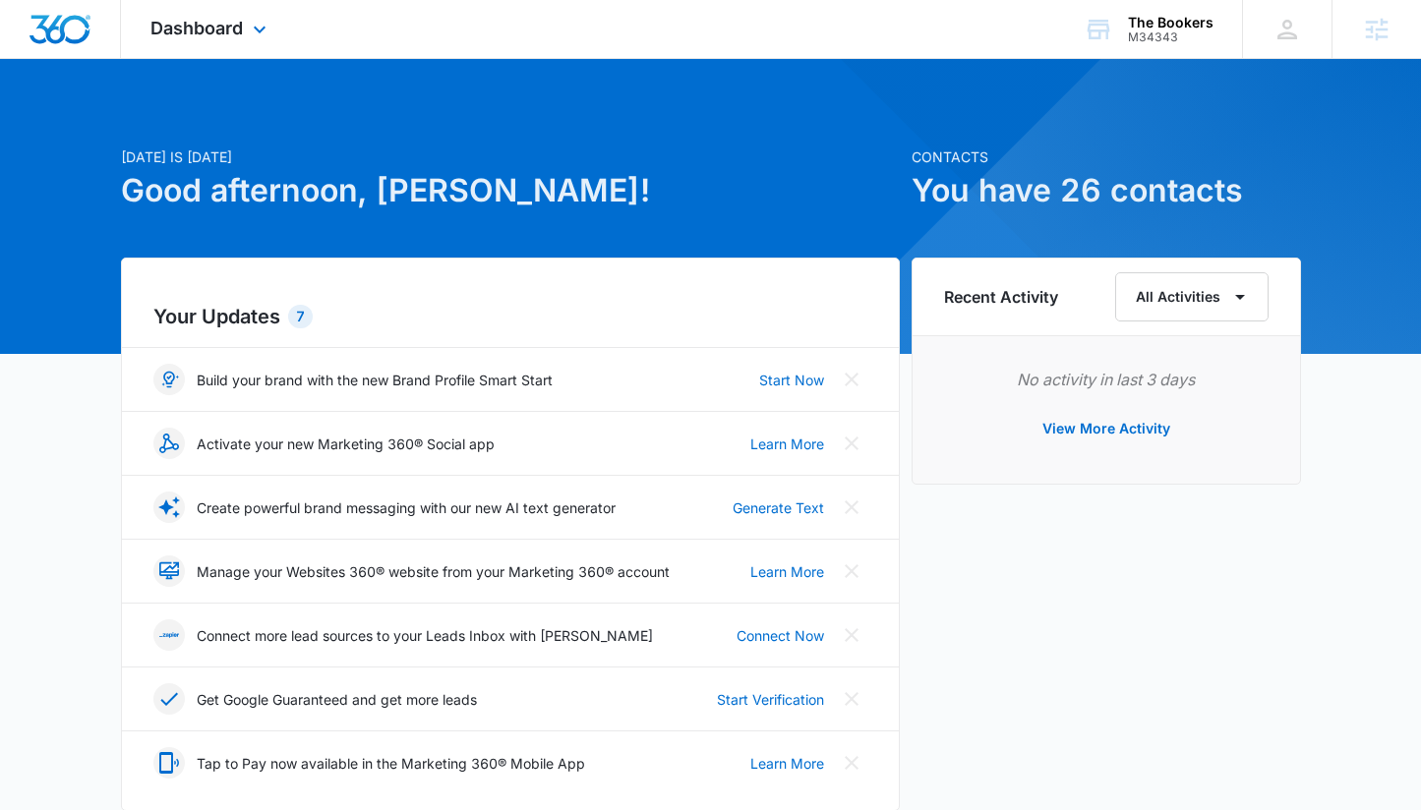
click at [247, 27] on div "Dashboard Apps Reputation Websites Forms CRM Email Social POS Content Ads Intel…" at bounding box center [211, 29] width 180 height 58
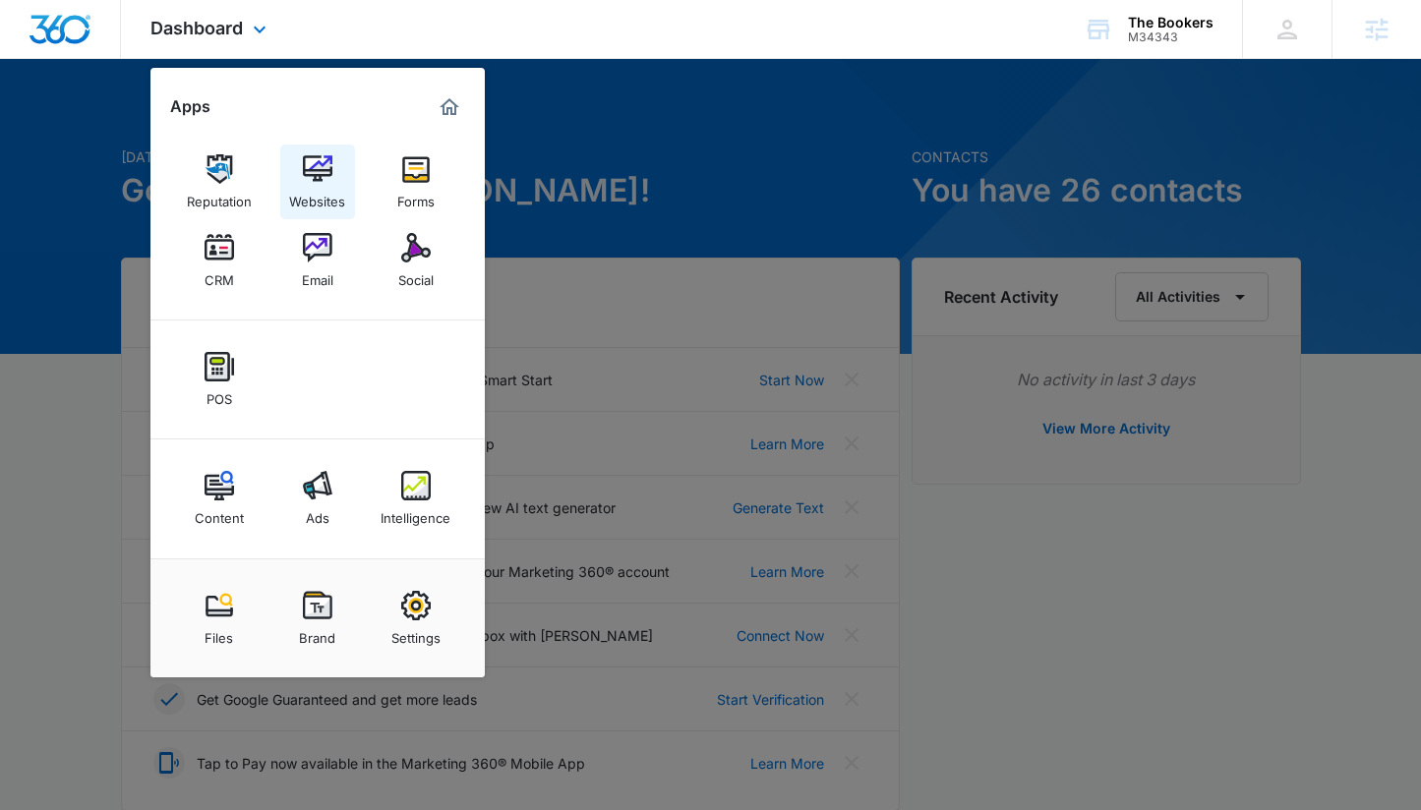
click at [312, 177] on img at bounding box center [317, 168] width 29 height 29
